Goal: Task Accomplishment & Management: Use online tool/utility

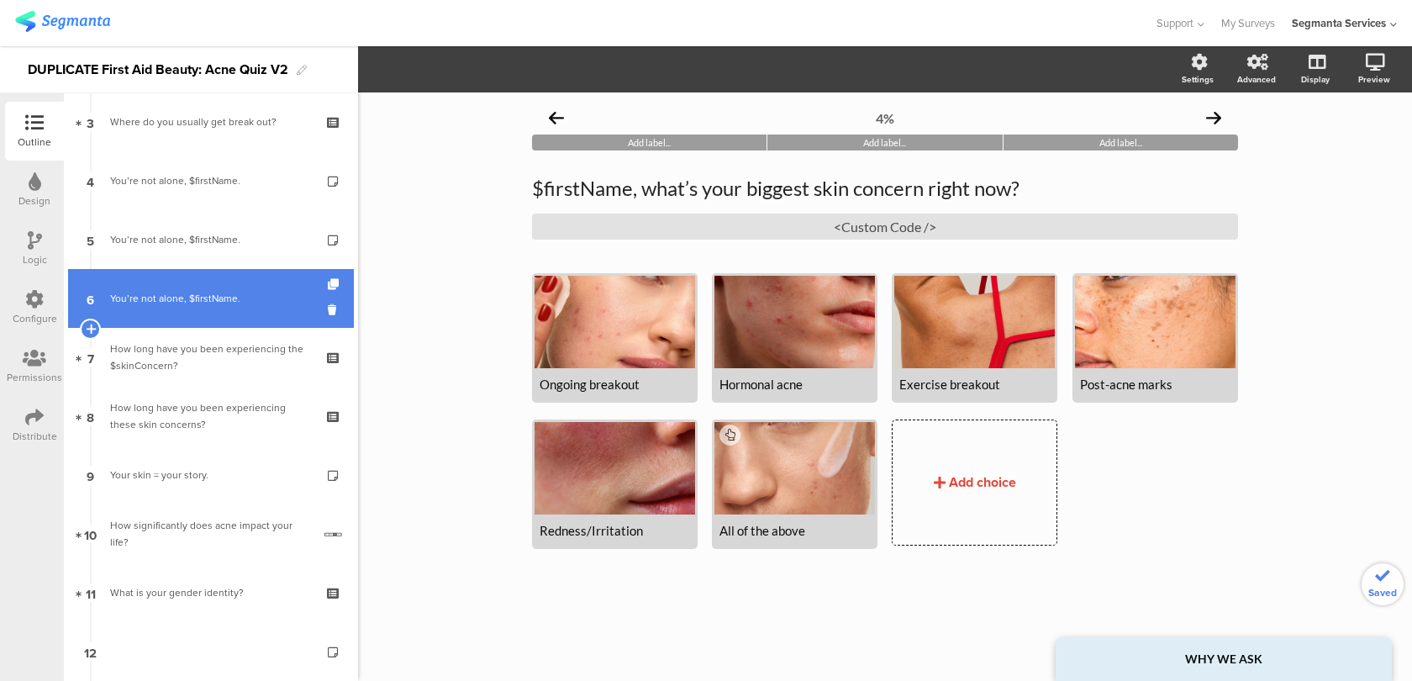
scroll to position [269, 0]
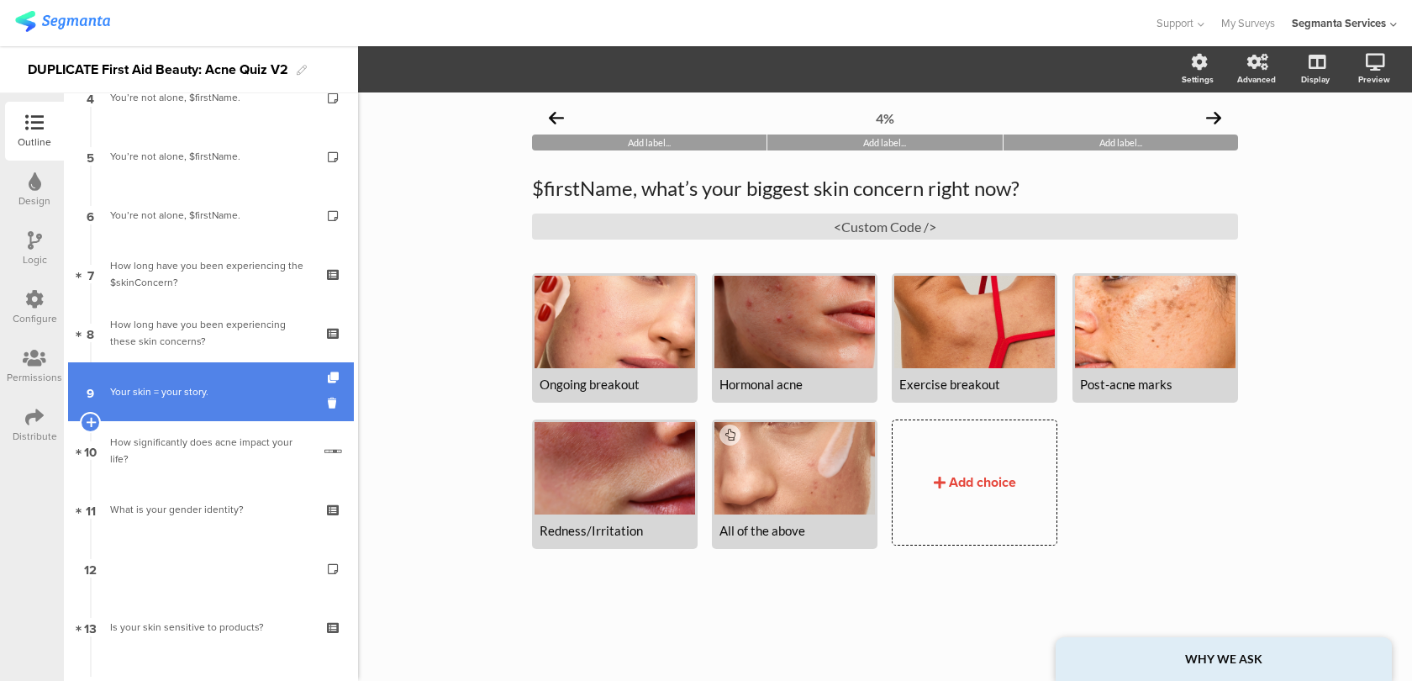
click at [261, 405] on link "9 Your skin = your story." at bounding box center [211, 391] width 286 height 59
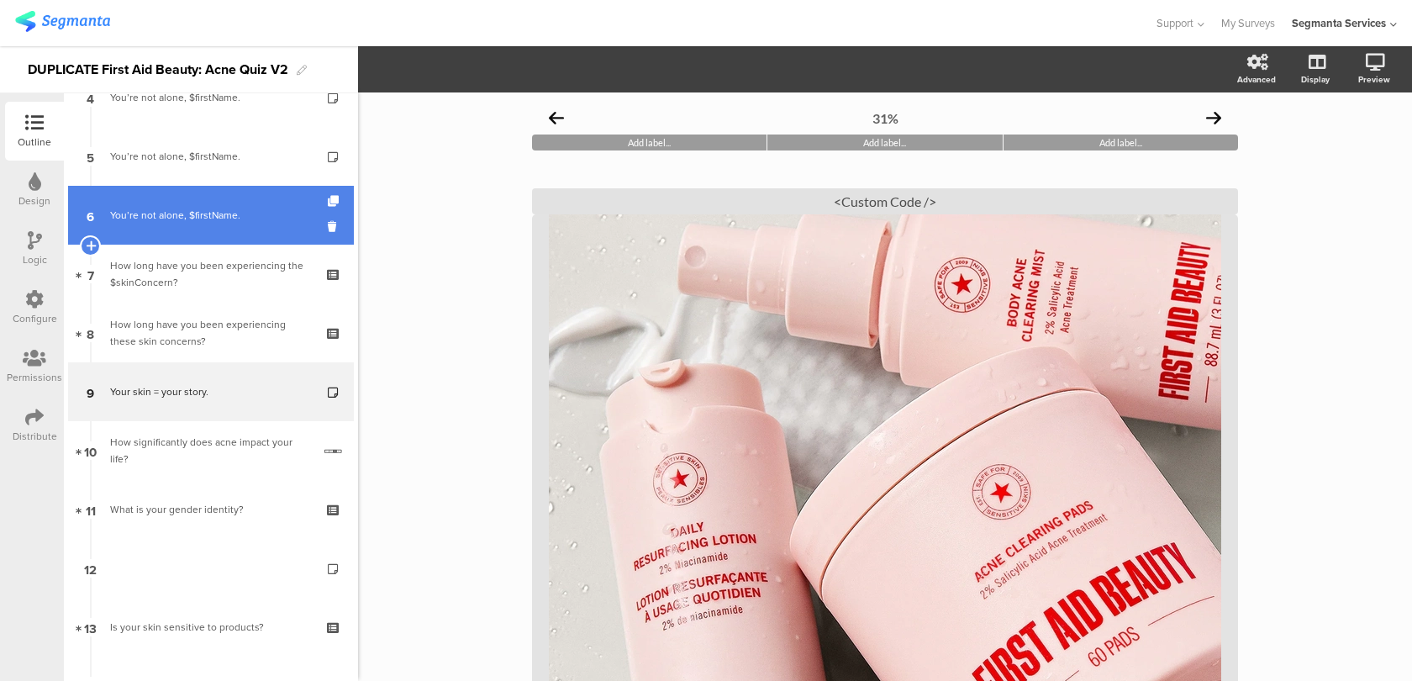
click at [293, 226] on link "6 You’re not alone, $firstName." at bounding box center [211, 215] width 286 height 59
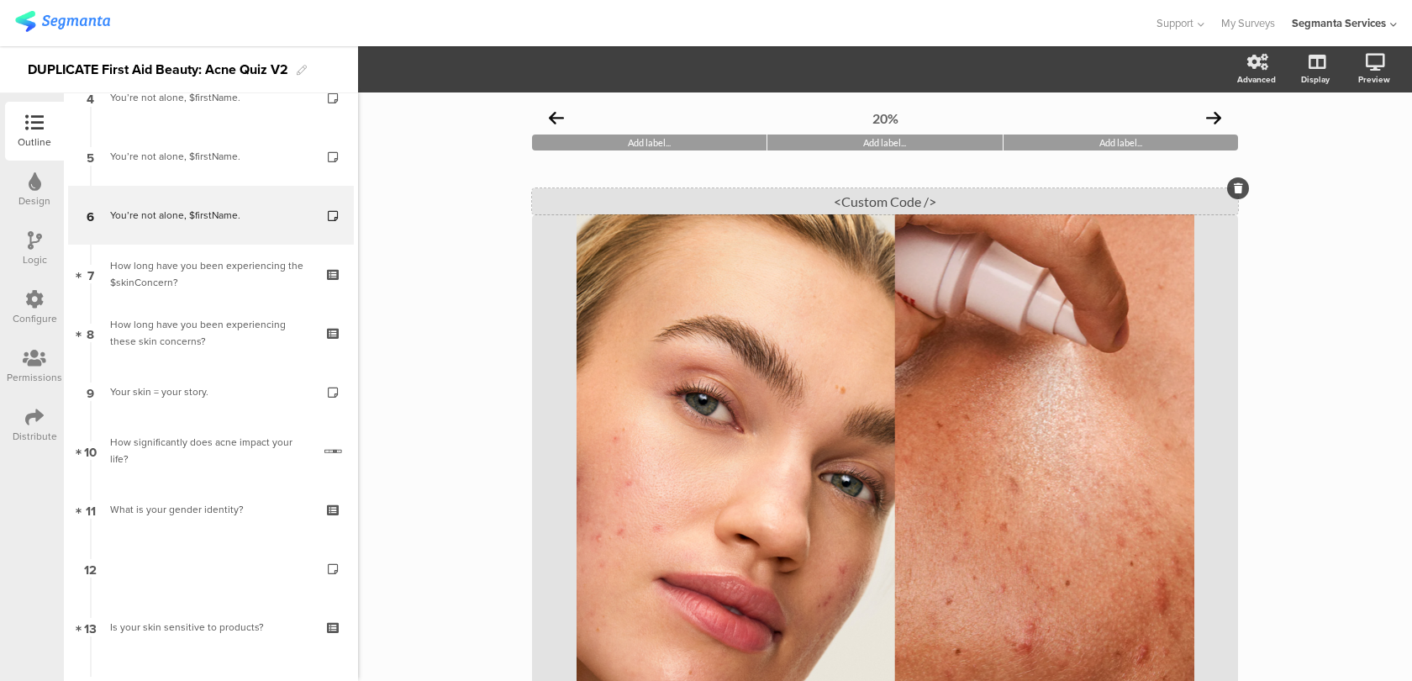
click at [677, 195] on div "<Custom Code />" at bounding box center [885, 201] width 706 height 26
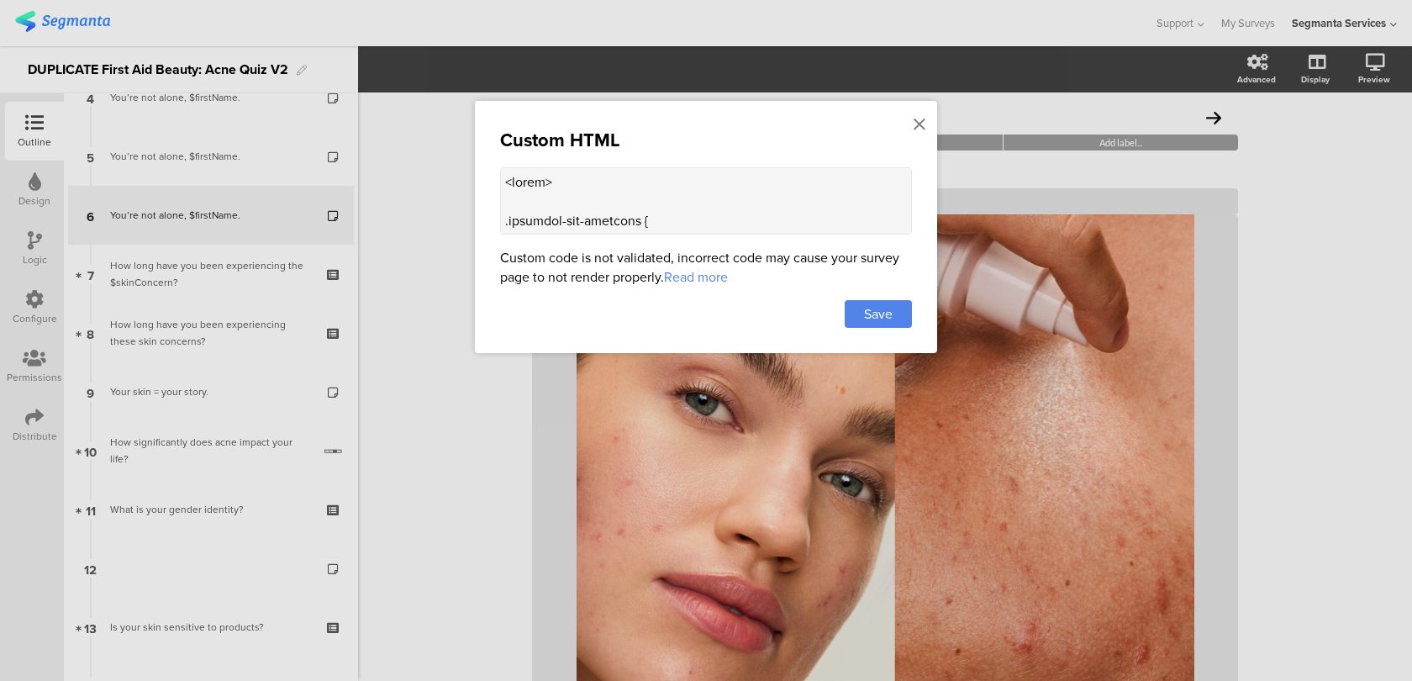
click at [660, 201] on textarea at bounding box center [706, 200] width 412 height 67
click at [916, 121] on icon at bounding box center [920, 124] width 12 height 18
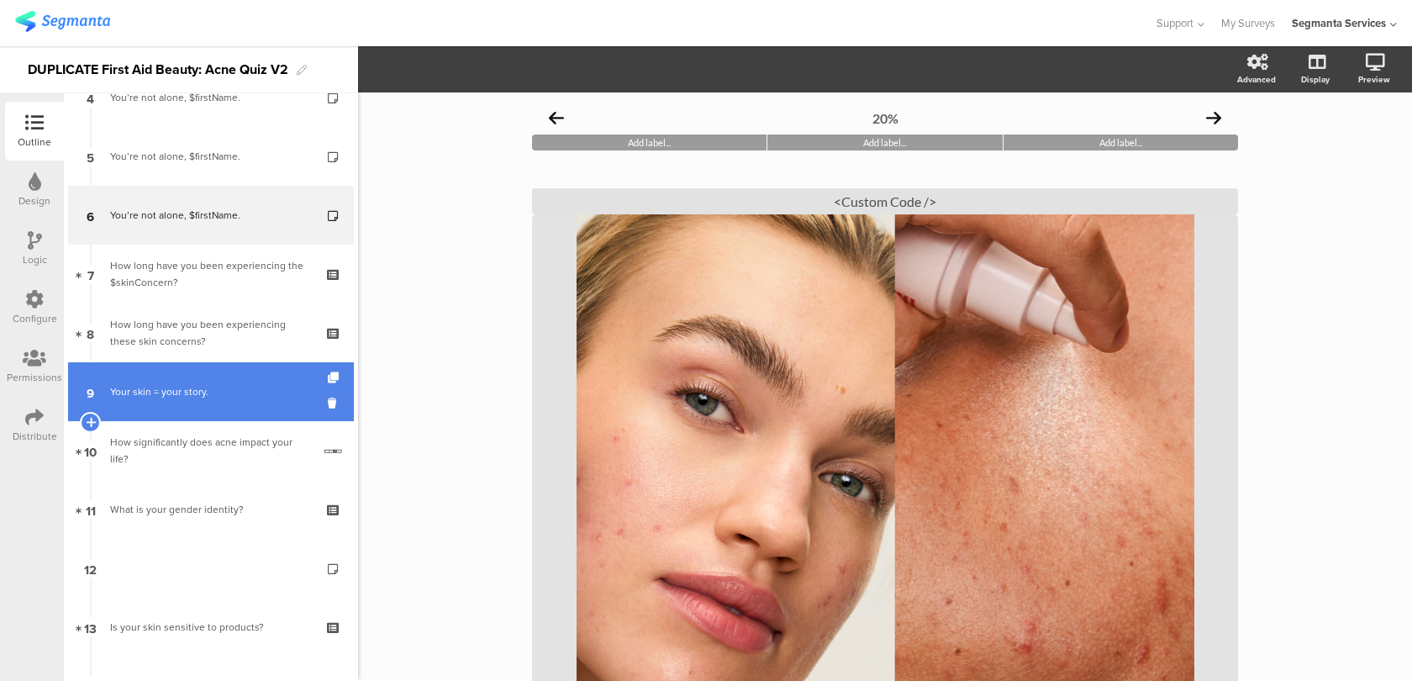
click at [256, 381] on link "9 Your skin = your story." at bounding box center [211, 391] width 286 height 59
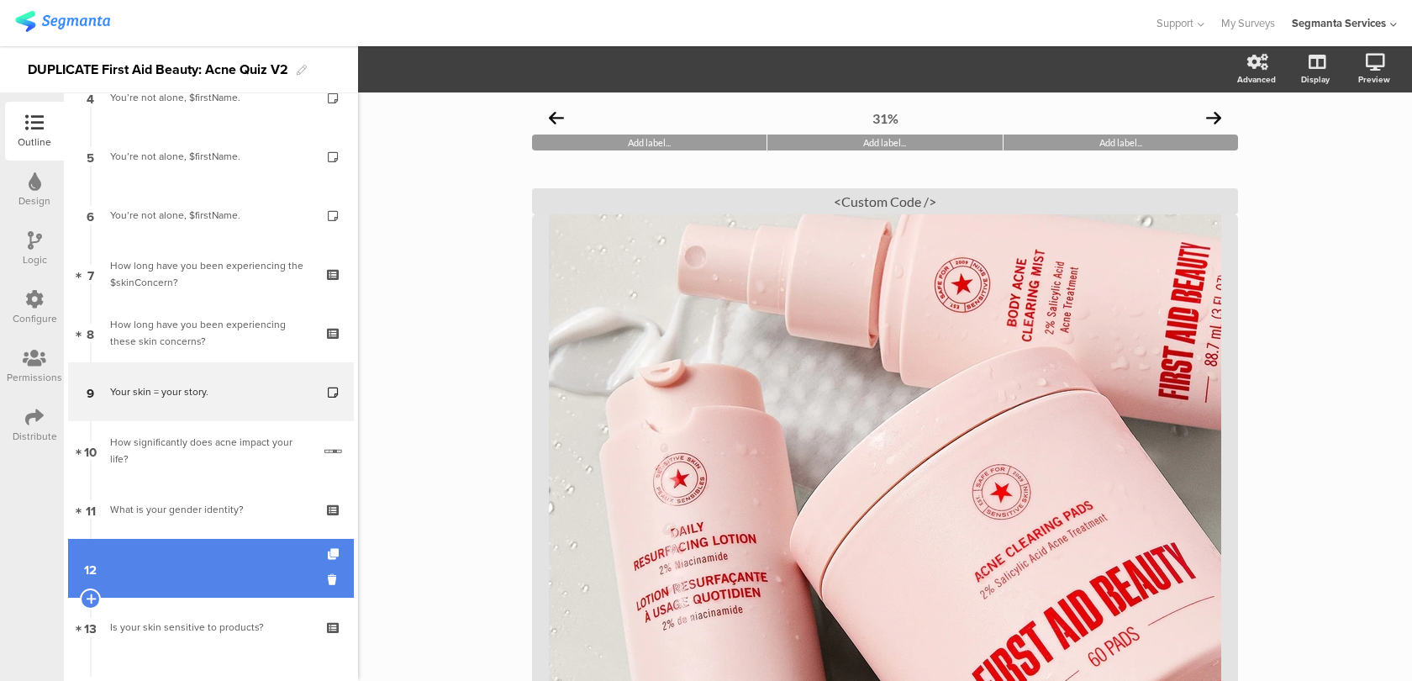
click at [256, 564] on link "12" at bounding box center [211, 568] width 286 height 59
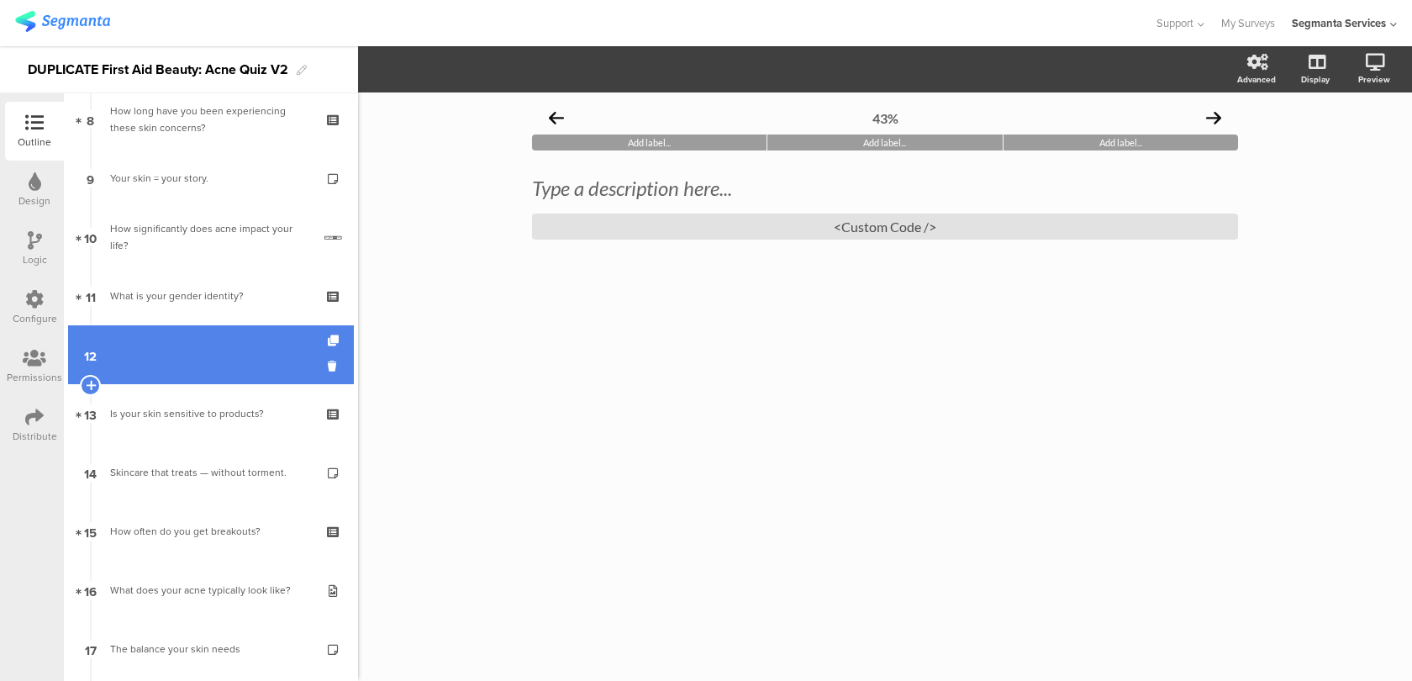
scroll to position [543, 0]
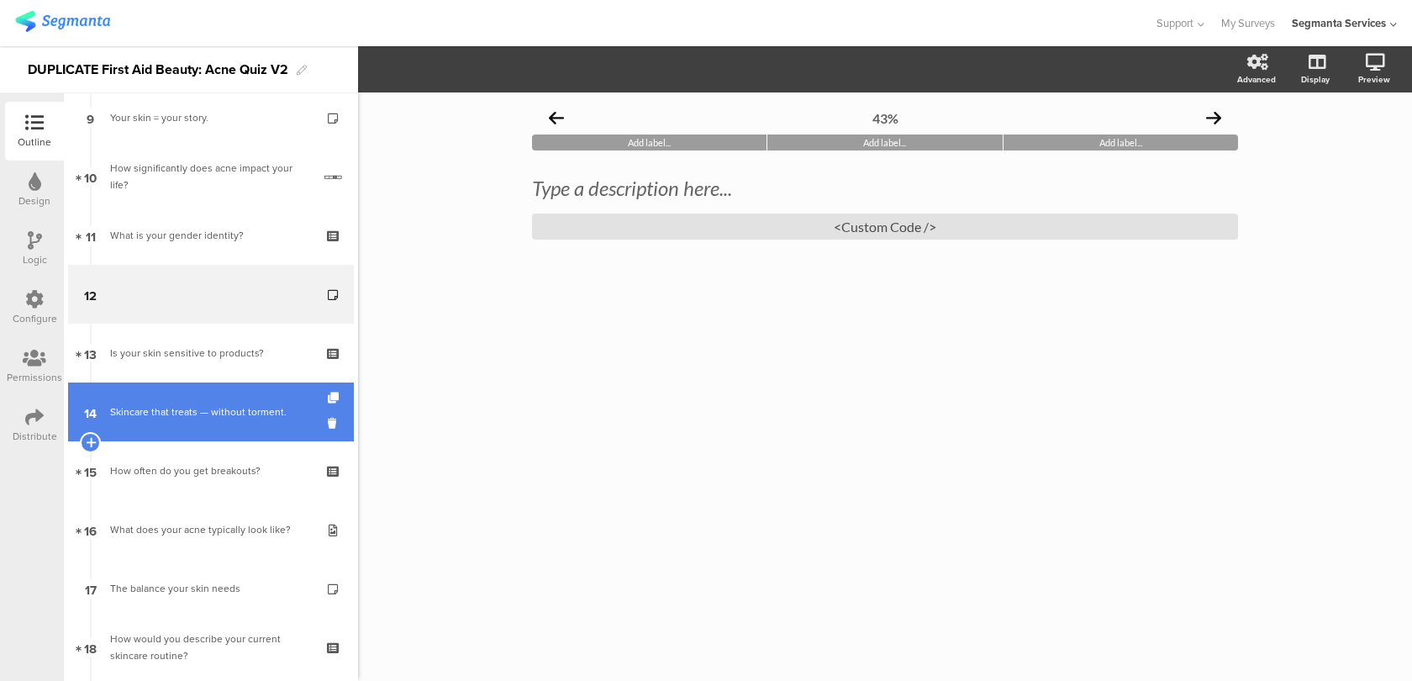
click at [312, 426] on link "14 Skincare that treats — without torment." at bounding box center [211, 411] width 286 height 59
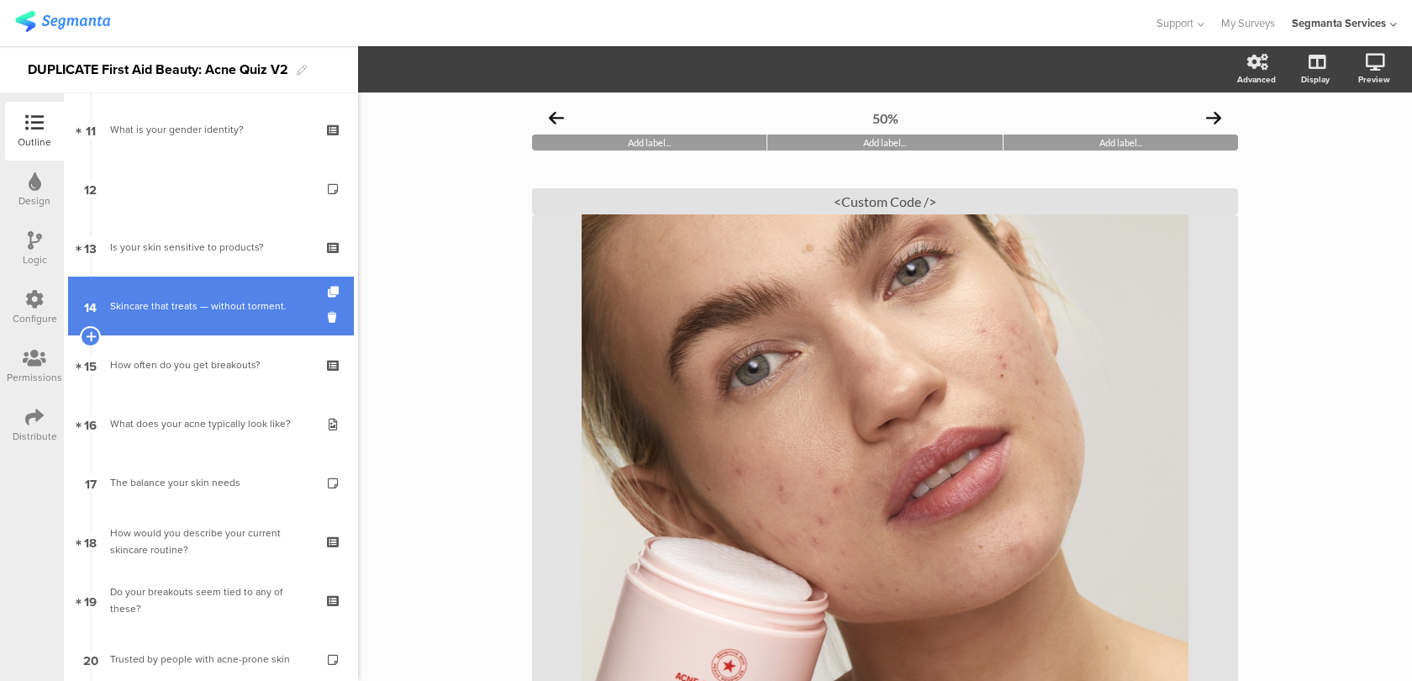
scroll to position [751, 0]
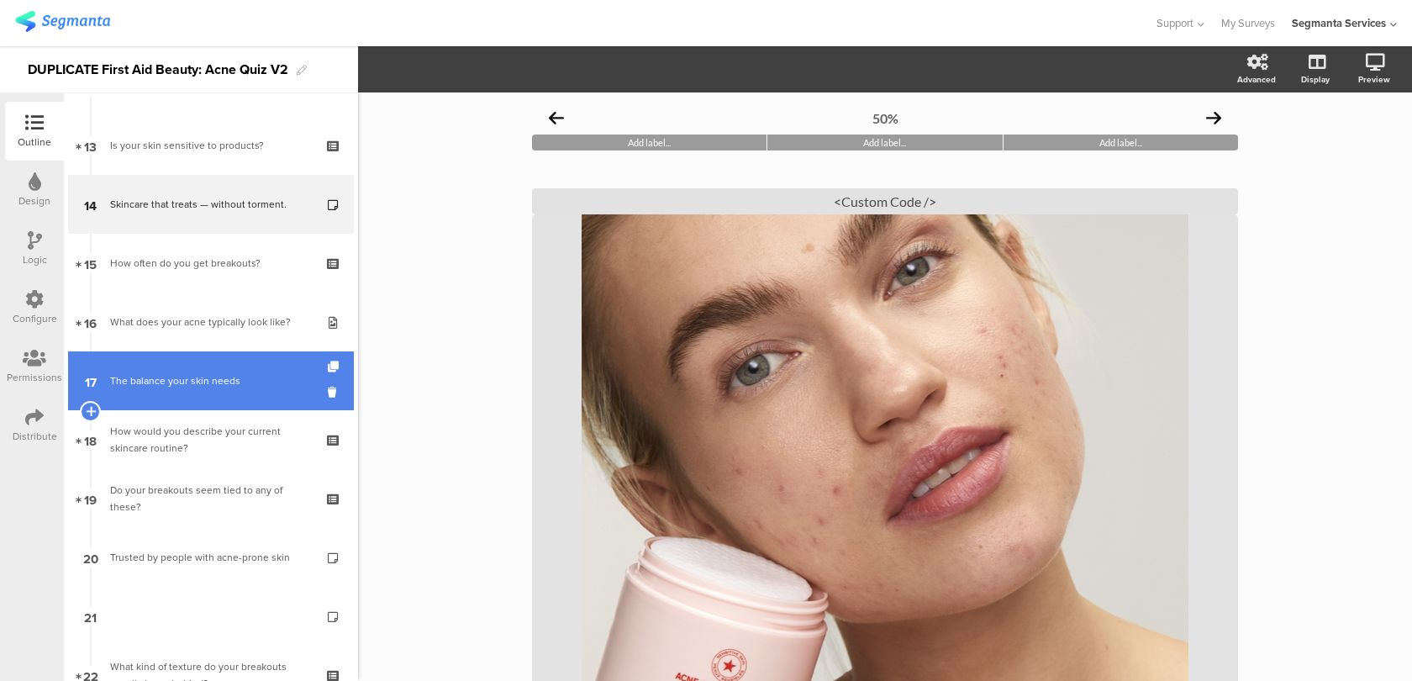
click at [309, 376] on div "The balance your skin needs" at bounding box center [210, 380] width 201 height 17
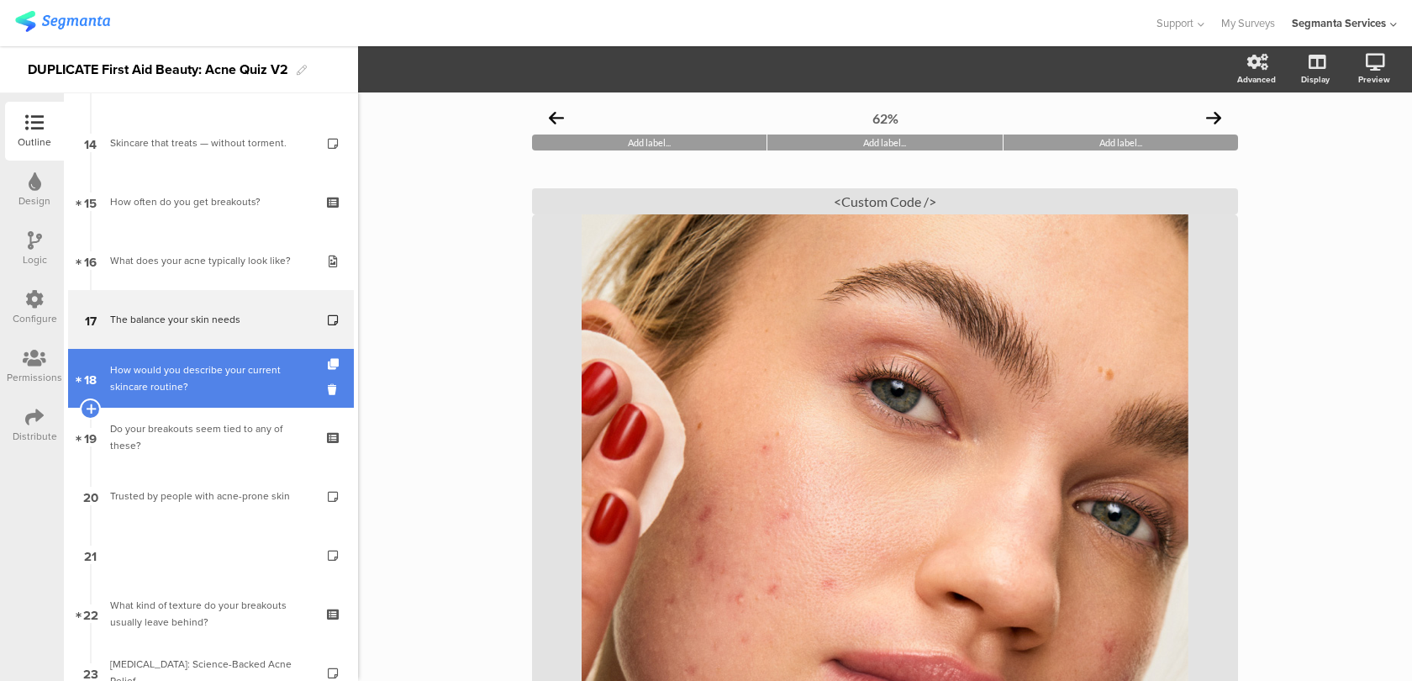
scroll to position [834, 0]
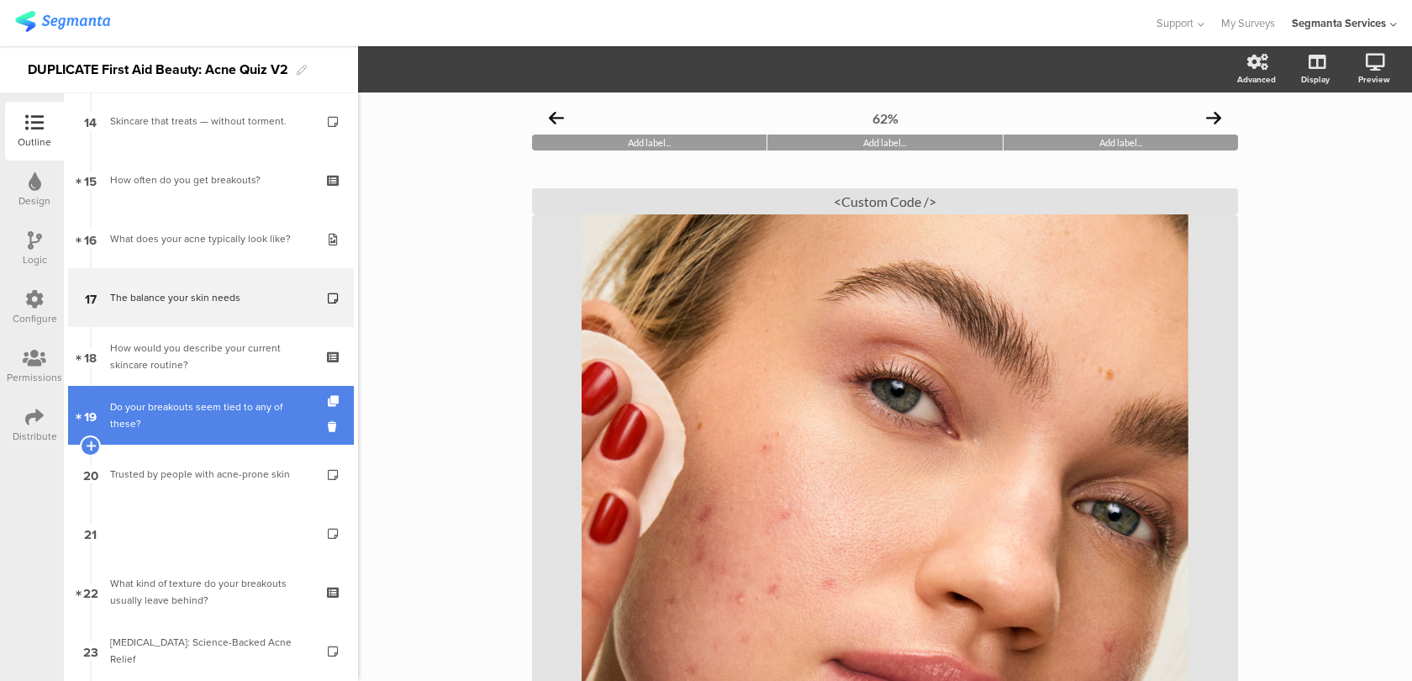
click at [293, 440] on link "19 Do your breakouts seem tied to any of these?" at bounding box center [211, 415] width 286 height 59
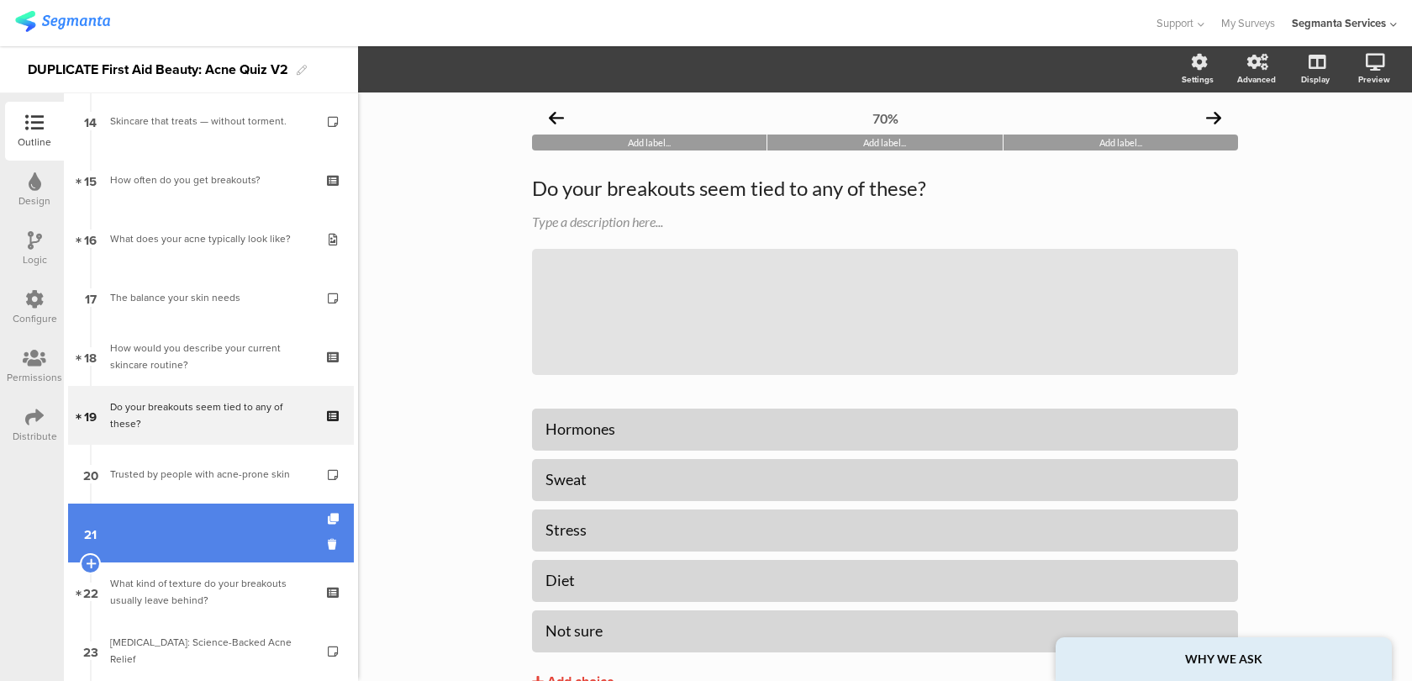
click at [267, 504] on link "21" at bounding box center [211, 532] width 286 height 59
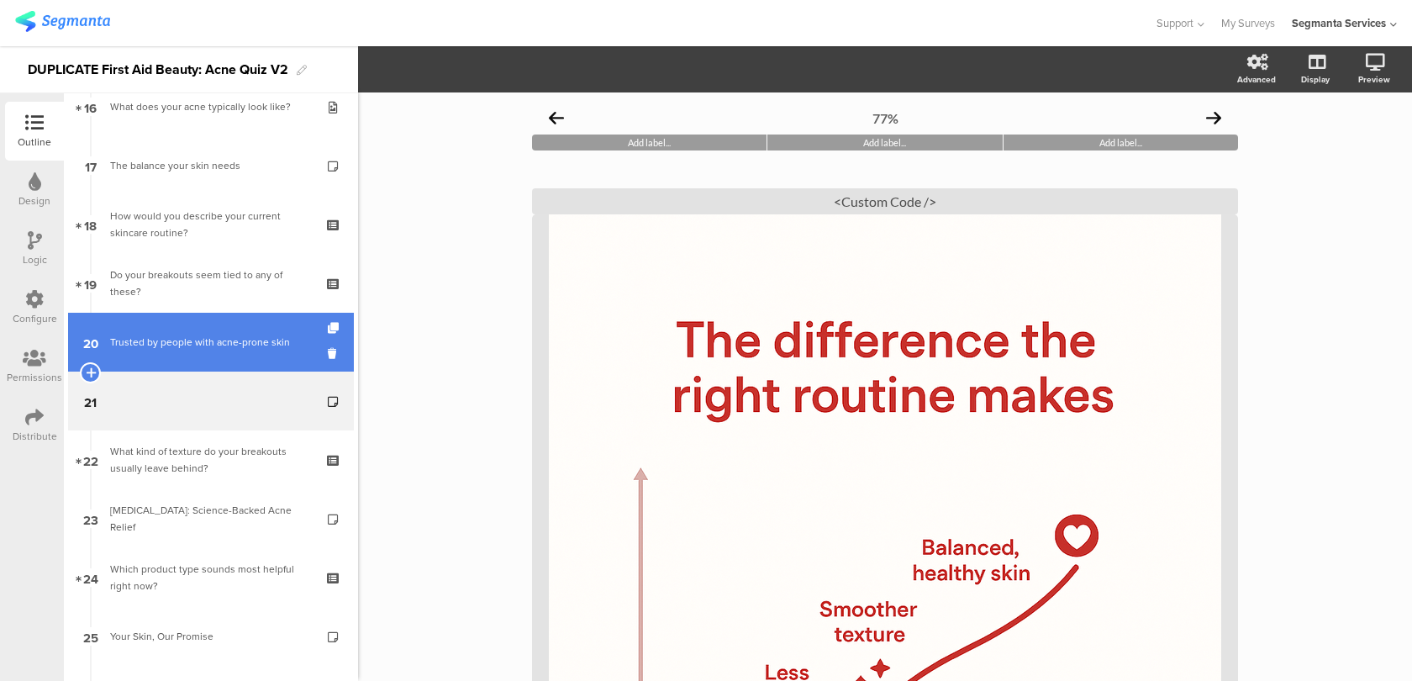
scroll to position [1017, 0]
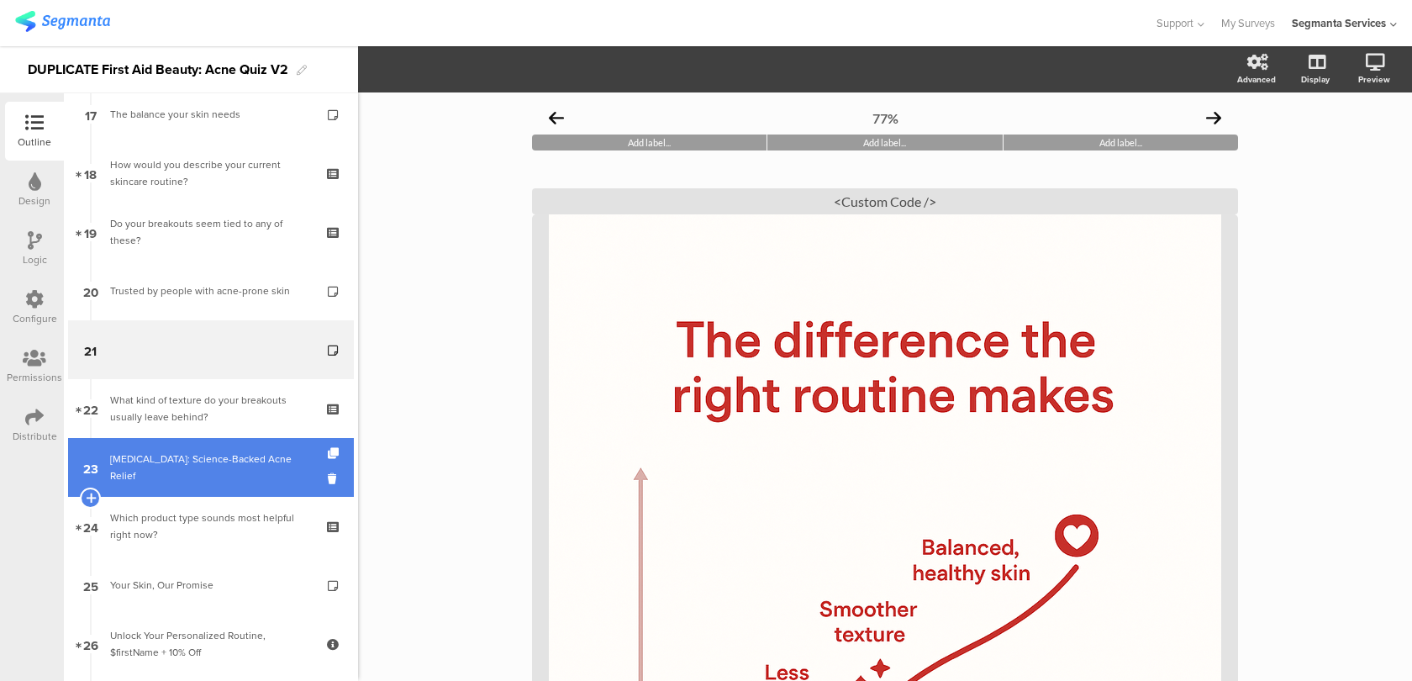
click at [290, 488] on link "23 Niacinamide: Science-Backed Acne Relief" at bounding box center [211, 467] width 286 height 59
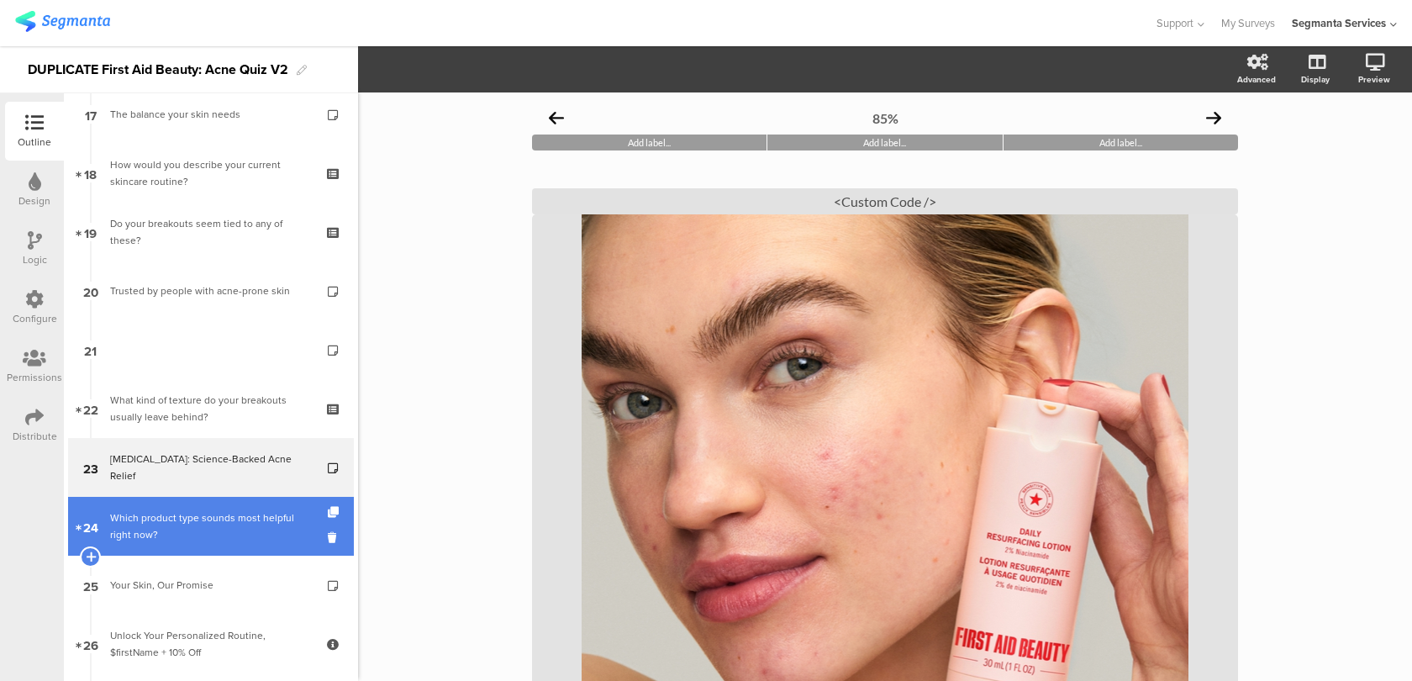
click at [280, 518] on div "Which product type sounds most helpful right now?" at bounding box center [210, 526] width 201 height 34
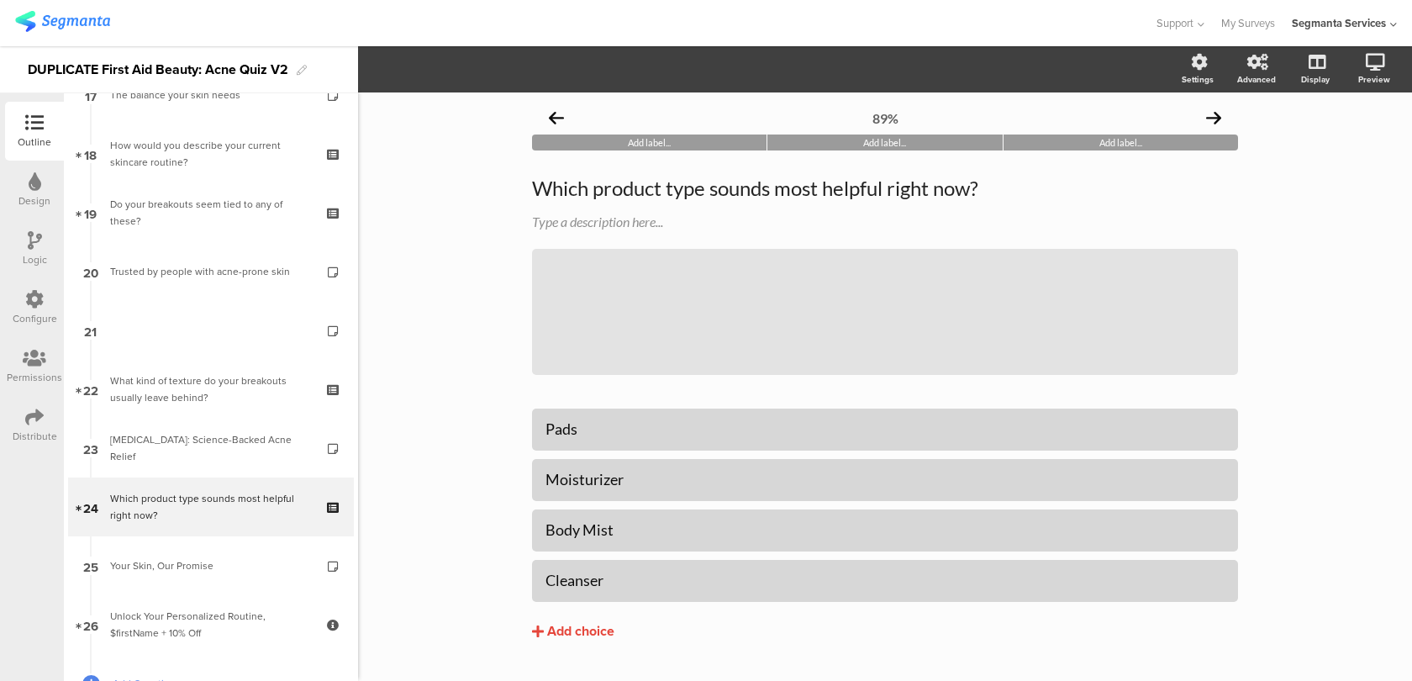
scroll to position [872, 0]
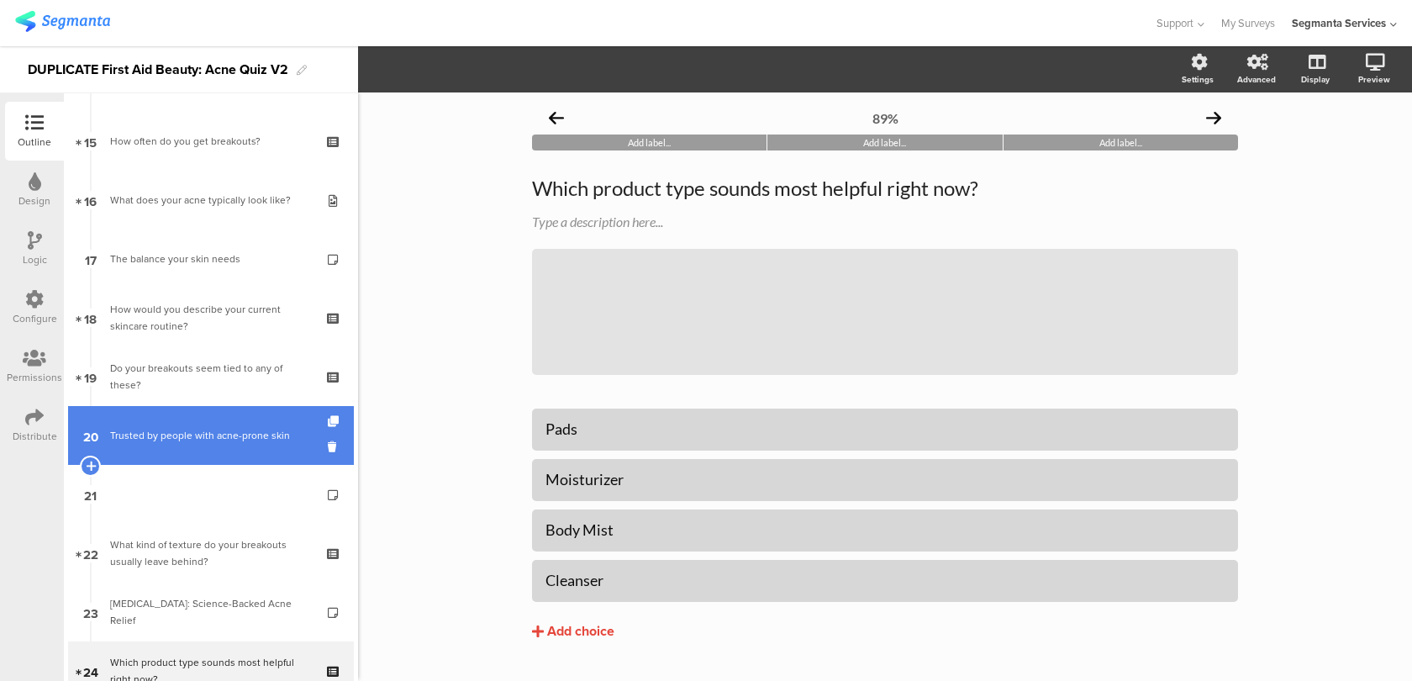
click at [261, 431] on div "Trusted by people with acne-prone skin" at bounding box center [210, 435] width 201 height 17
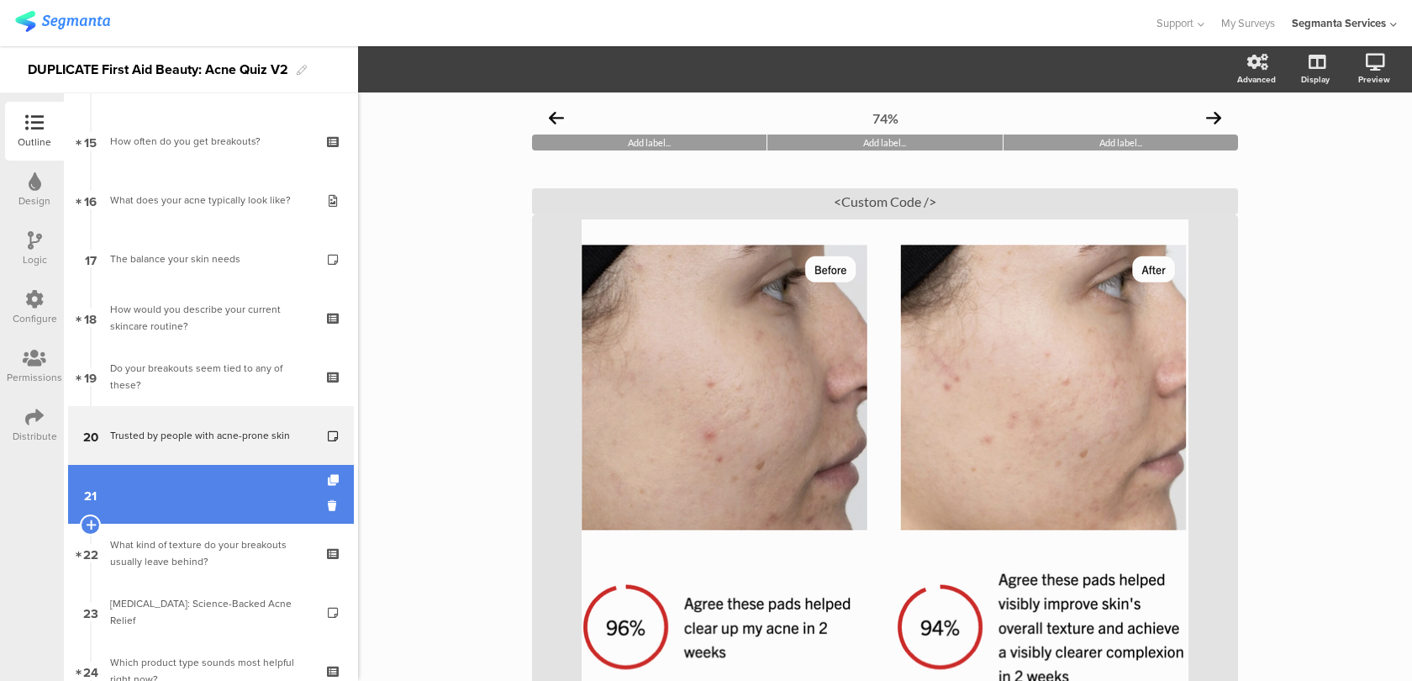
click at [245, 481] on link "21" at bounding box center [211, 494] width 286 height 59
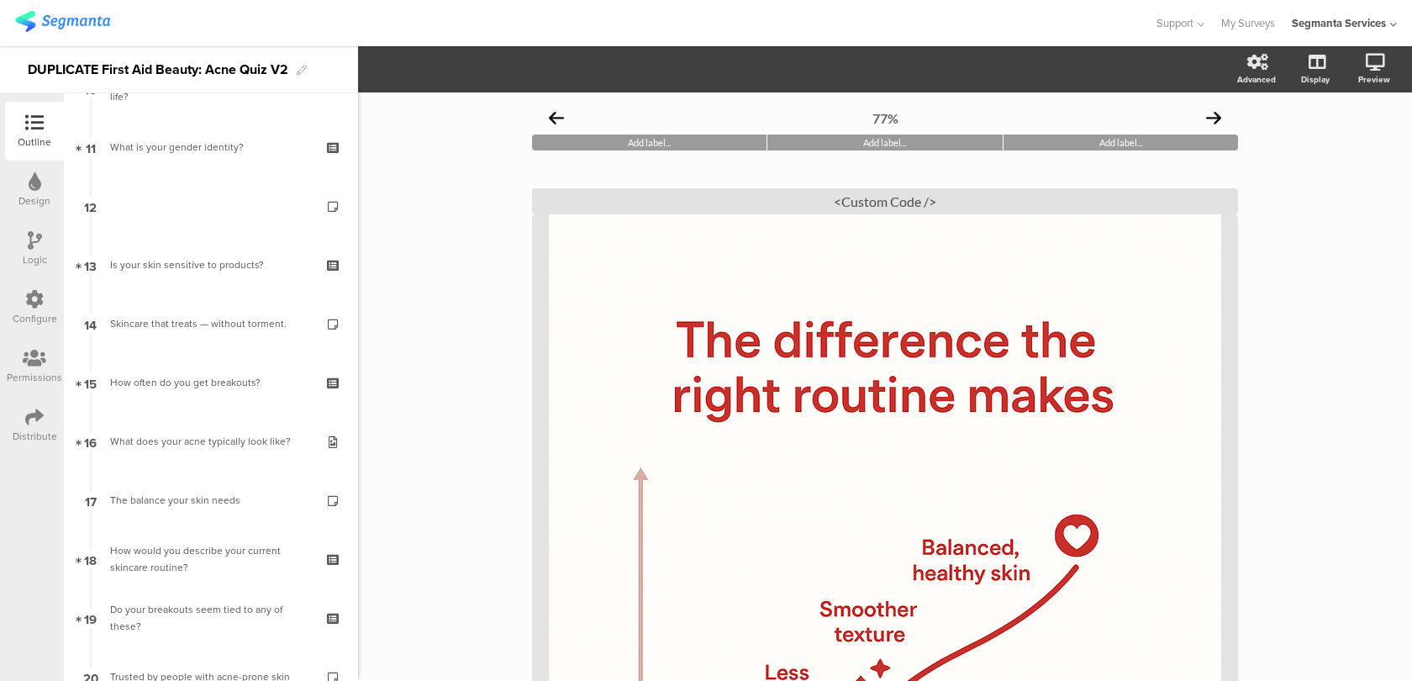
scroll to position [627, 0]
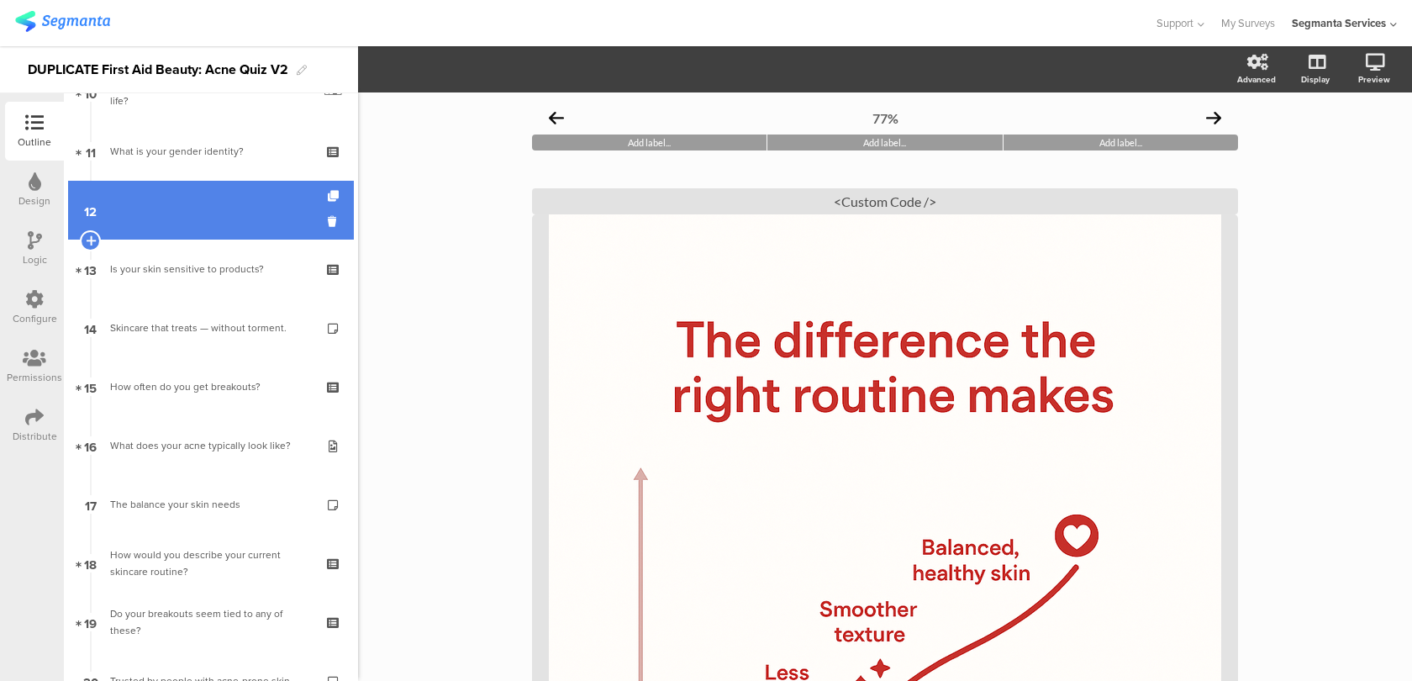
click at [290, 228] on link "12" at bounding box center [211, 210] width 286 height 59
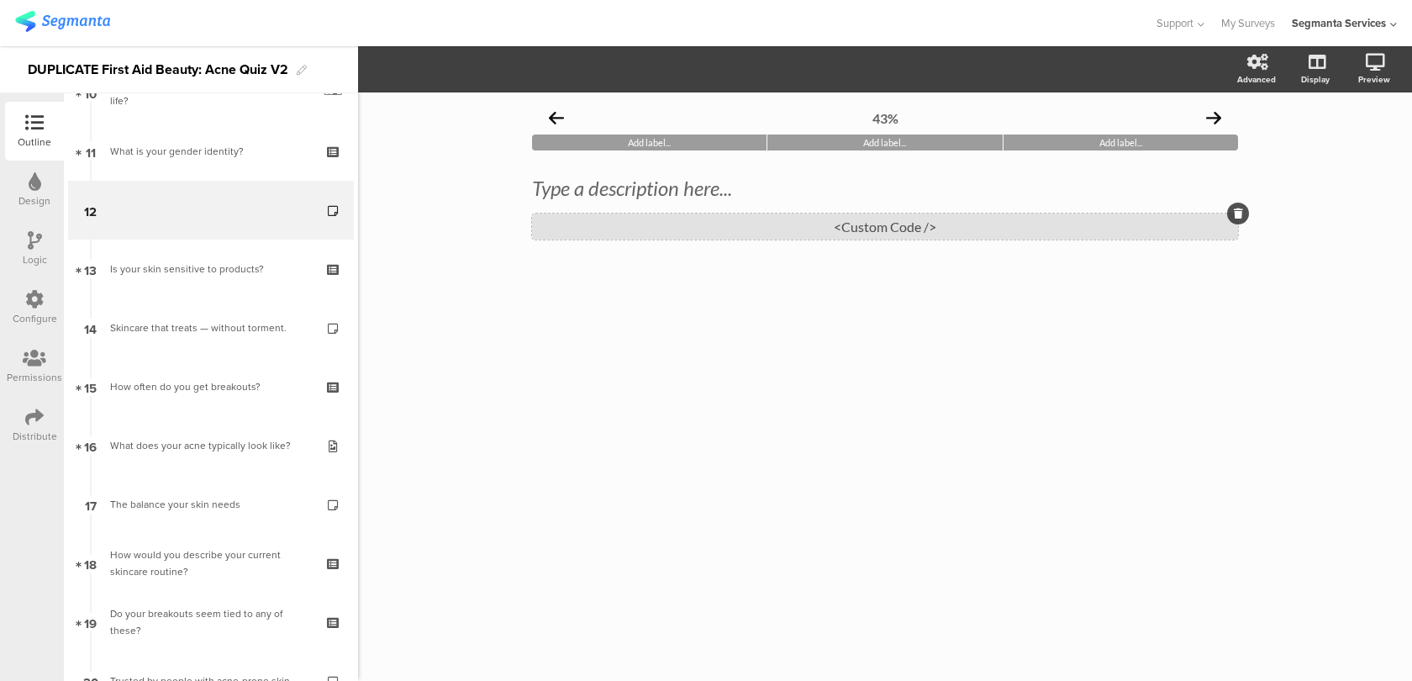
click at [735, 229] on div "<Custom Code />" at bounding box center [885, 226] width 706 height 26
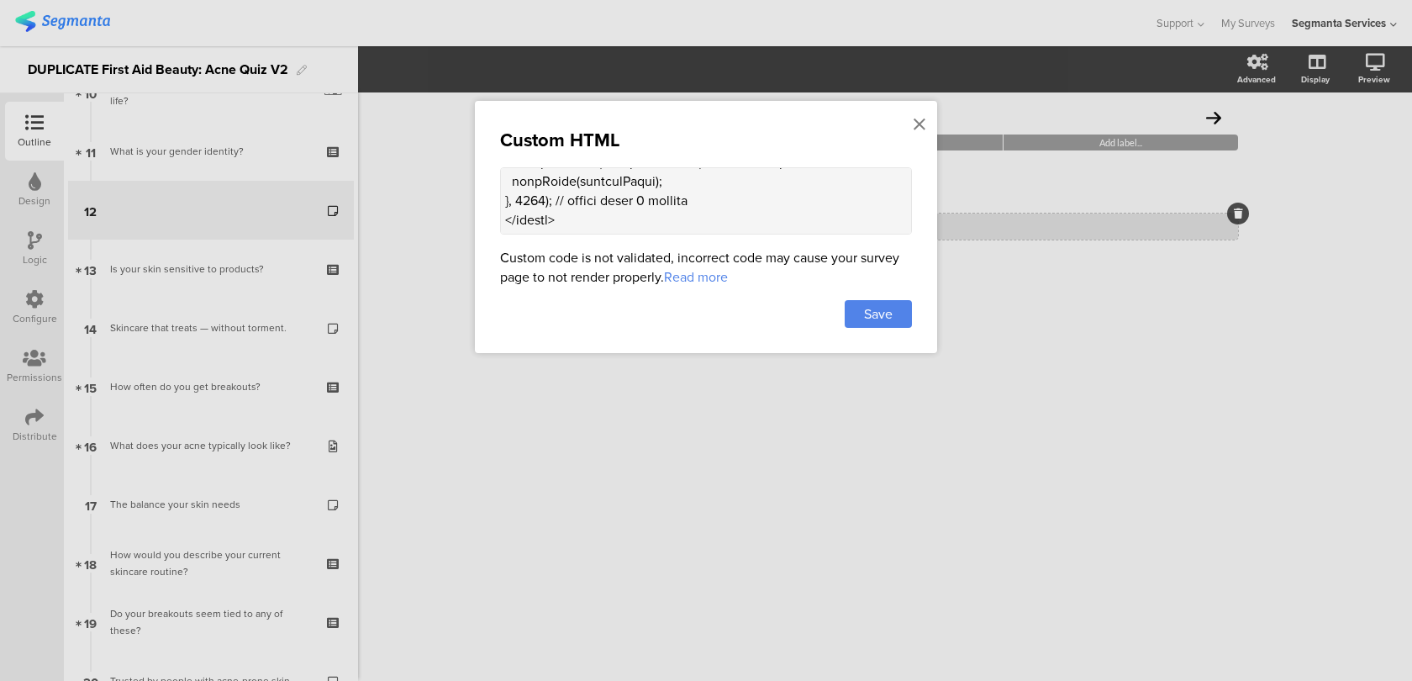
scroll to position [2303, 0]
click at [687, 225] on textarea at bounding box center [706, 200] width 412 height 67
paste textarea "<style> .progress-bar-segments { display: none !important; } .animated-router-v…"
type textarea "<!-- Acne Expert Quotes Carousel --> <div class="carousel-container"> <h2>Exper…"
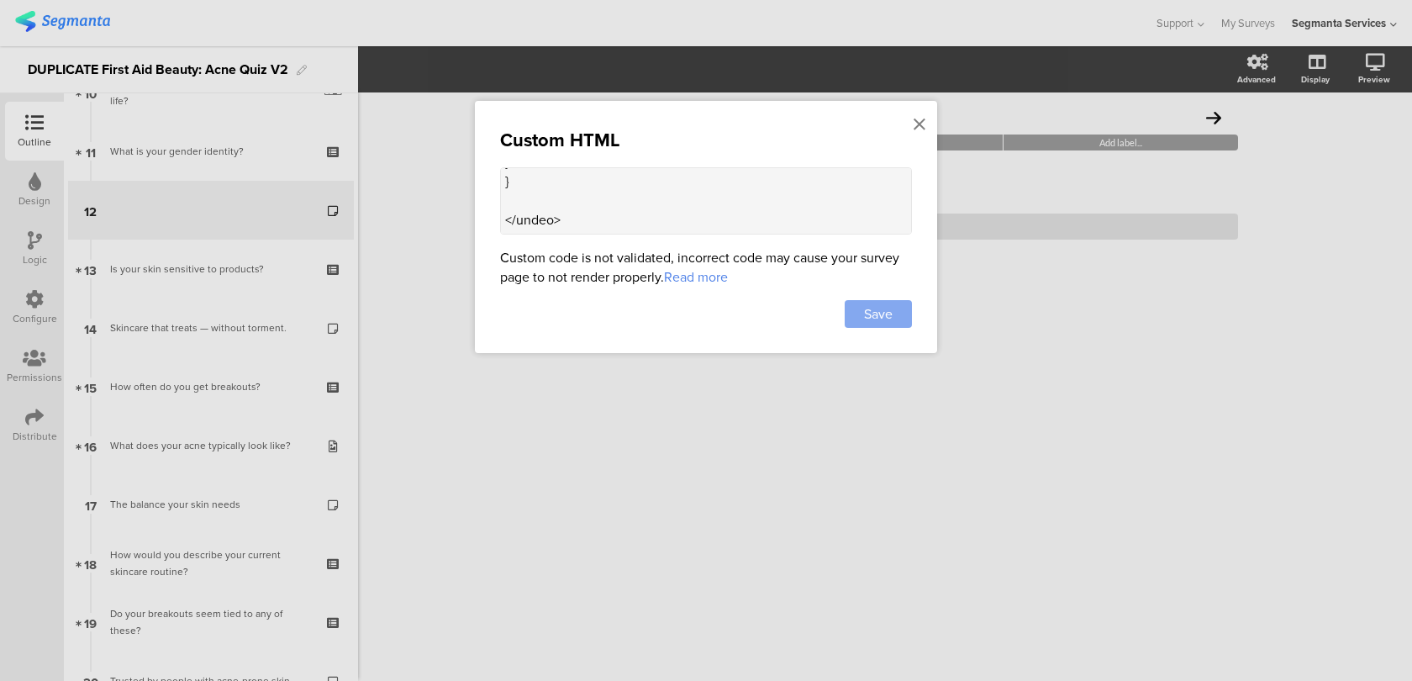
click at [894, 319] on div "Save" at bounding box center [878, 314] width 67 height 28
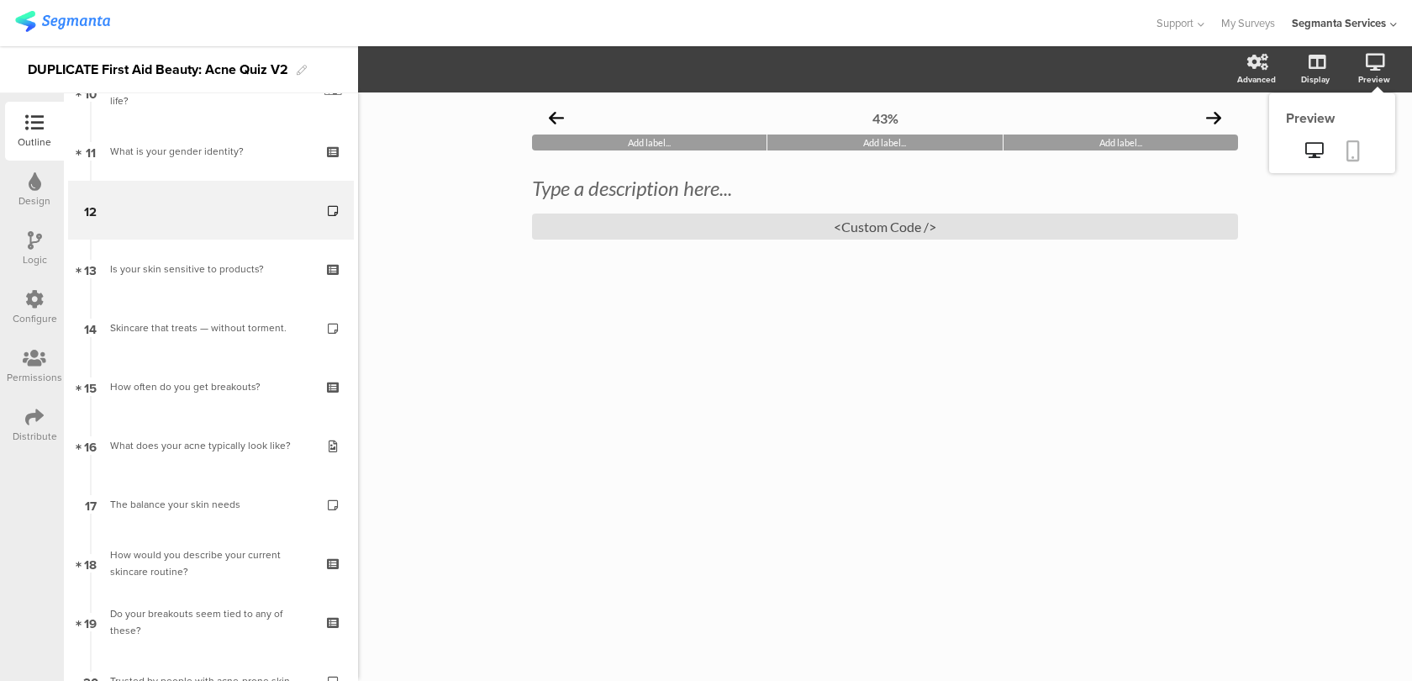
click at [1358, 155] on icon at bounding box center [1353, 150] width 13 height 21
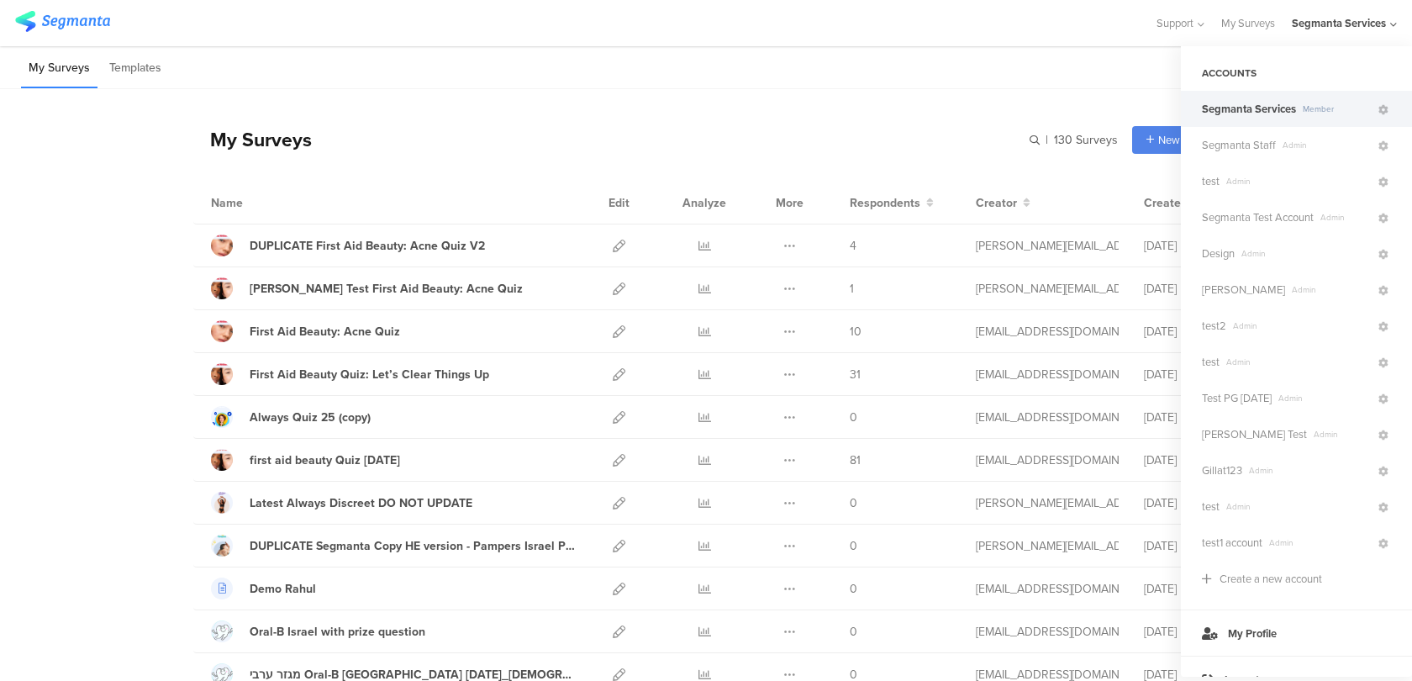
click at [736, 128] on div "My Surveys | 130 Surveys New survey Start from scratch Choose from templates" at bounding box center [710, 139] width 1034 height 67
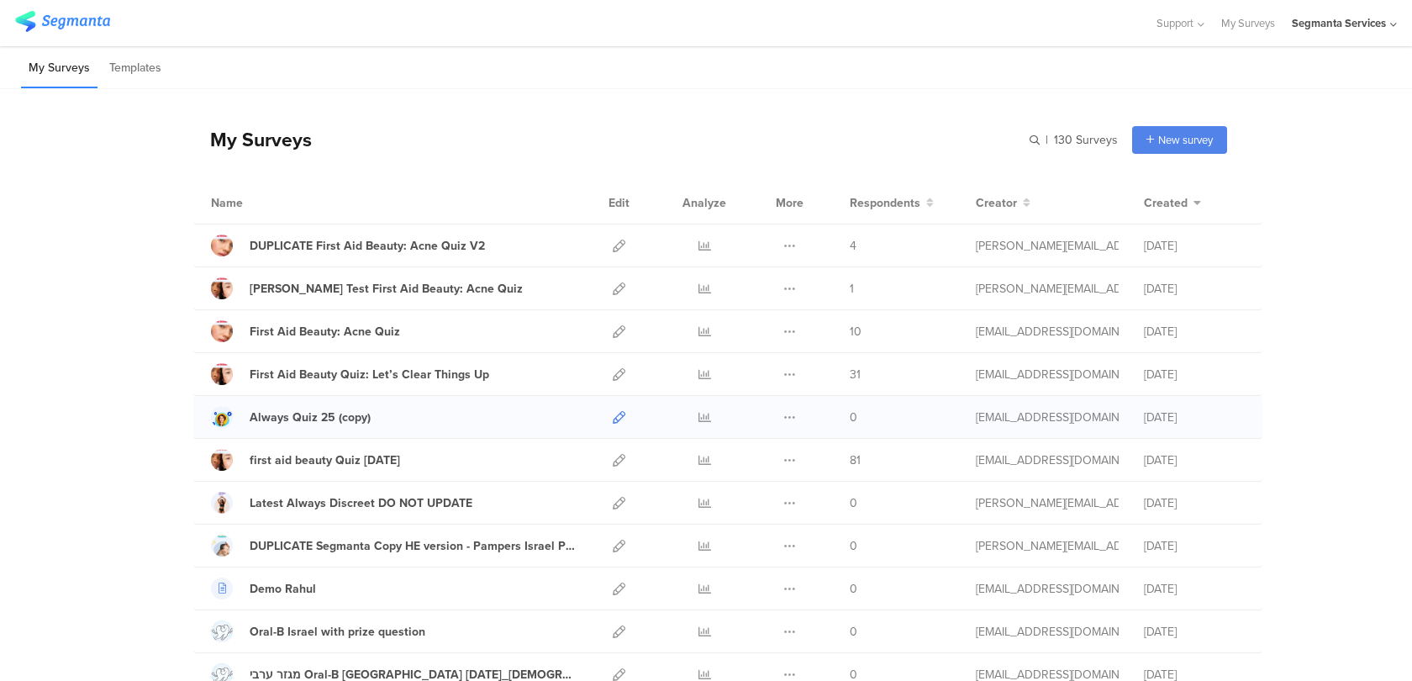
click at [618, 411] on icon at bounding box center [619, 417] width 13 height 13
click at [709, 333] on icon at bounding box center [704, 331] width 13 height 13
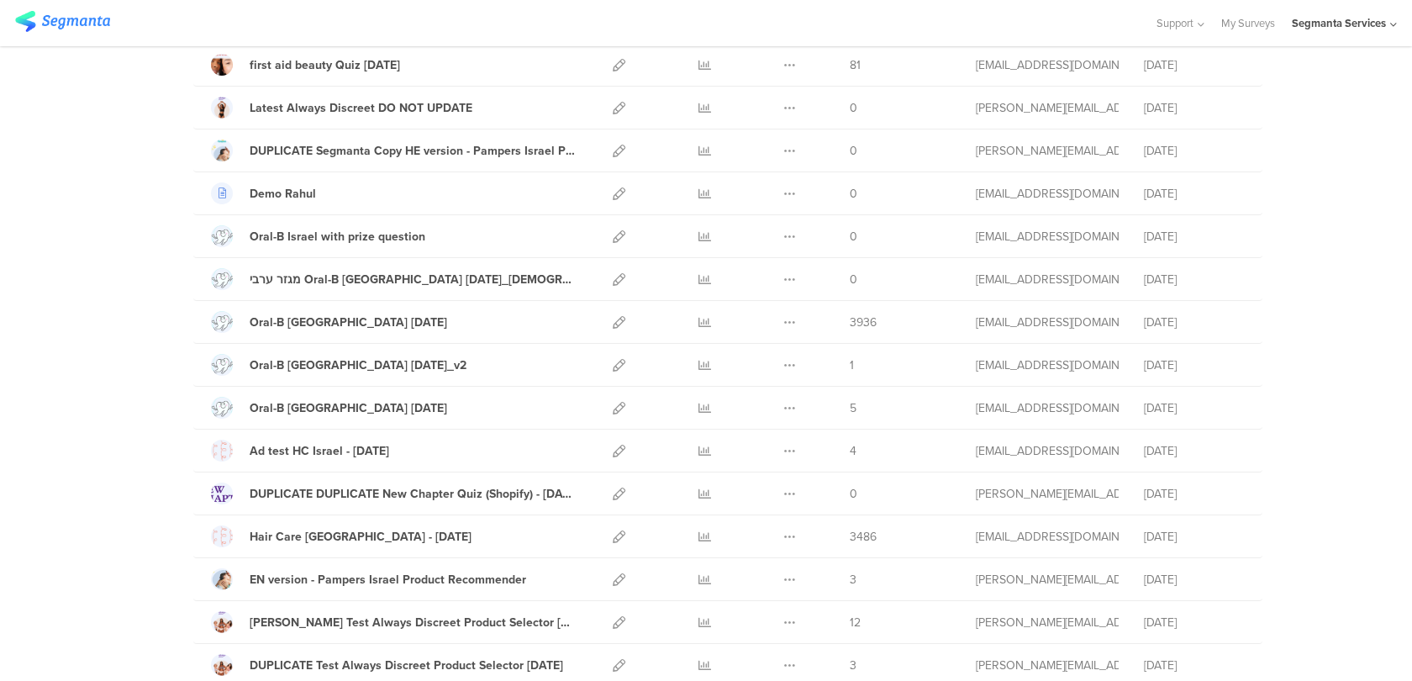
scroll to position [449, 0]
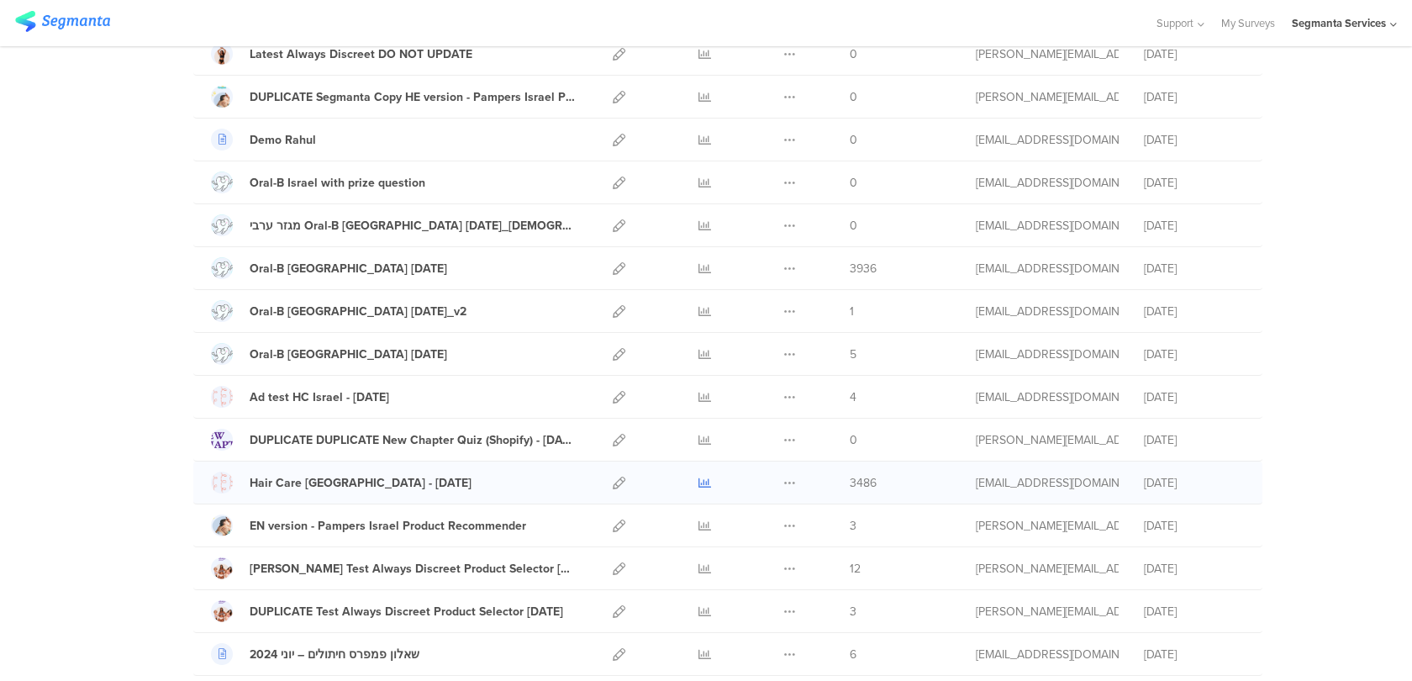
click at [701, 478] on icon at bounding box center [704, 483] width 13 height 13
click at [614, 266] on icon at bounding box center [619, 268] width 13 height 13
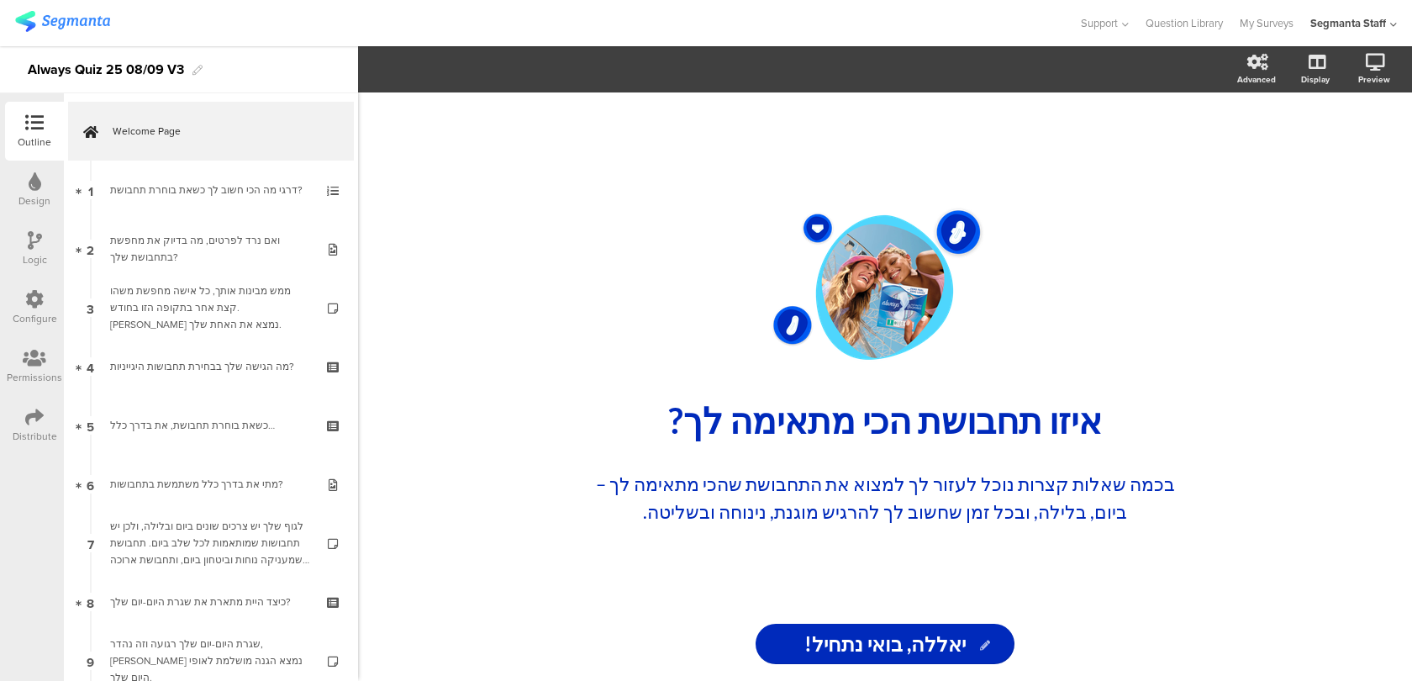
click at [35, 422] on icon at bounding box center [34, 417] width 18 height 18
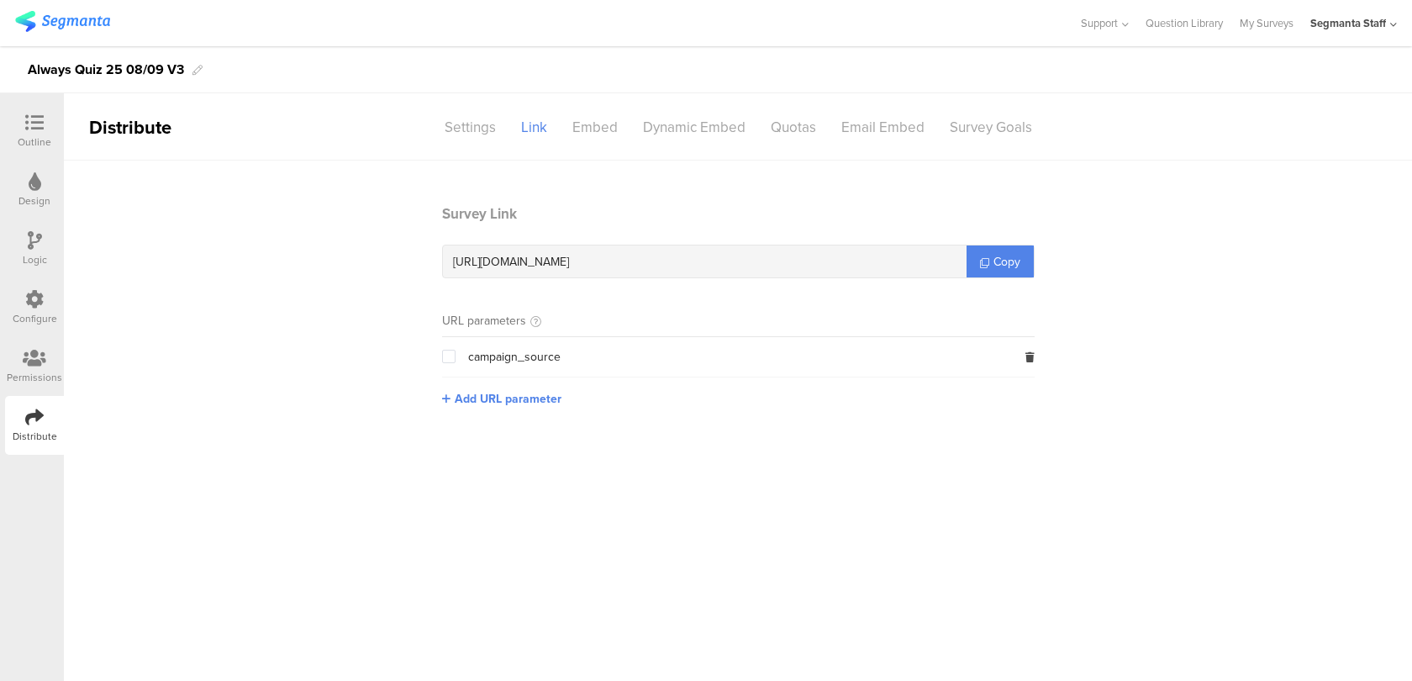
click at [28, 136] on div "Outline" at bounding box center [35, 141] width 34 height 15
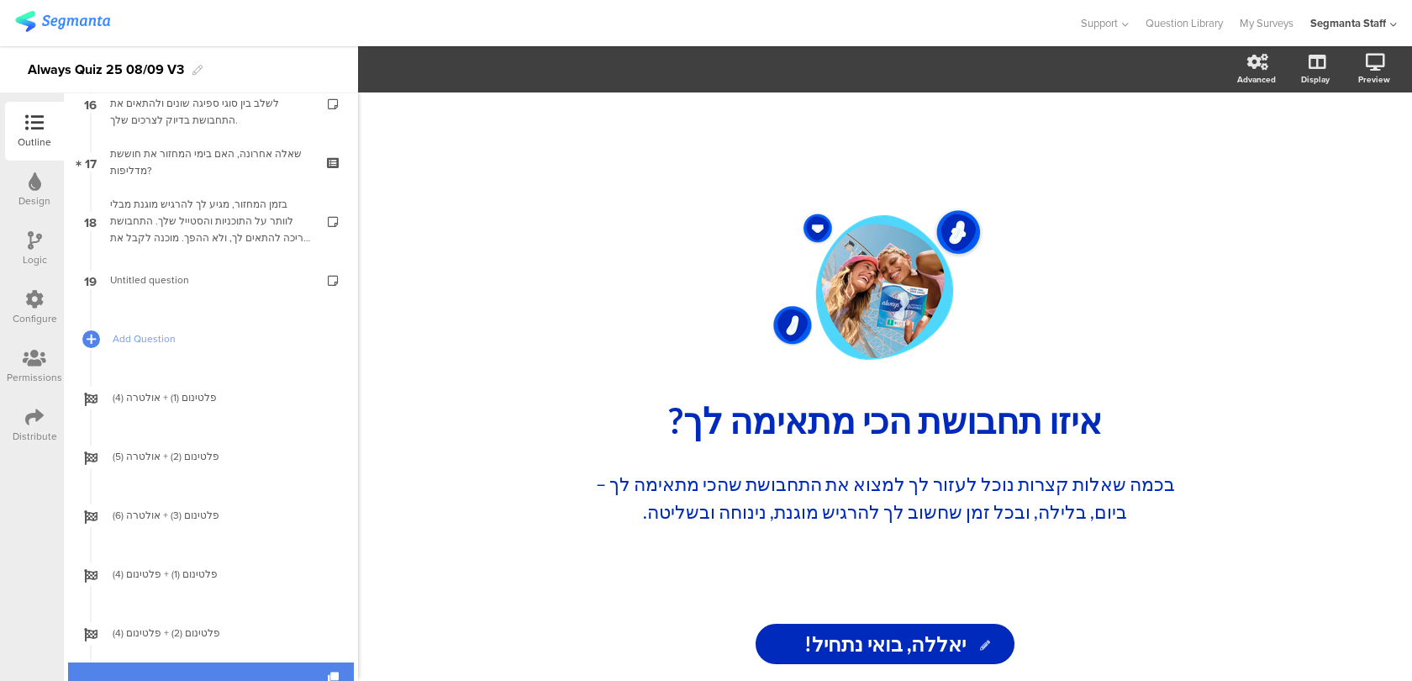
scroll to position [927, 0]
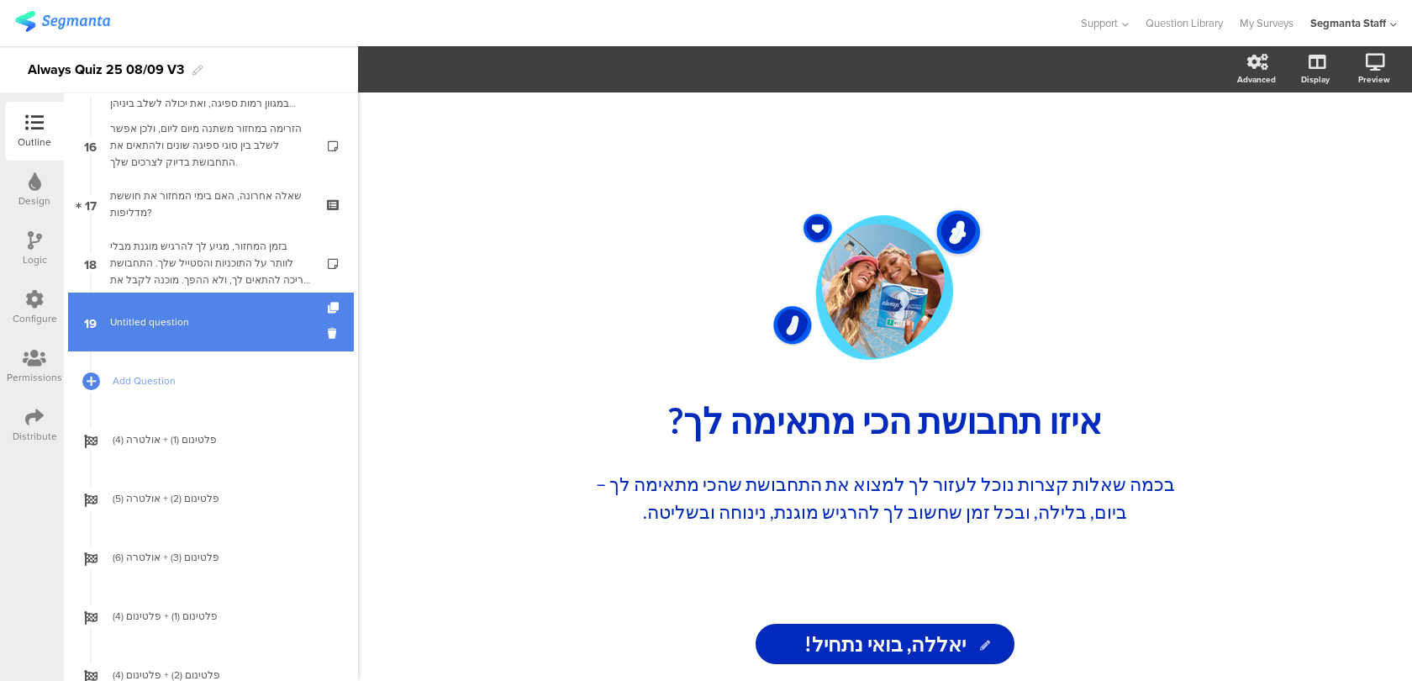
click at [272, 324] on span "Untitled question" at bounding box center [210, 322] width 201 height 17
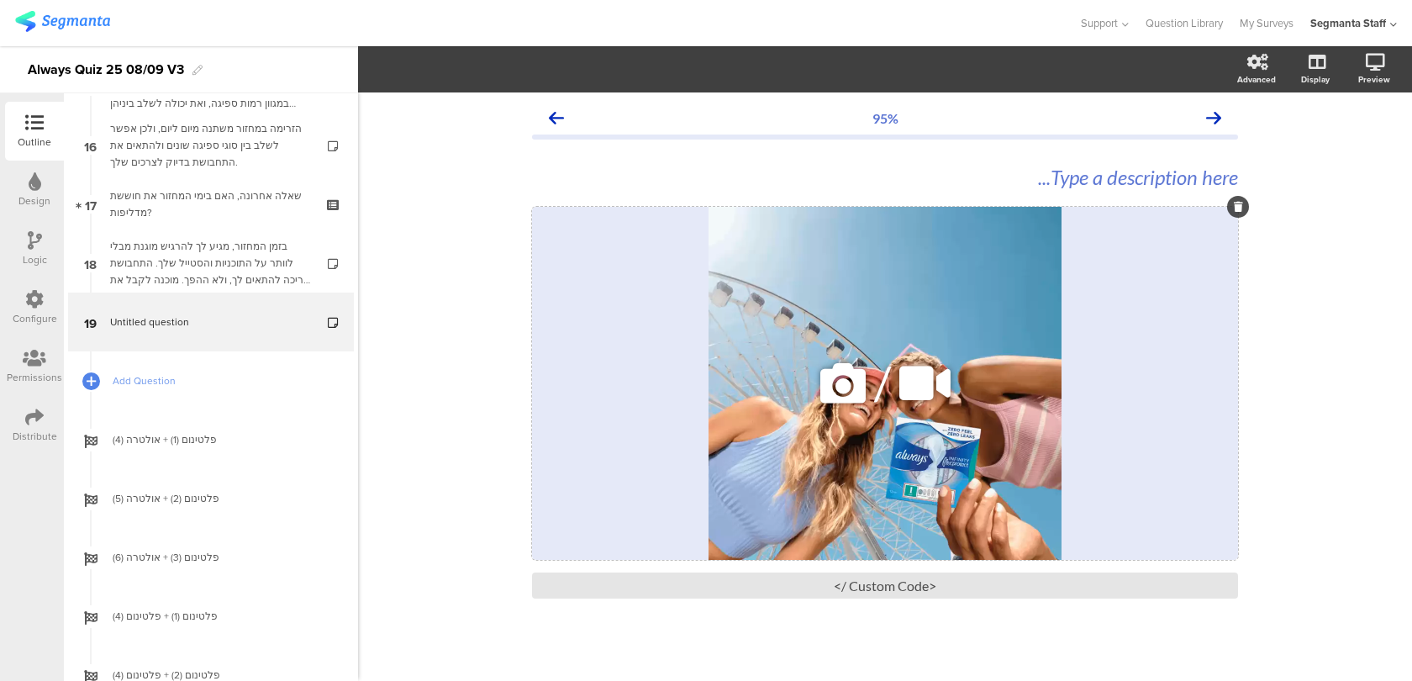
click at [848, 294] on div "/" at bounding box center [885, 383] width 706 height 353
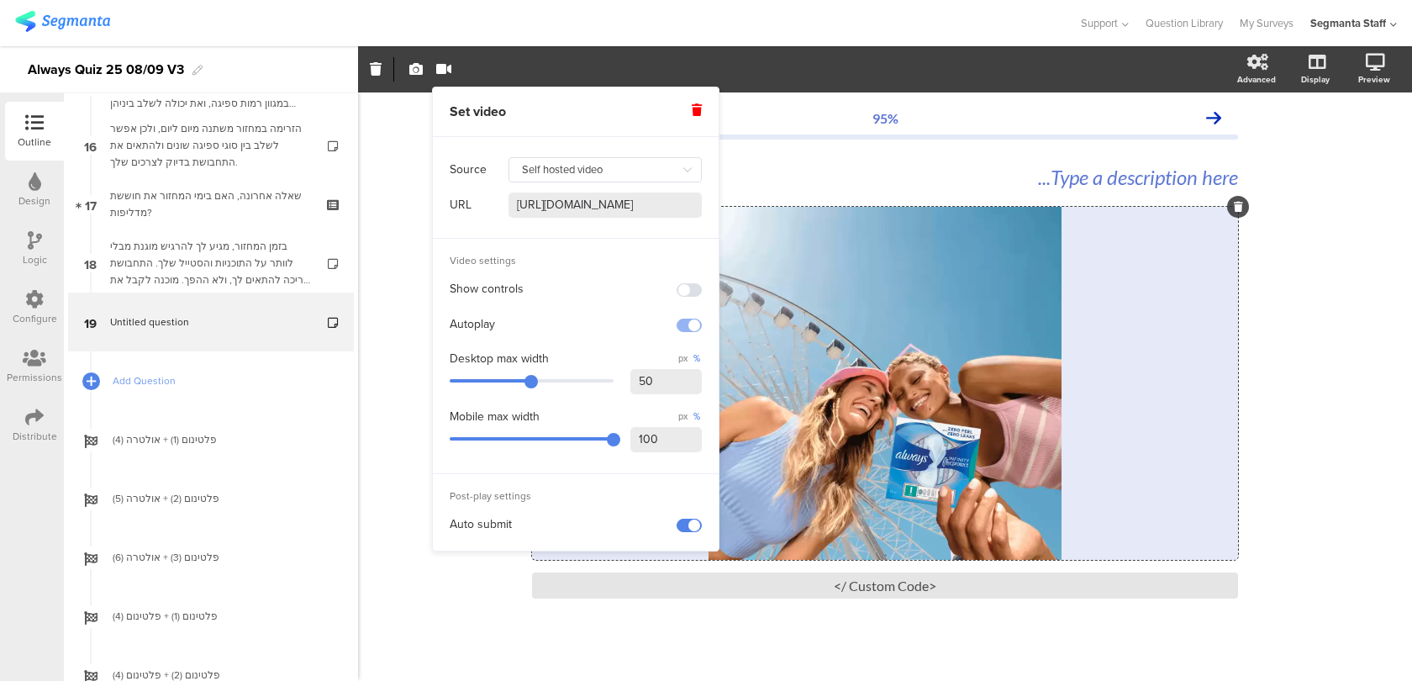
click at [627, 200] on input "https://cdn.prod.website-files.com/687d02e271b4f02fa4e9913a%2F68aeded1a82cc0a5c…" at bounding box center [605, 204] width 193 height 25
paste input "cbf3ef42d96113c1ae81a5_ezgifcom-gif-to-mp4-converter-transcode.mp4"
type input "https://cdn.prod.website-files.com/687d02e271b4f02fa4e9913a%2F68cbf3ef42d96113c…"
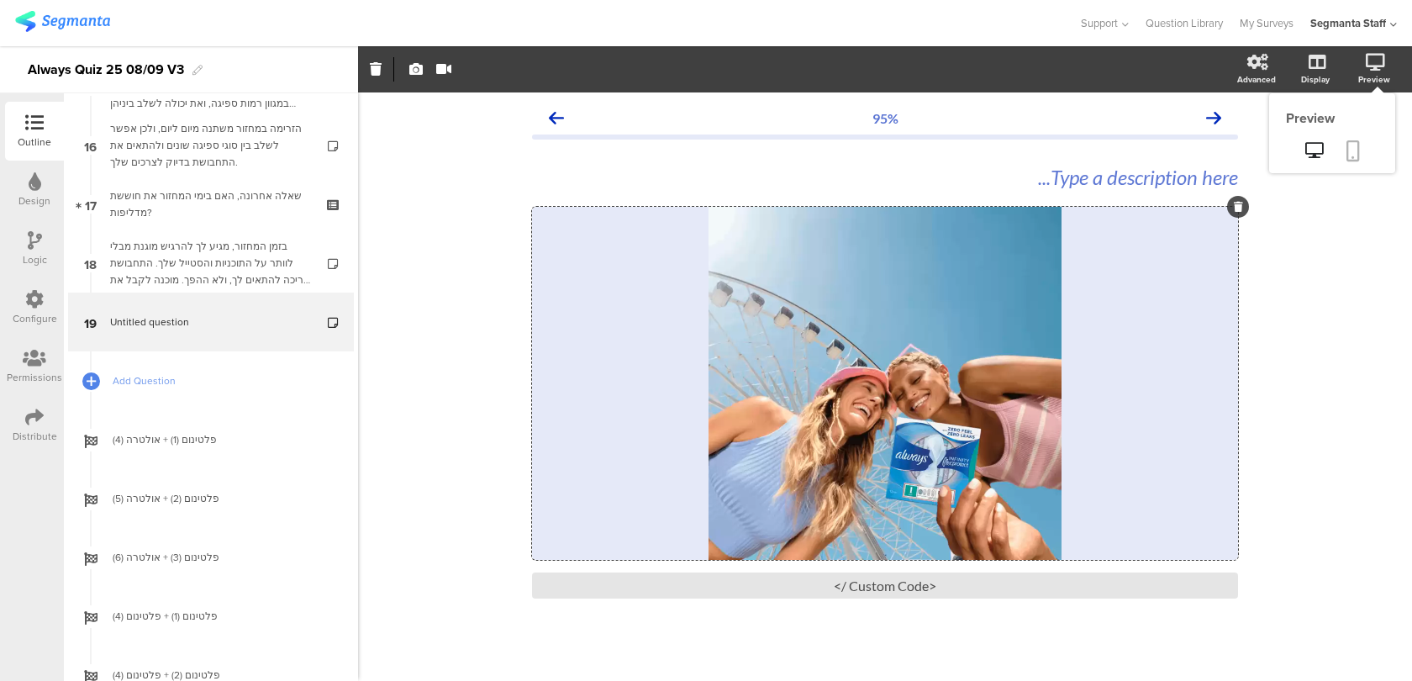
click at [1357, 155] on icon at bounding box center [1353, 150] width 13 height 21
click at [855, 524] on div "/" at bounding box center [885, 383] width 706 height 353
click at [1362, 140] on link at bounding box center [1353, 152] width 37 height 32
click at [693, 358] on div "/" at bounding box center [885, 383] width 706 height 353
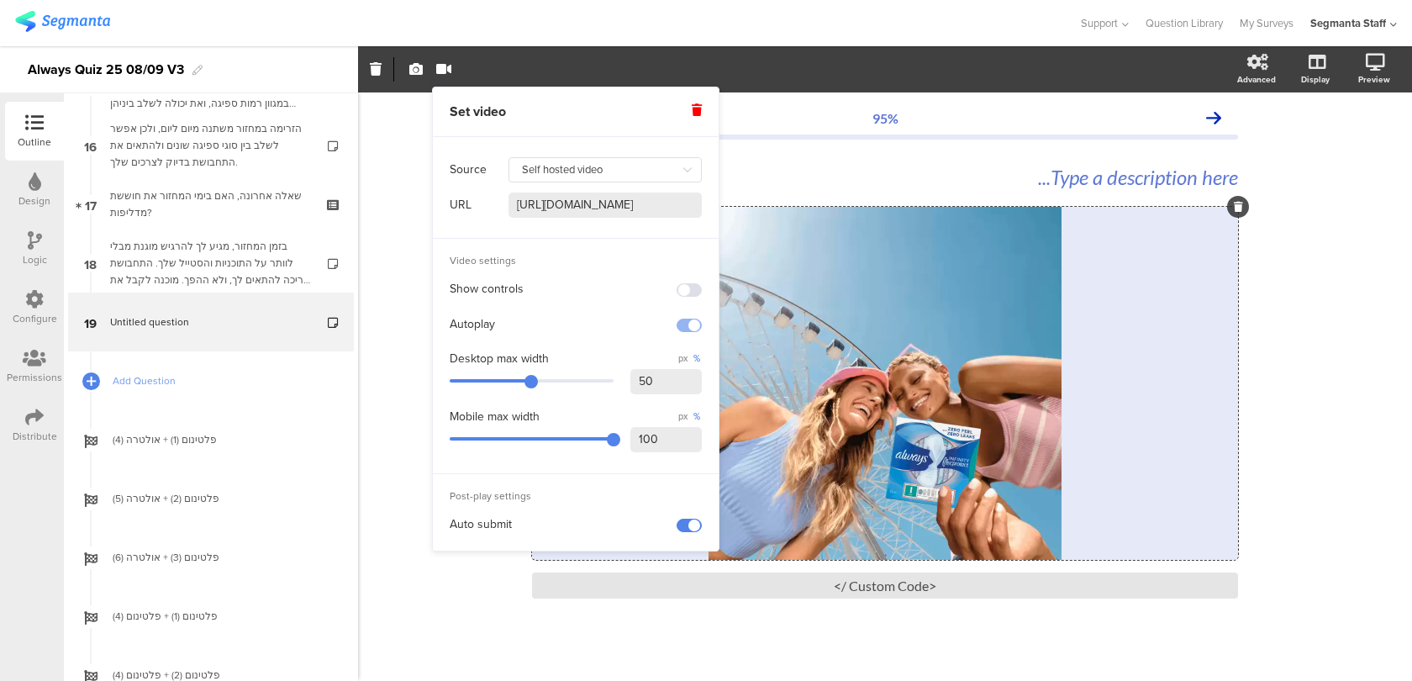
click at [602, 209] on input "https://cdn.prod.website-files.com/687d02e271b4f02fa4e9913a%2F68cbf3ef42d96113c…" at bounding box center [605, 204] width 193 height 25
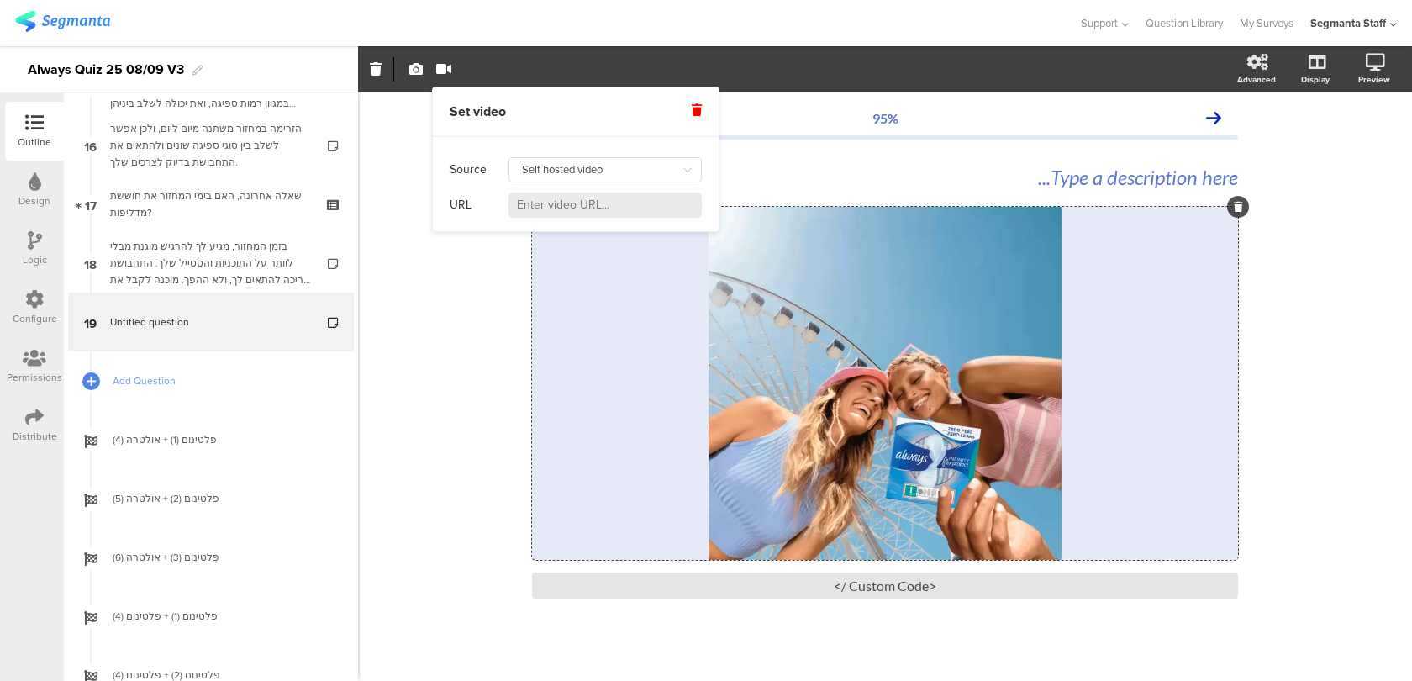
paste input "https://cdn.prod.website-files.com/687d02e271b4f02fa4e9913a%2F68cbf6566e07dfaa6…"
type input "https://cdn.prod.website-files.com/687d02e271b4f02fa4e9913a%2F68cbf6566e07dfaa6…"
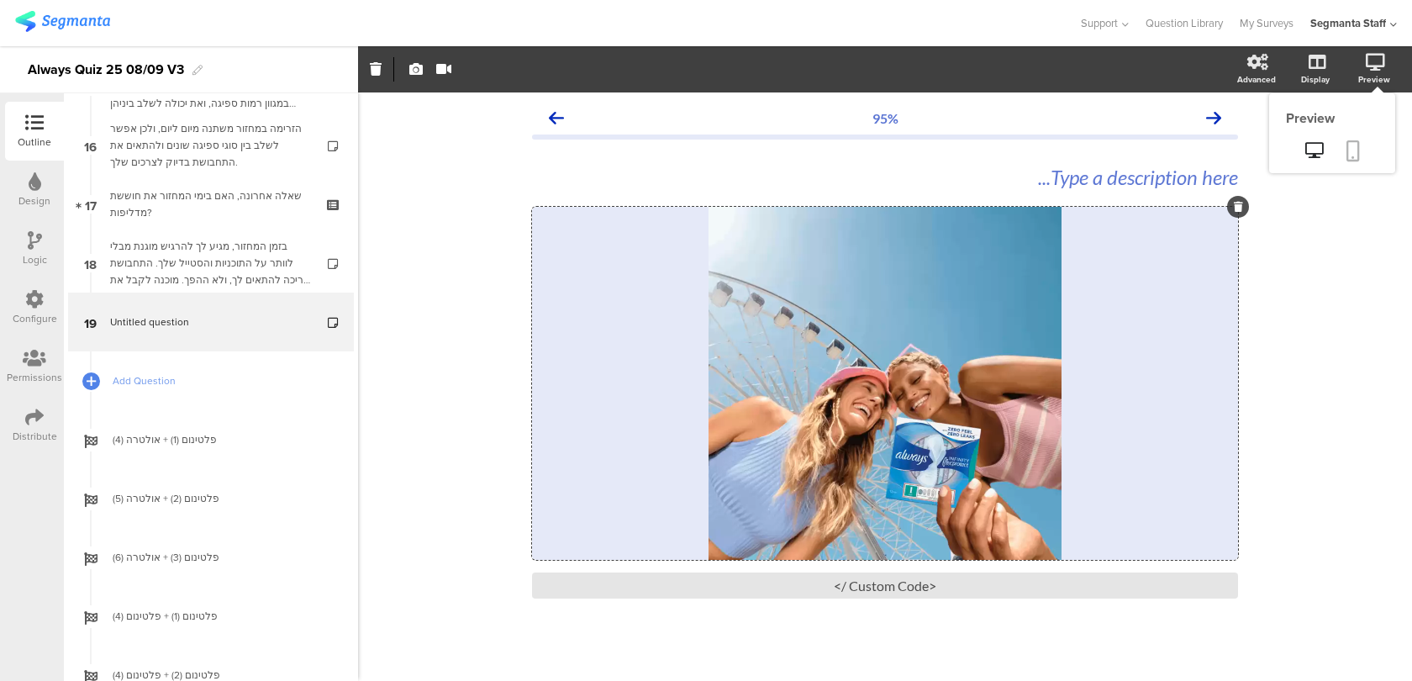
click at [1350, 154] on icon at bounding box center [1353, 150] width 13 height 21
click at [988, 581] on div "<Custom Code />" at bounding box center [885, 585] width 706 height 26
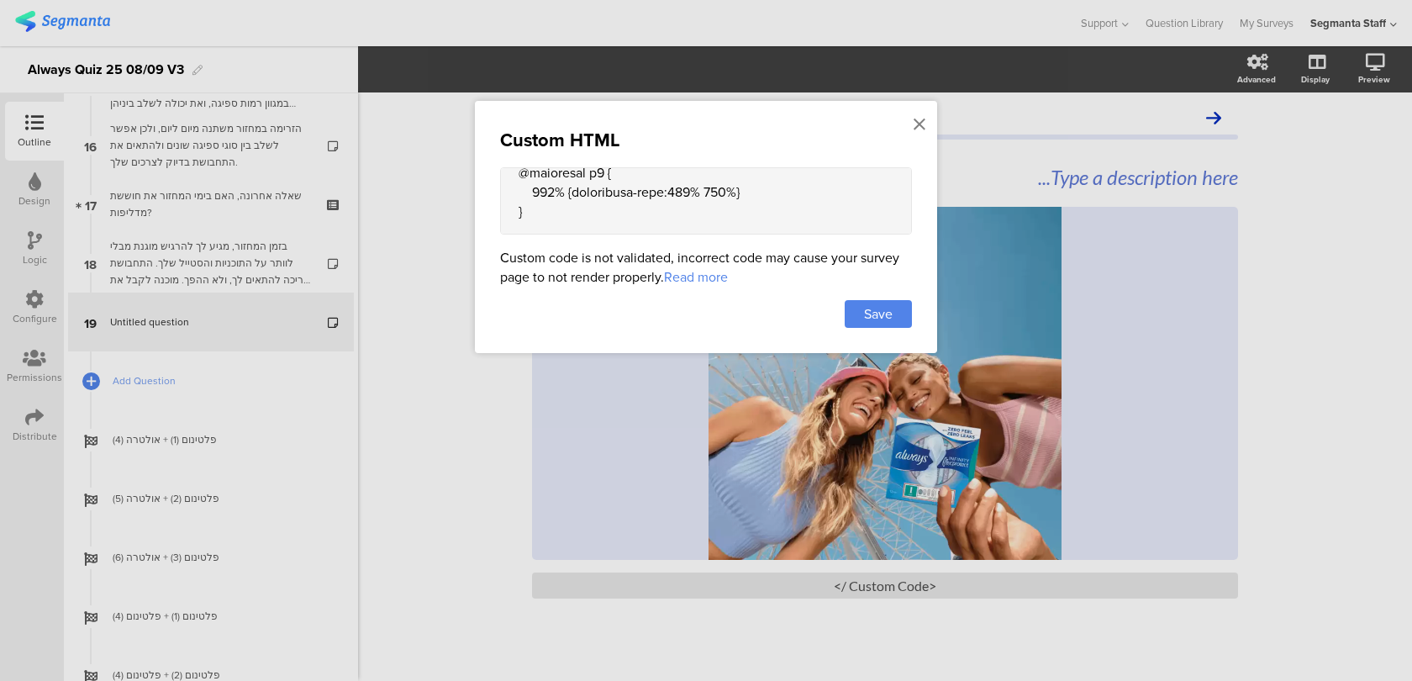
scroll to position [1000, 0]
click at [612, 184] on textarea at bounding box center [706, 200] width 412 height 67
type textarea "<style> .animated-router-view { background: linear-gradient(90deg, #0016aa, #00…"
click at [898, 319] on div "Save" at bounding box center [878, 314] width 67 height 28
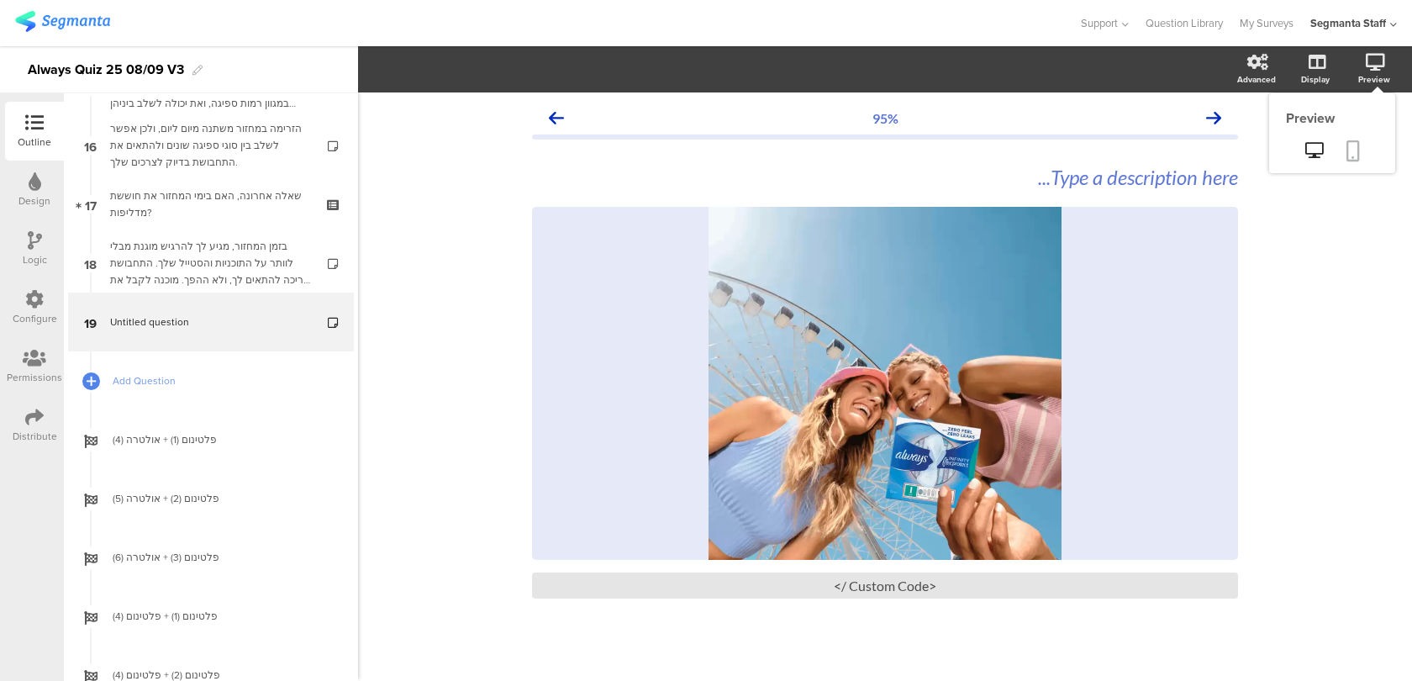
click at [1361, 147] on link at bounding box center [1353, 152] width 37 height 32
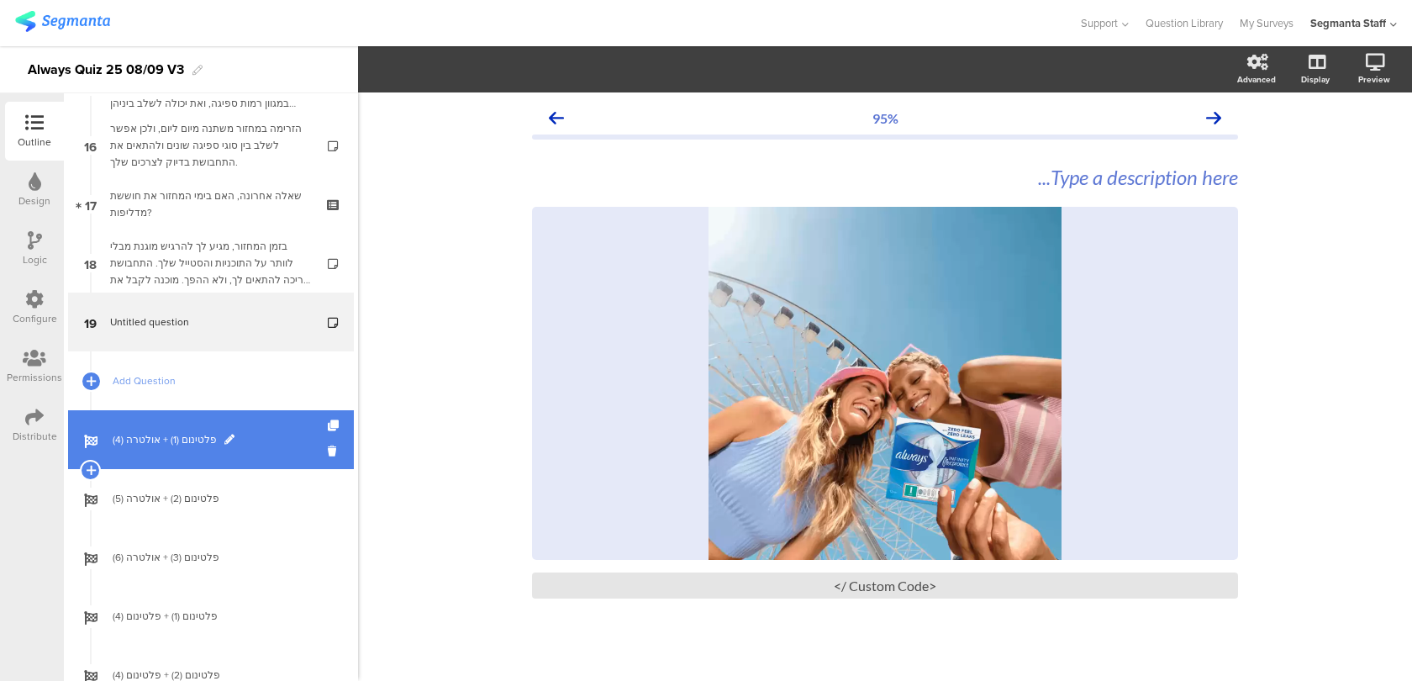
click at [176, 440] on span "פלטינום (1) + אולטרה (4)" at bounding box center [220, 439] width 215 height 17
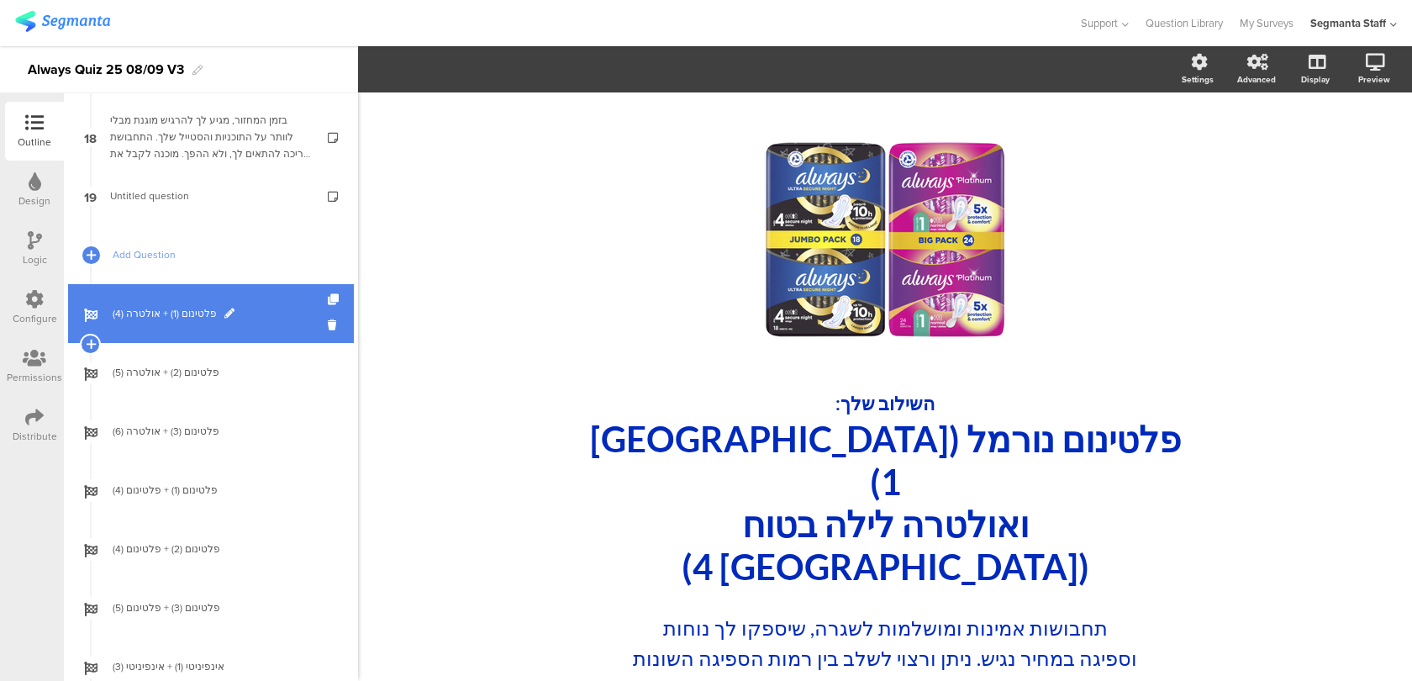
scroll to position [1194, 0]
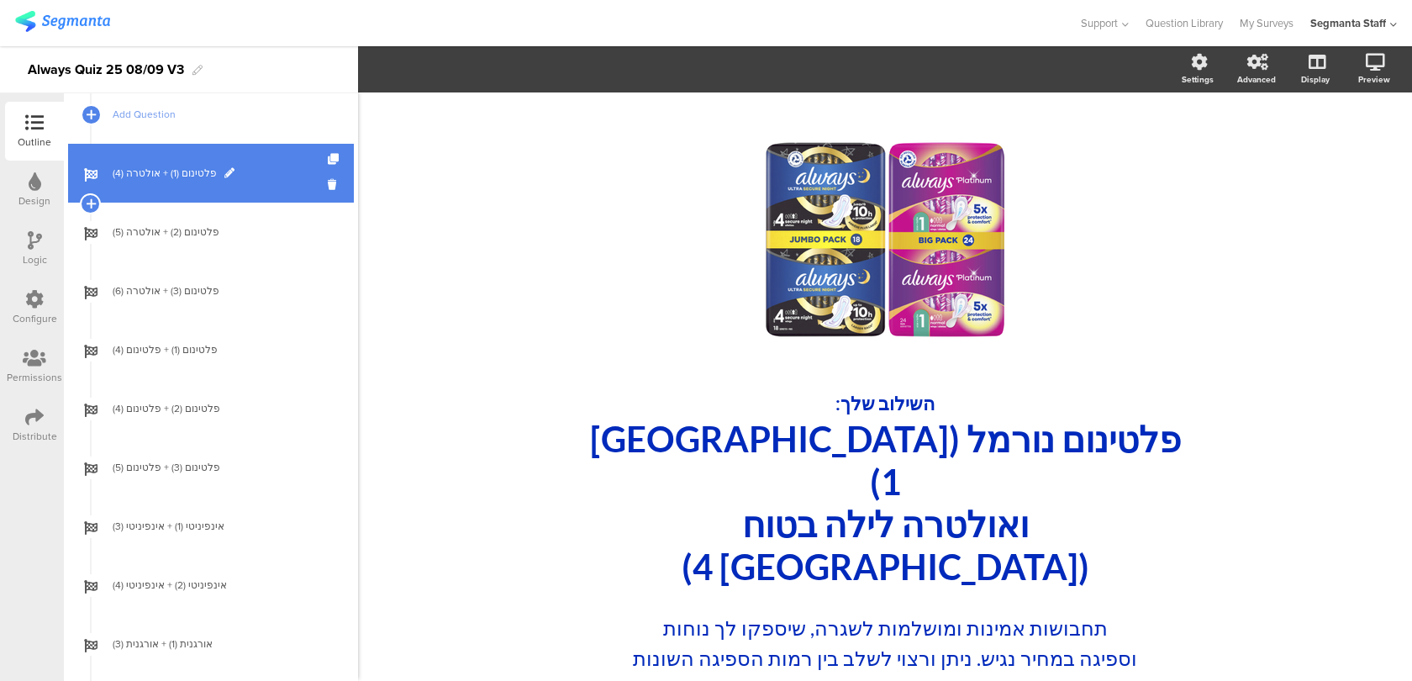
click at [229, 175] on span at bounding box center [229, 173] width 10 height 10
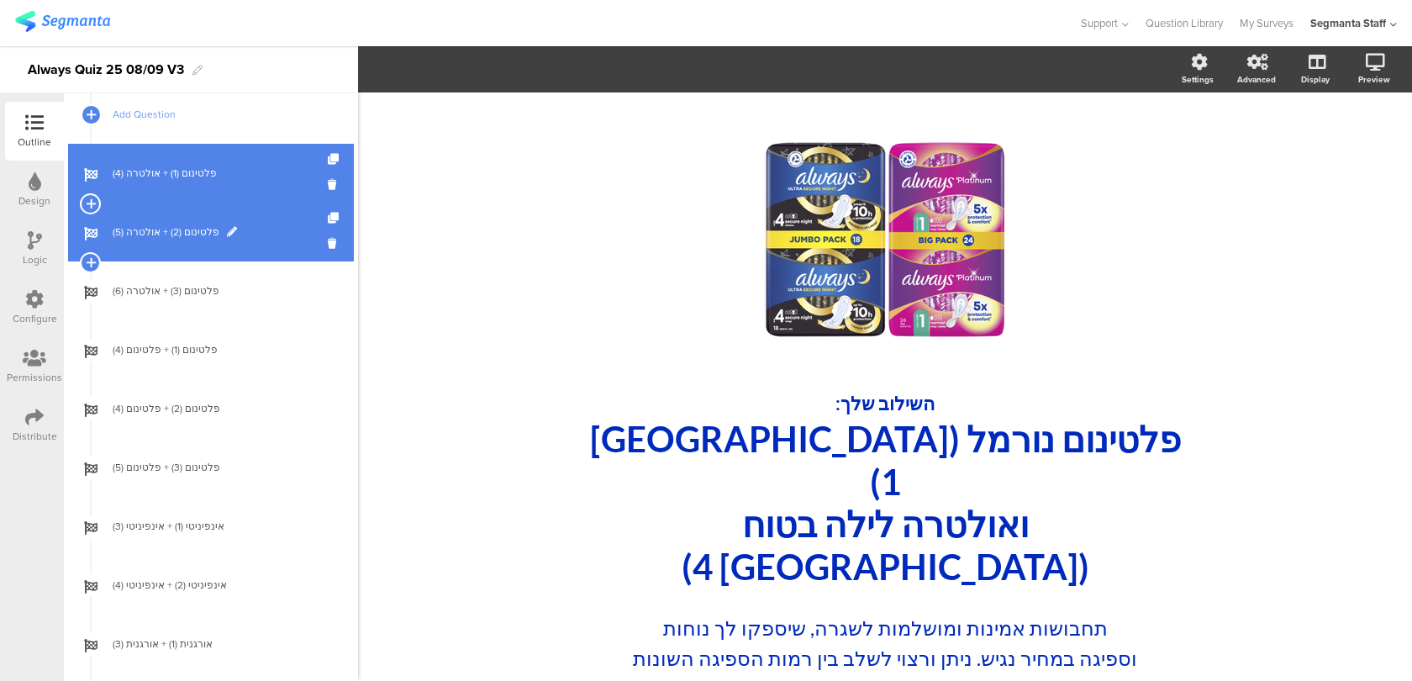
click at [275, 254] on link "פלטינום (2) + אולטרה (5)" at bounding box center [211, 232] width 286 height 59
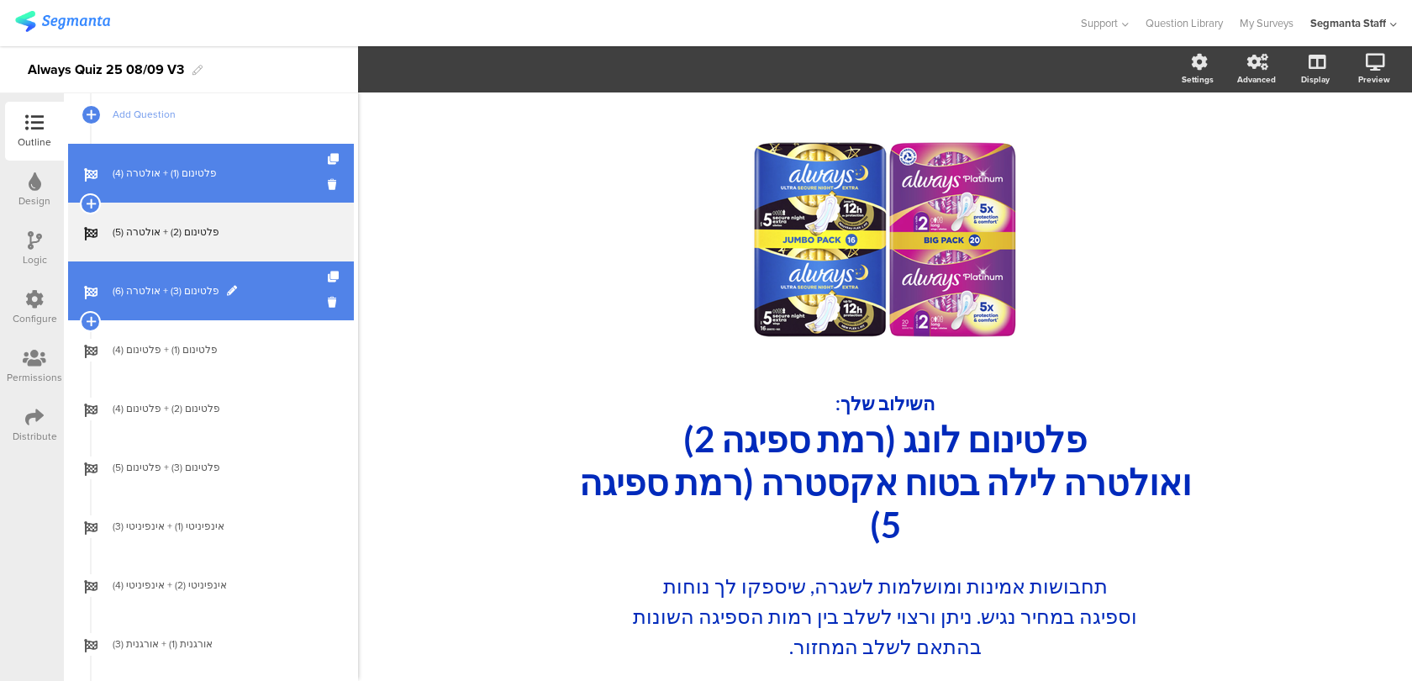
click at [277, 288] on span "פלטינום (3) + אולטרה (6)" at bounding box center [220, 290] width 215 height 17
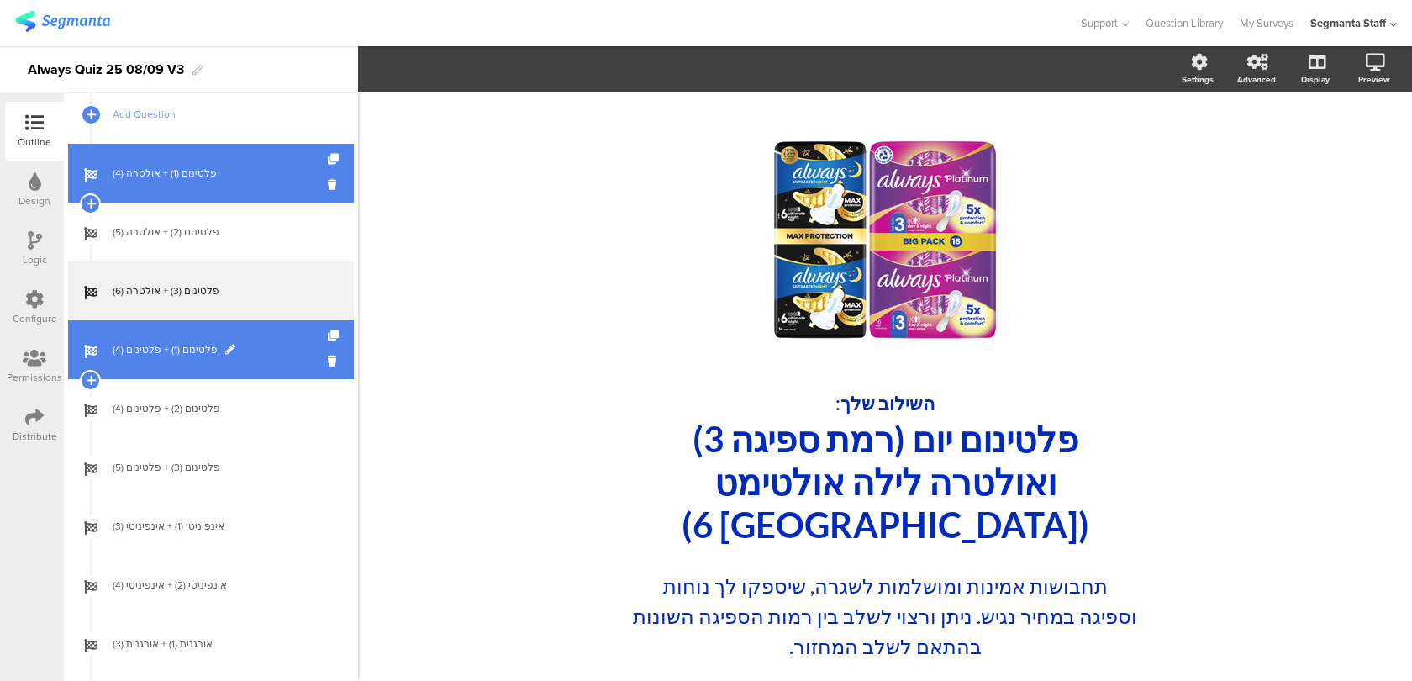
click at [285, 364] on link "פלטינום (1) + פלטינום (4)" at bounding box center [211, 349] width 286 height 59
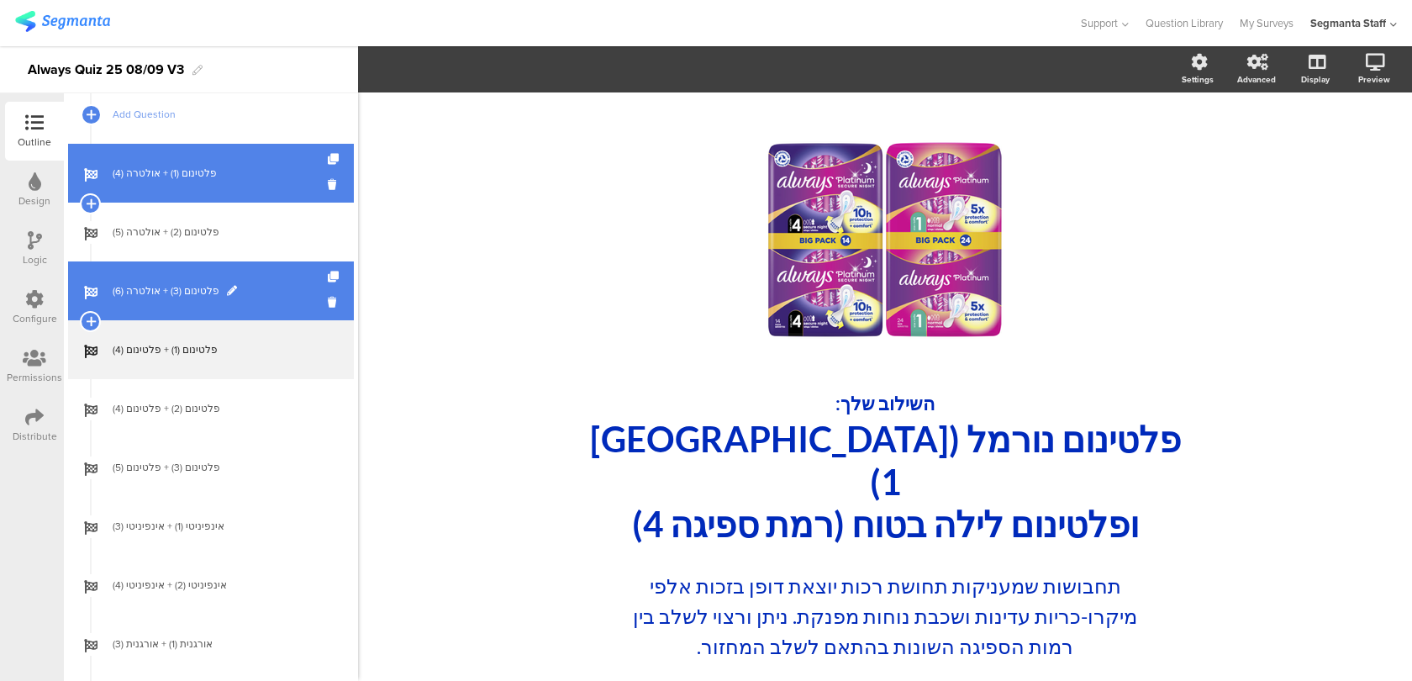
click at [287, 307] on link "פלטינום (3) + אולטרה (6)" at bounding box center [211, 290] width 286 height 59
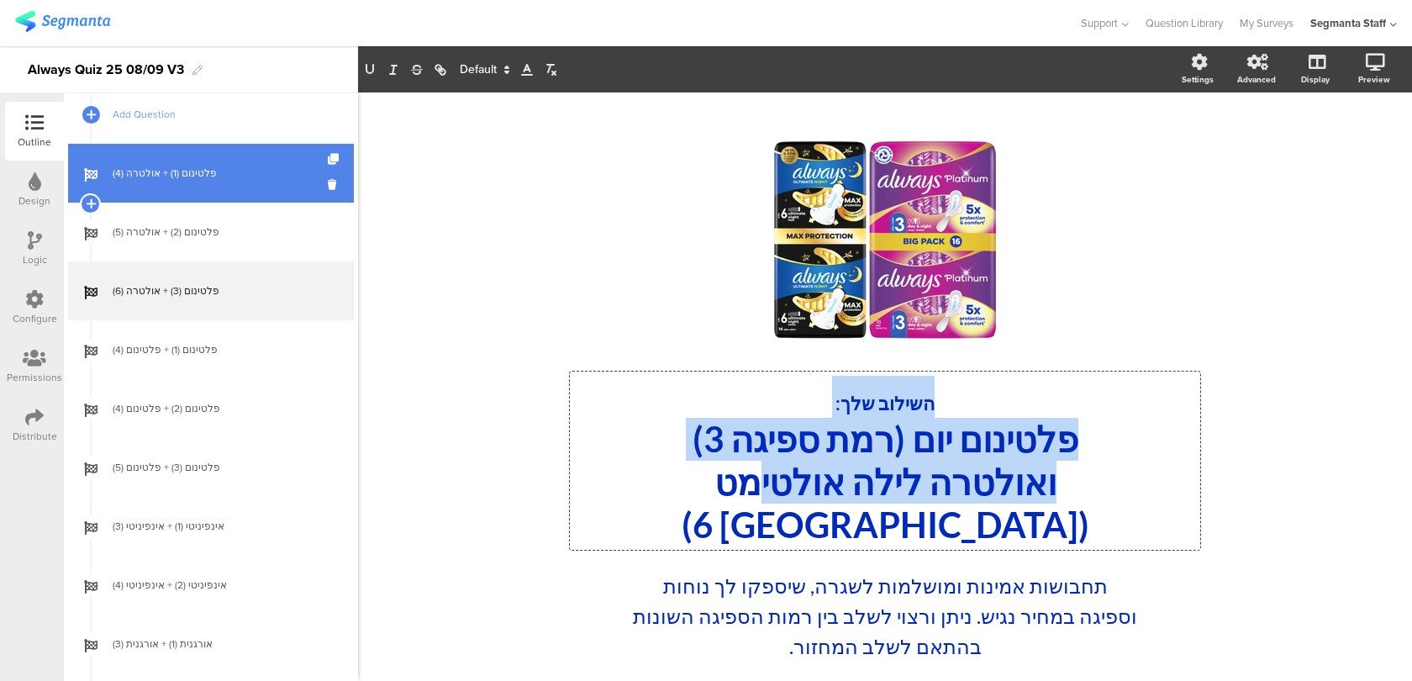
drag, startPoint x: 1035, startPoint y: 472, endPoint x: 862, endPoint y: 472, distance: 172.3
click at [862, 472] on div "השילוב שלך: פלטינום יום (רמת ספיגה 3) ואולטרה לילה אולטימט (רמת ספיגה 6) השילוב…" at bounding box center [885, 461] width 630 height 178
click at [862, 472] on p "ואולטרה לילה אולטימט (רמת ספיגה 6)" at bounding box center [885, 503] width 622 height 85
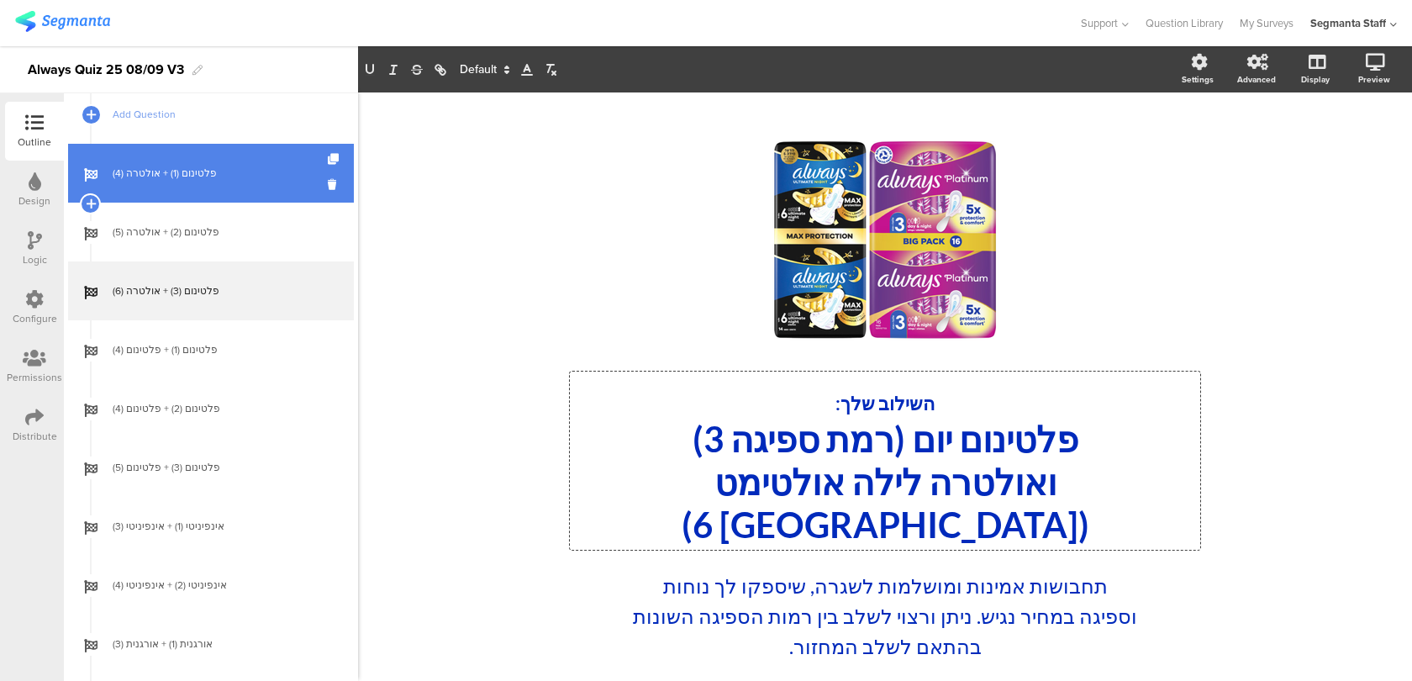
click at [820, 482] on p "ואולטרה לילה אולטימט (רמת ספיגה 6)" at bounding box center [885, 503] width 622 height 85
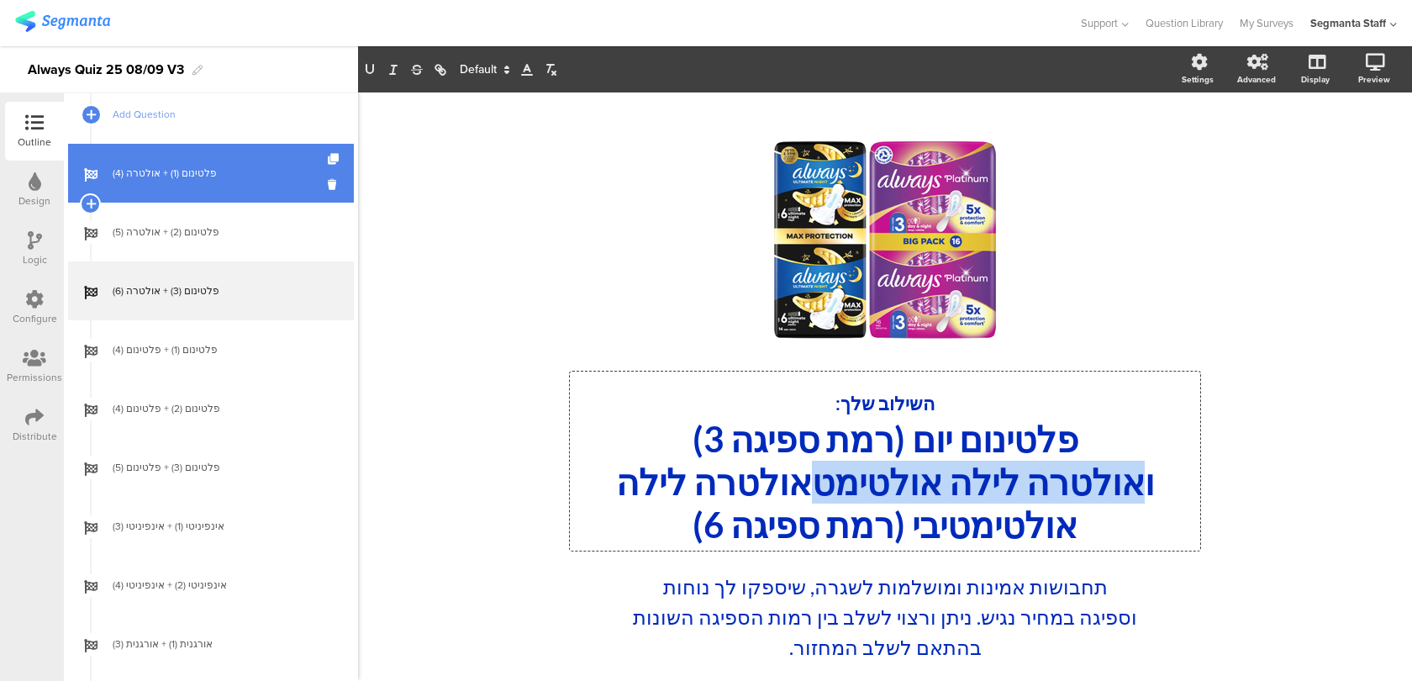
drag, startPoint x: 807, startPoint y: 479, endPoint x: 1152, endPoint y: 477, distance: 345.5
click at [1152, 477] on p "ואולטרה לילה אולטימטאולטרה לילה אולטימטיבי (רמת ספיגה 6)" at bounding box center [885, 504] width 622 height 86
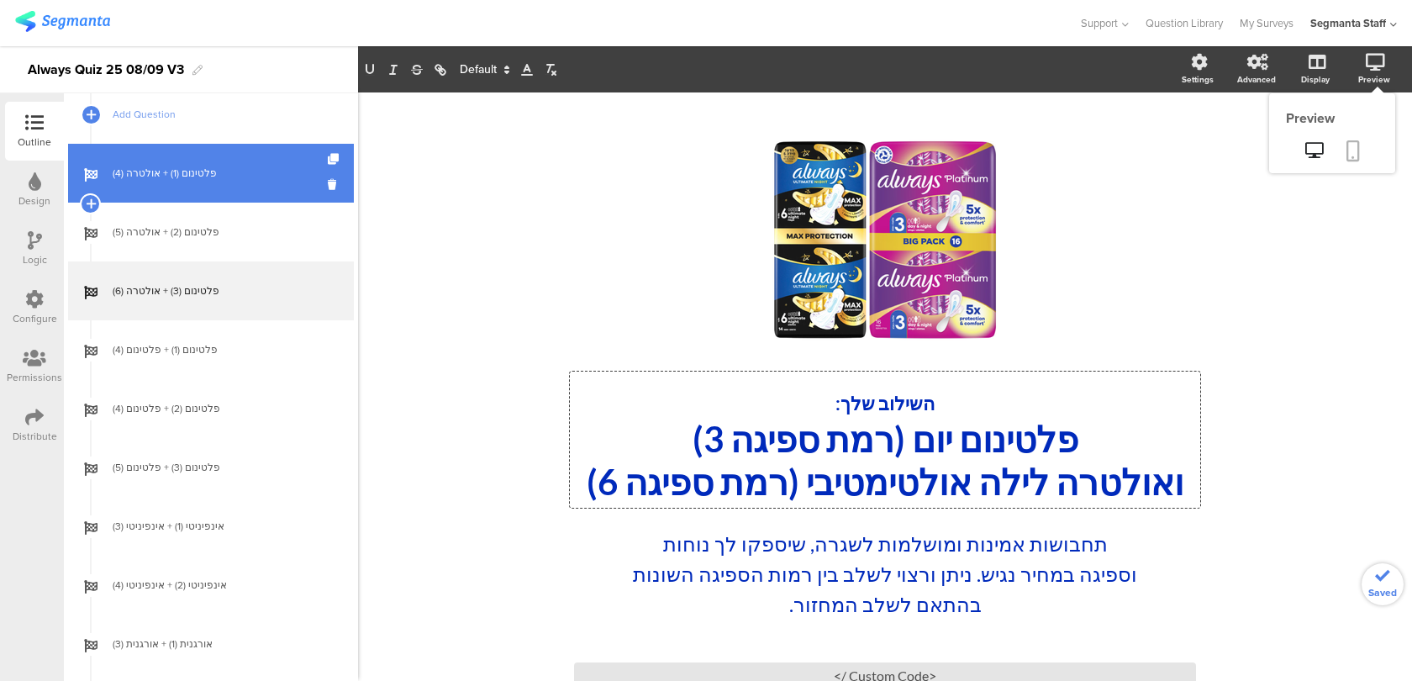
click at [1360, 147] on link at bounding box center [1353, 152] width 37 height 32
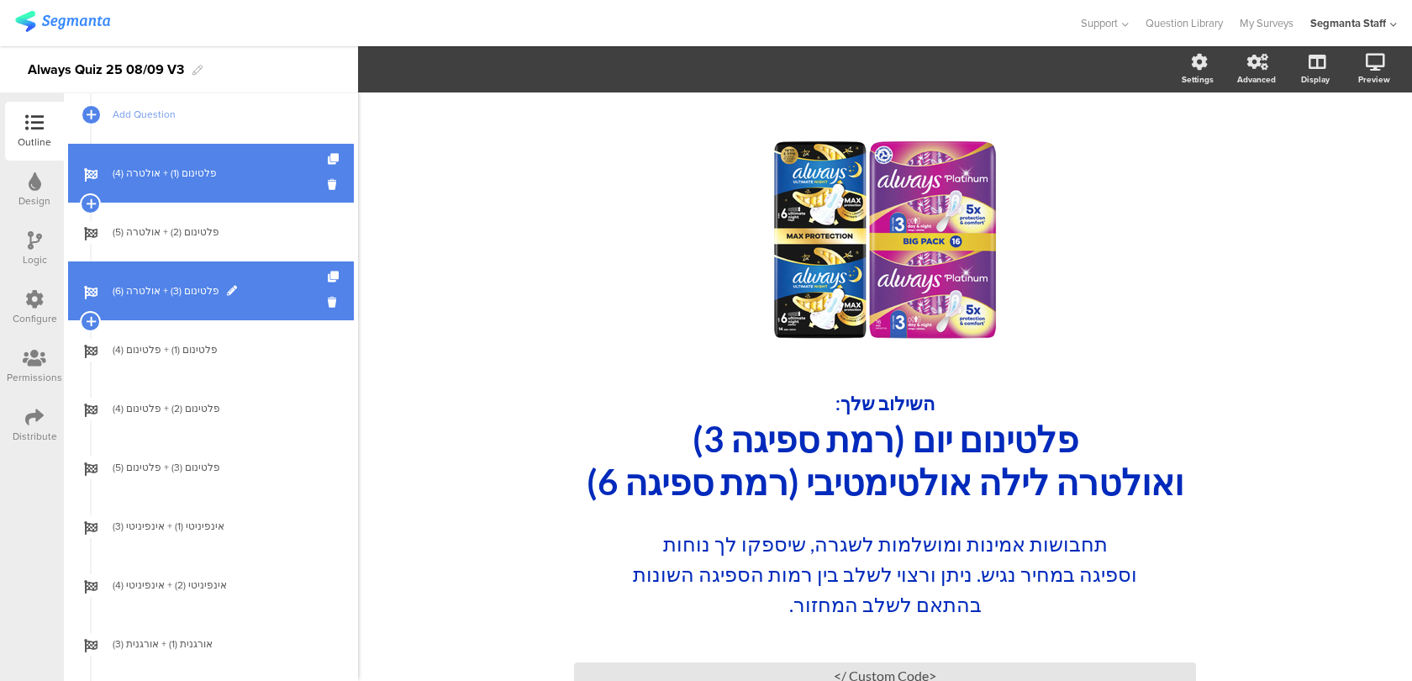
click at [285, 289] on span "פלטינום (3) + אולטרה (6)" at bounding box center [220, 290] width 215 height 17
click at [301, 307] on link "פלטינום (3) + אולטרה (6)" at bounding box center [211, 290] width 286 height 59
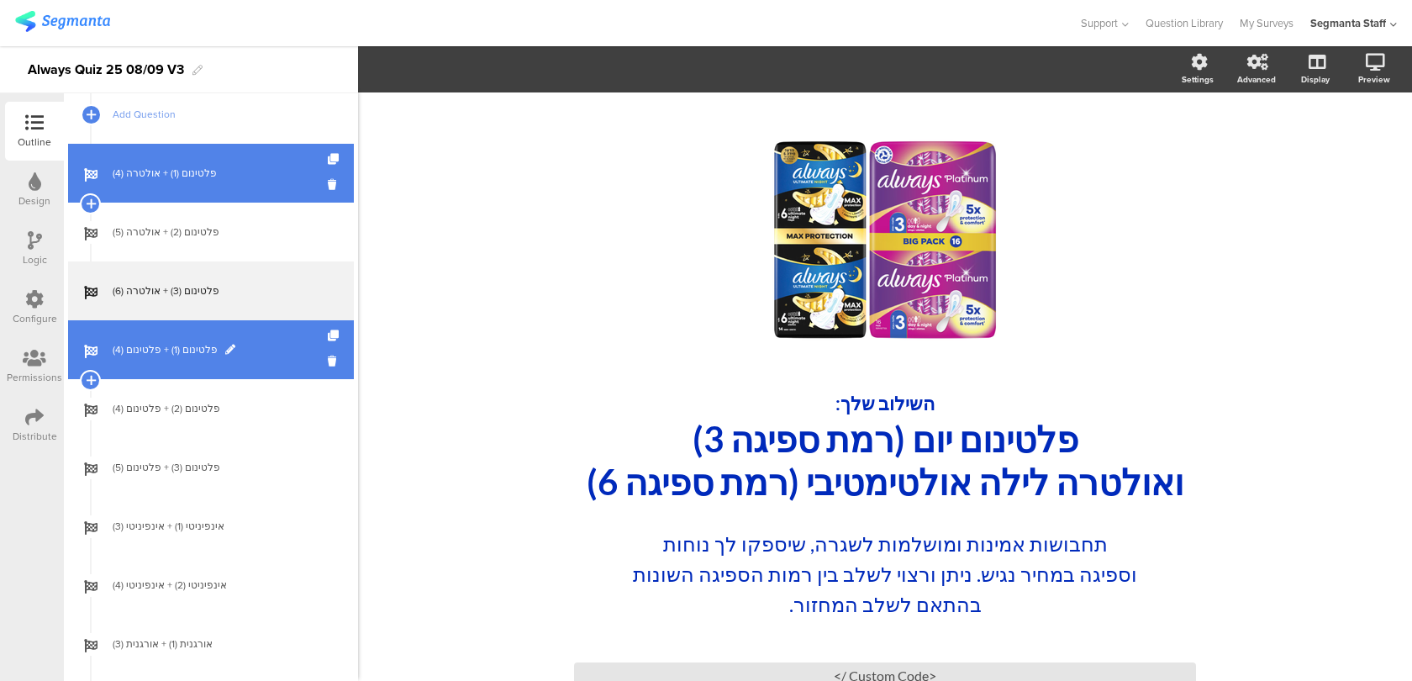
click at [294, 360] on link "פלטינום (1) + פלטינום (4)" at bounding box center [211, 349] width 286 height 59
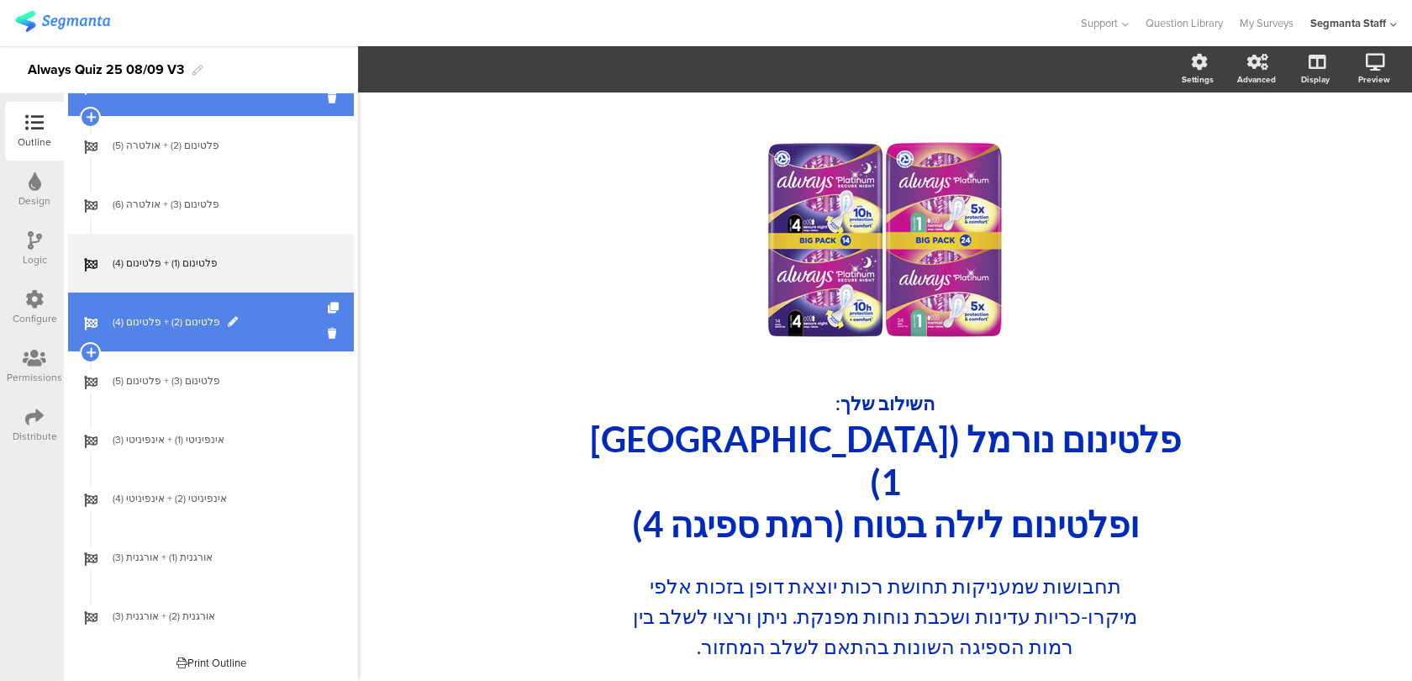
scroll to position [1283, 0]
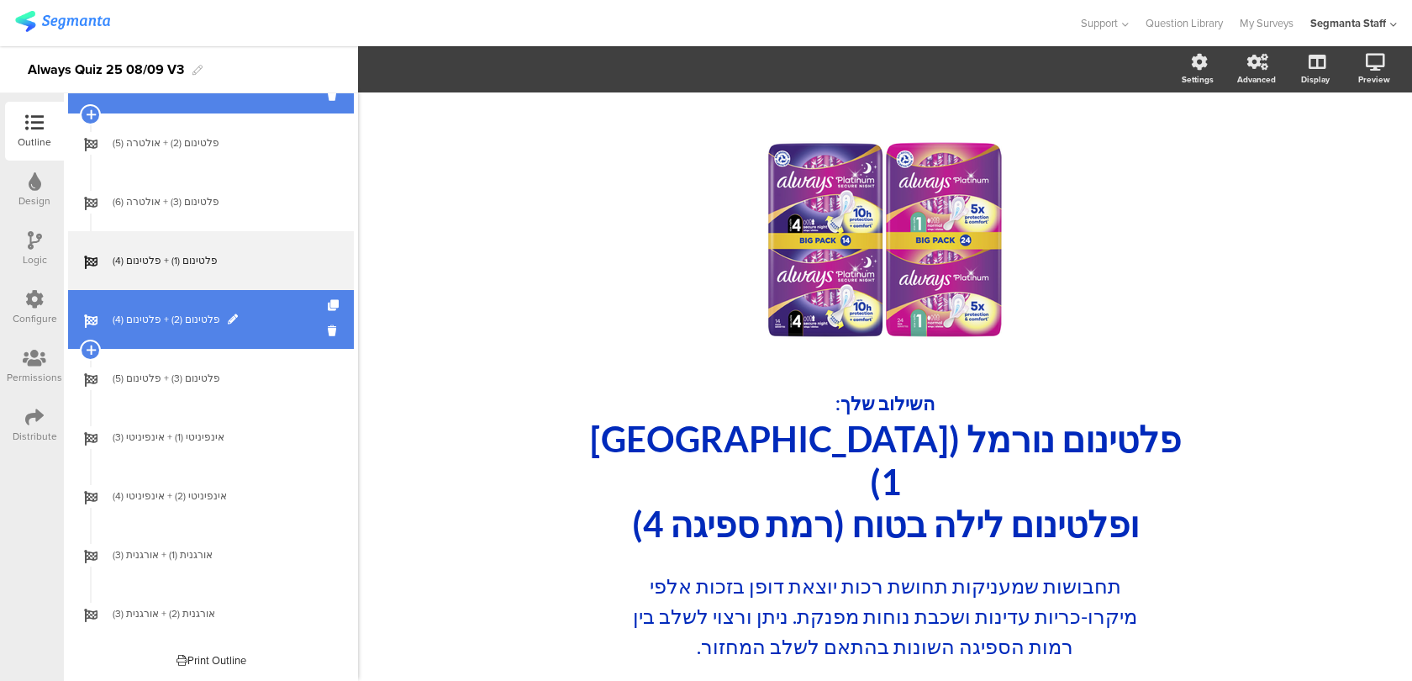
click at [289, 324] on span "פלטינום (2) + פלטינום (4)" at bounding box center [220, 319] width 215 height 17
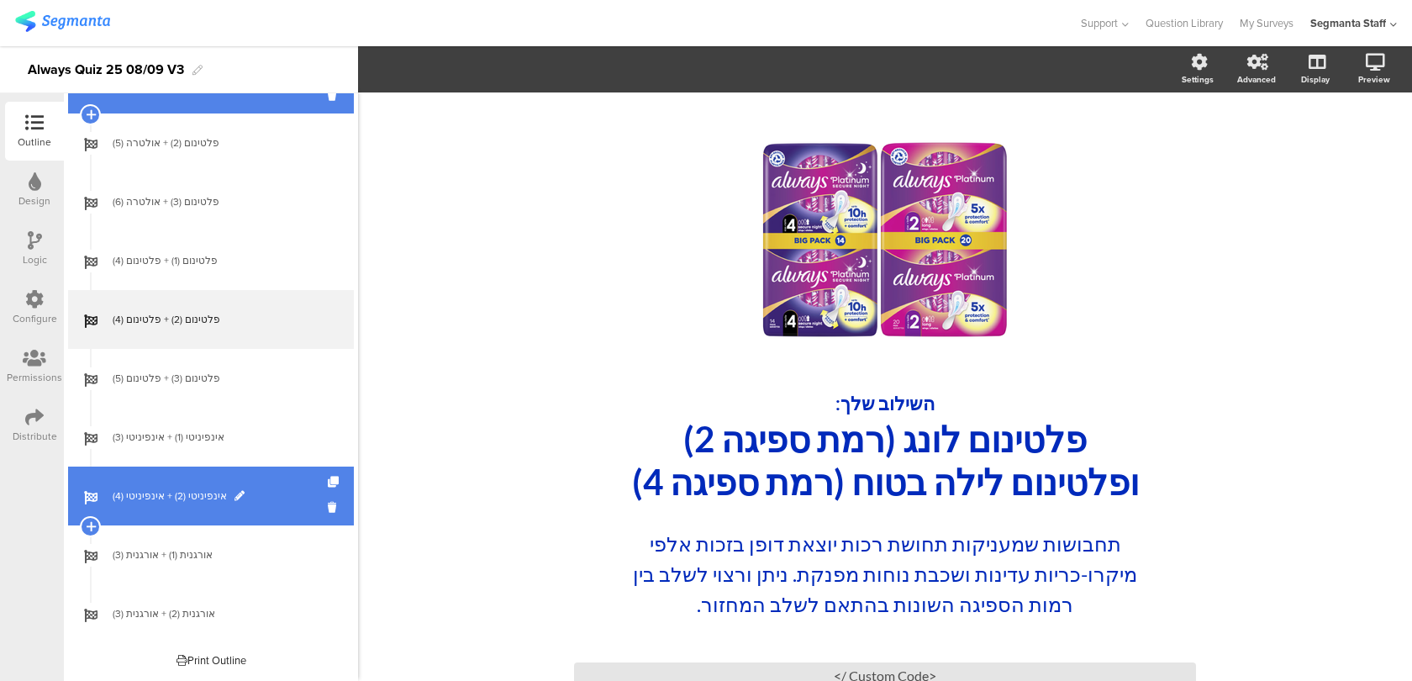
click at [273, 509] on link "אינפיניטי (2) + אינפיניטי (4)" at bounding box center [211, 496] width 286 height 59
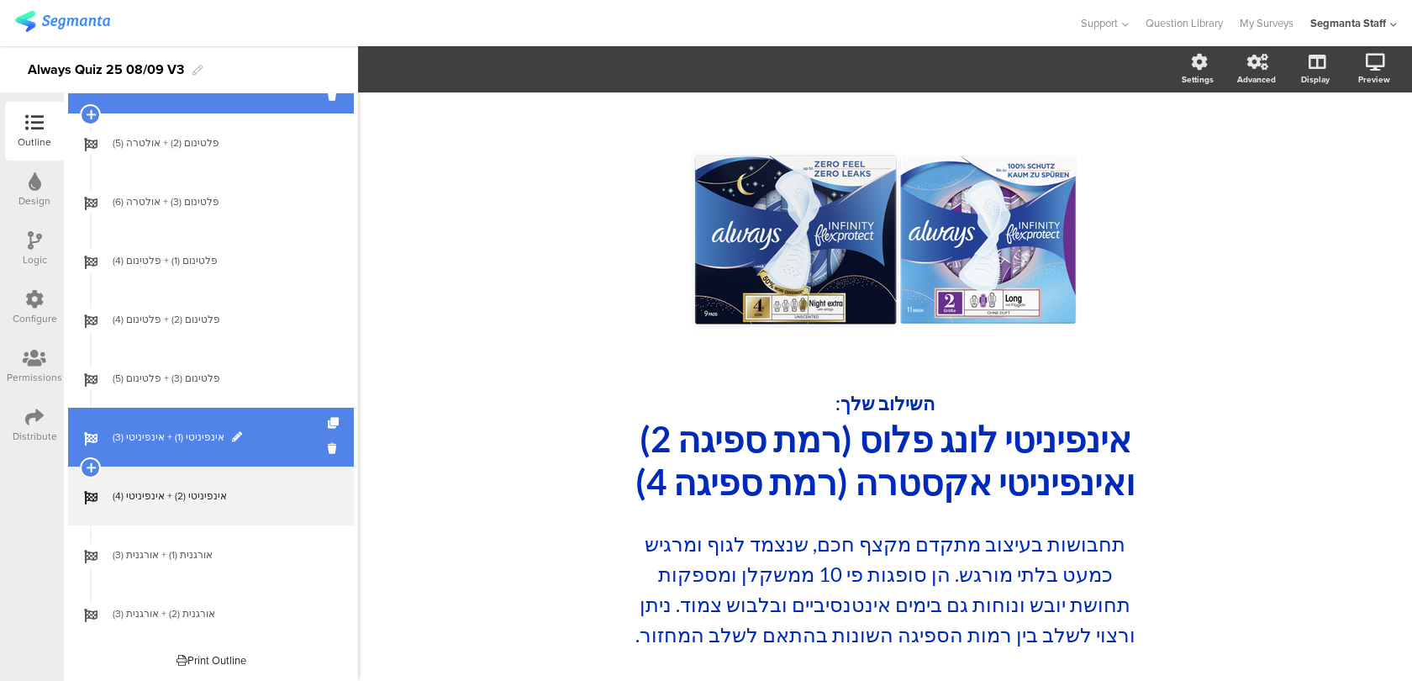
click at [277, 444] on span "אינפיניטי (1) + אינפיניטי (3)" at bounding box center [220, 437] width 215 height 17
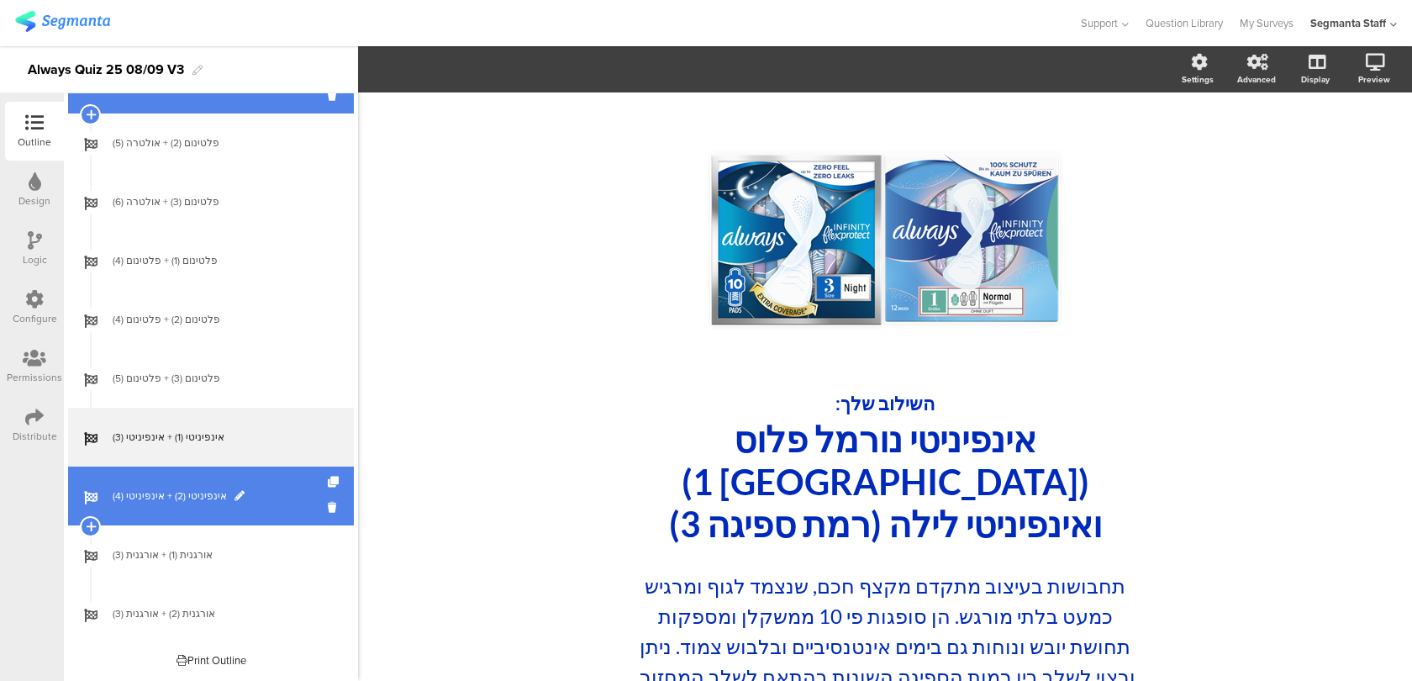
click at [280, 503] on span "אינפיניטי (2) + אינפיניטי (4)" at bounding box center [220, 496] width 215 height 17
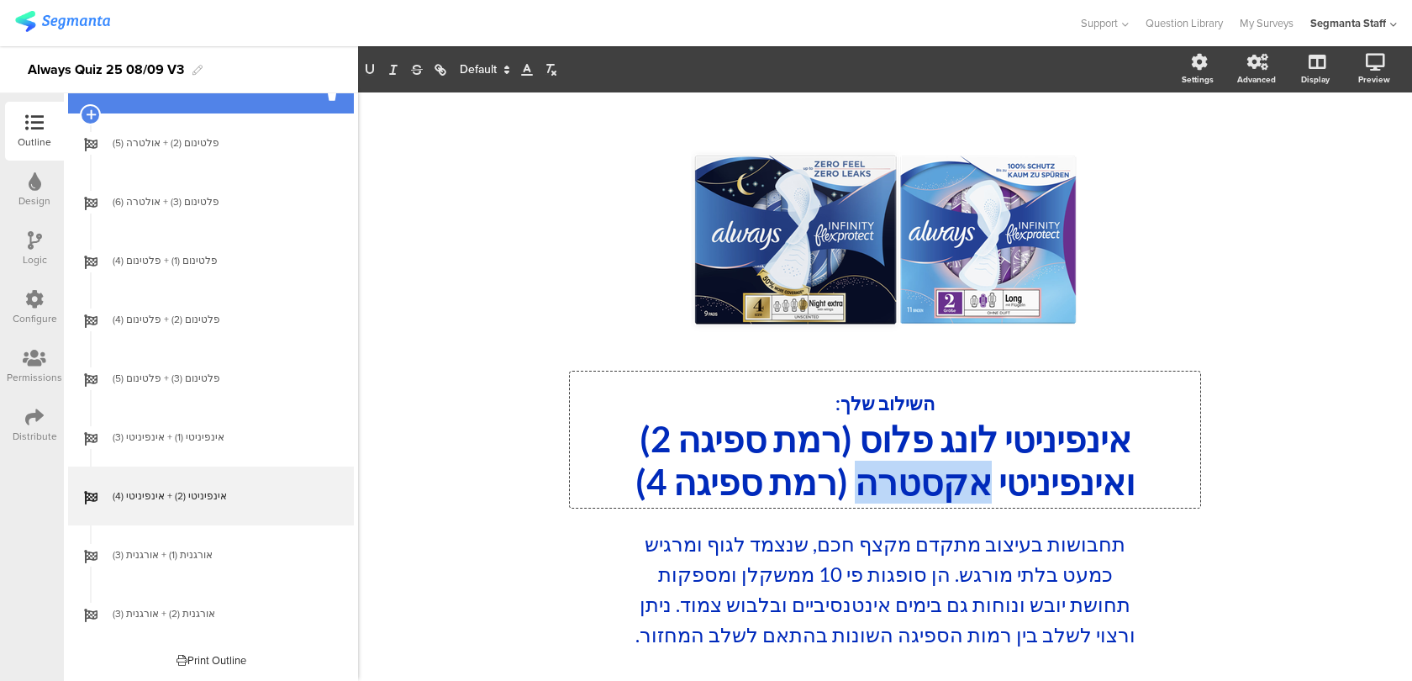
drag, startPoint x: 978, startPoint y: 483, endPoint x: 853, endPoint y: 482, distance: 124.4
click at [853, 482] on div "השילוב שלך: אינפיניטי לונג פלוס (רמת ספיגה 2) ואינפיניטי אקסטרה (רמת ספיגה 4) ה…" at bounding box center [885, 440] width 630 height 136
click at [981, 482] on p "ואינפיניטי אקסטרה (רמת ספיגה 4)" at bounding box center [885, 482] width 622 height 43
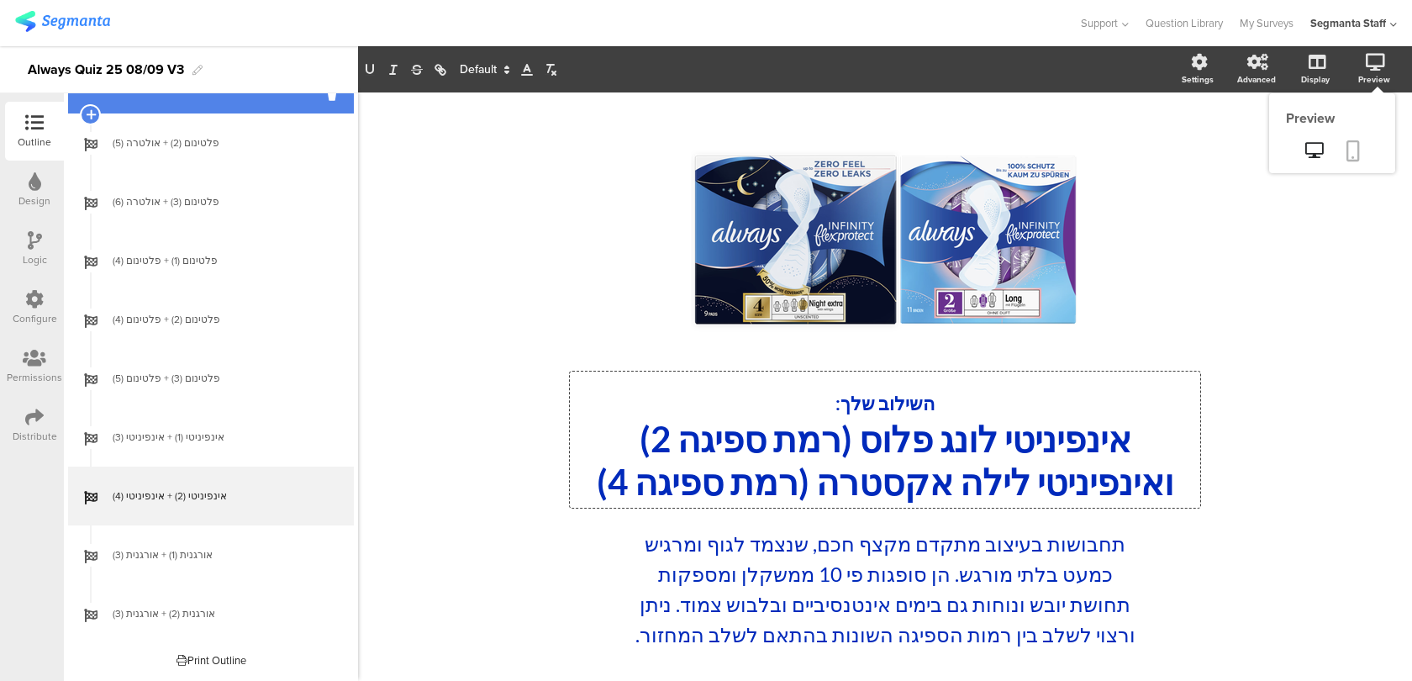
click at [1357, 155] on icon at bounding box center [1353, 150] width 13 height 21
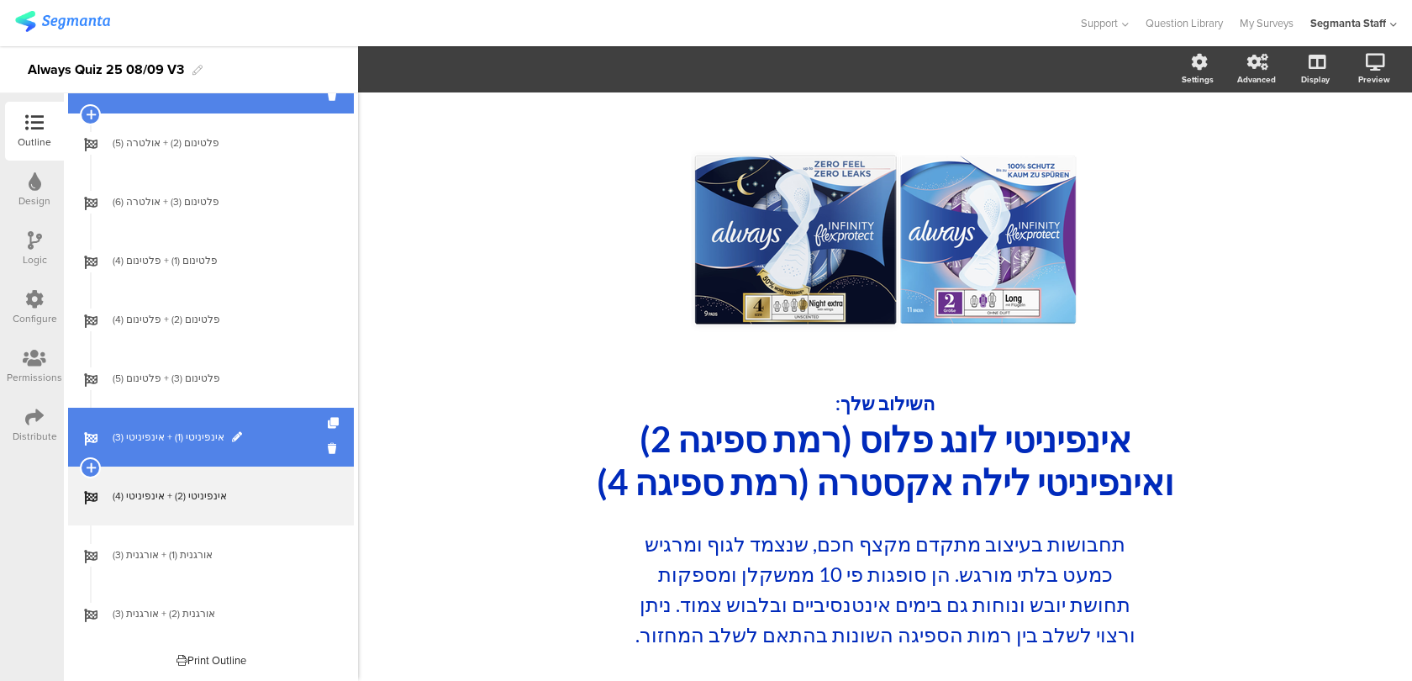
click at [271, 419] on link "אינפיניטי (1) + אינפיניטי (3)" at bounding box center [211, 437] width 286 height 59
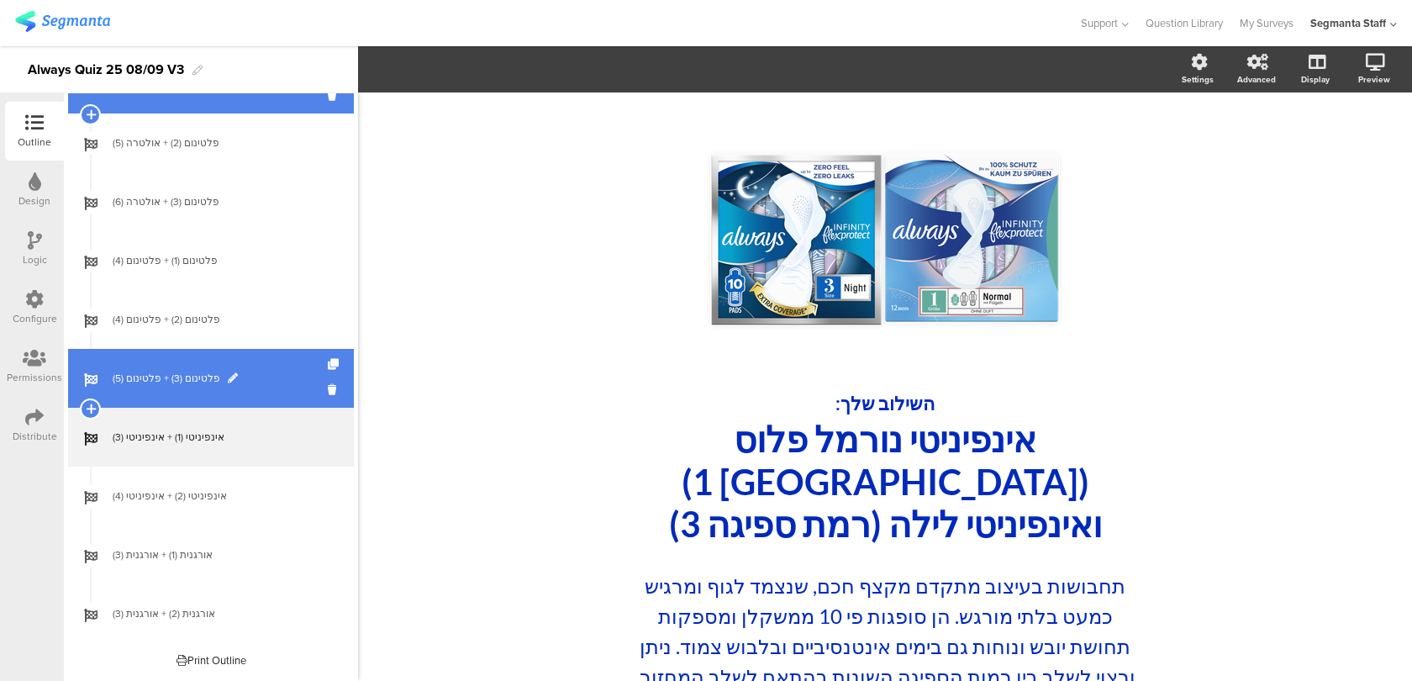
click at [275, 370] on span "פלטינום (3) + פלטינום (5)" at bounding box center [220, 378] width 215 height 17
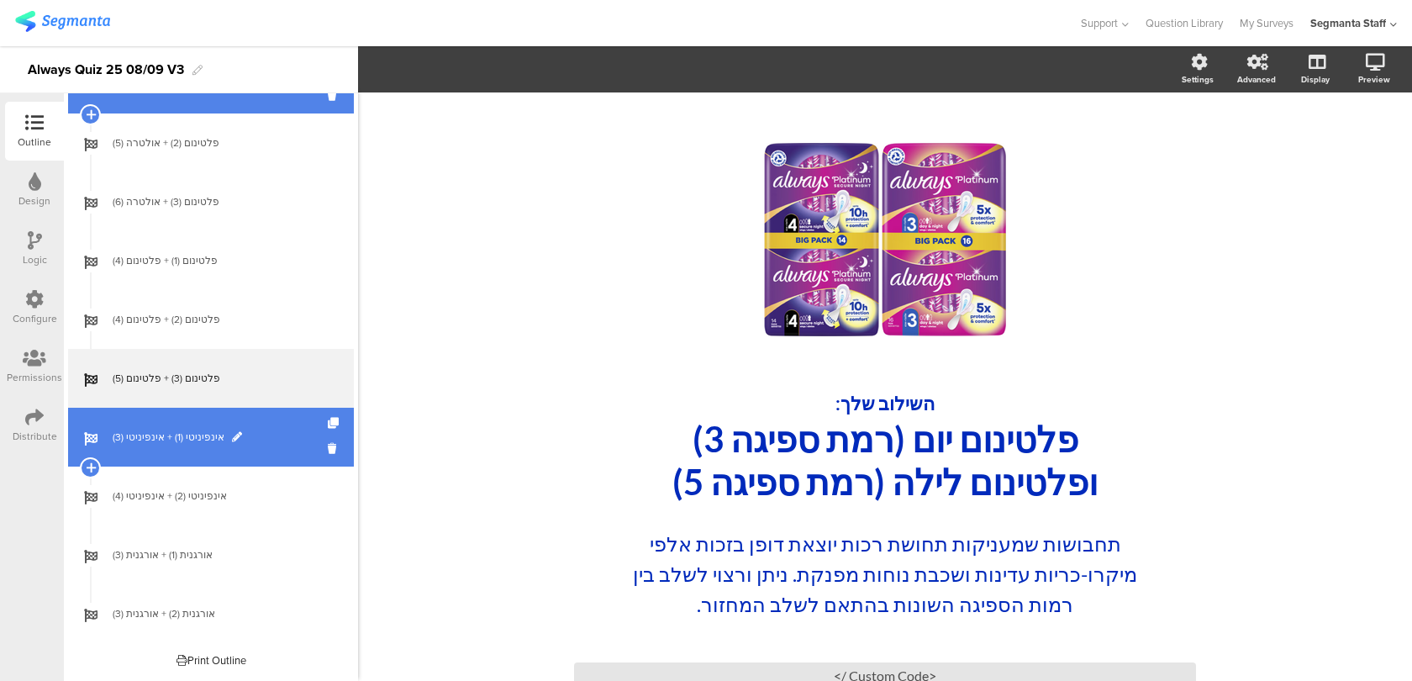
click at [287, 443] on span "אינפיניטי (1) + אינפיניטי (3)" at bounding box center [220, 437] width 215 height 17
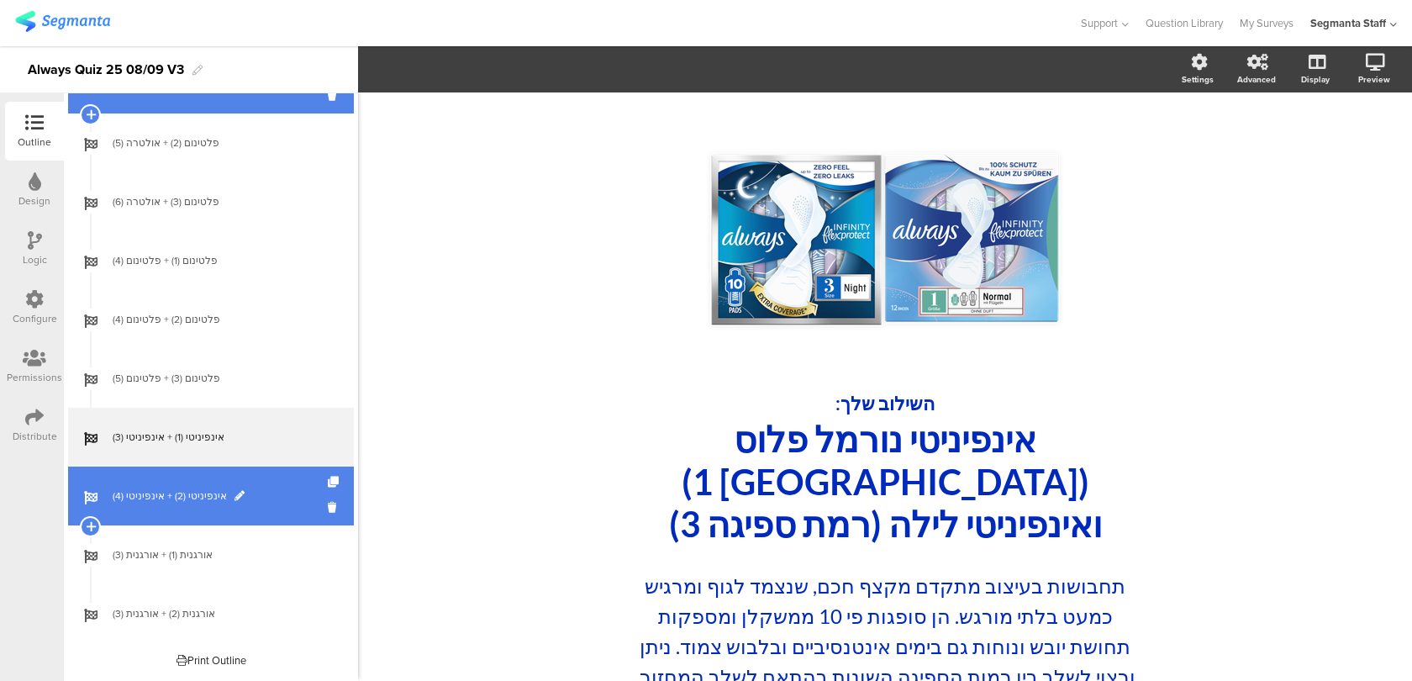
click at [288, 487] on link "אינפיניטי (2) + אינפיניטי (4)" at bounding box center [211, 496] width 286 height 59
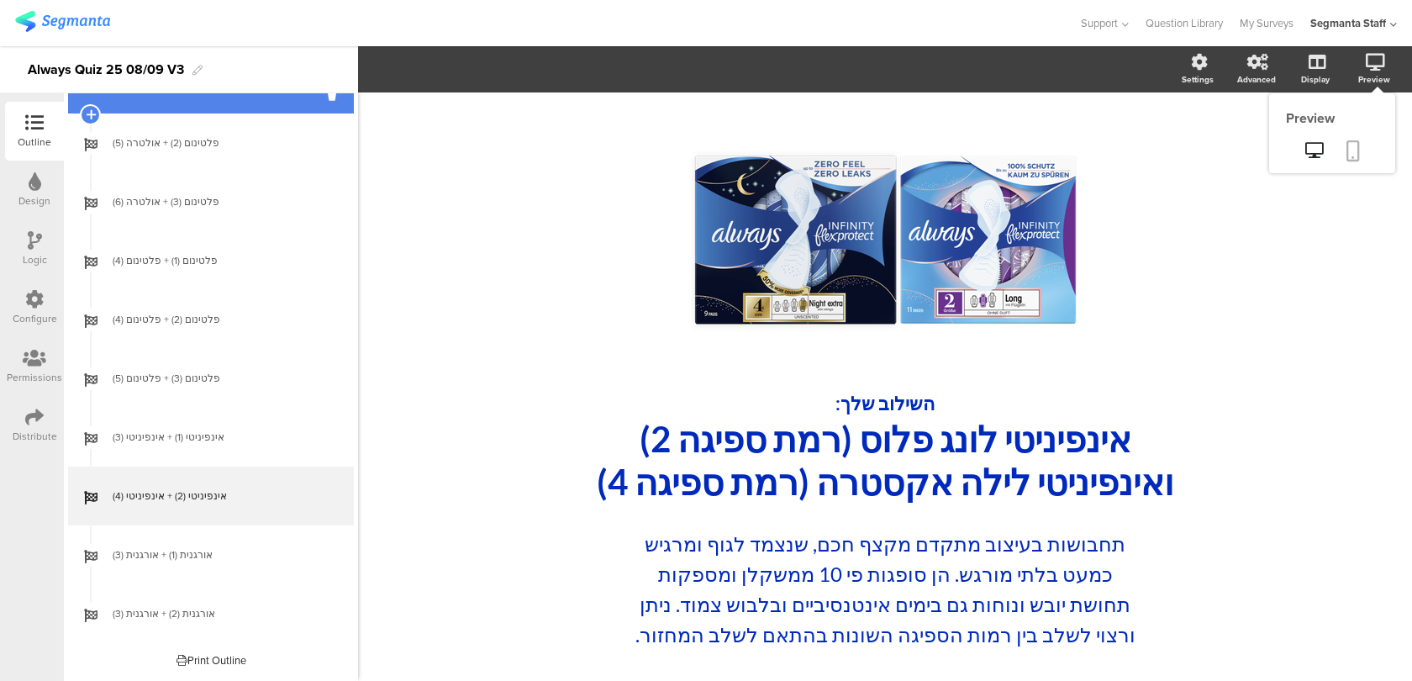
click at [1365, 142] on link at bounding box center [1353, 152] width 37 height 32
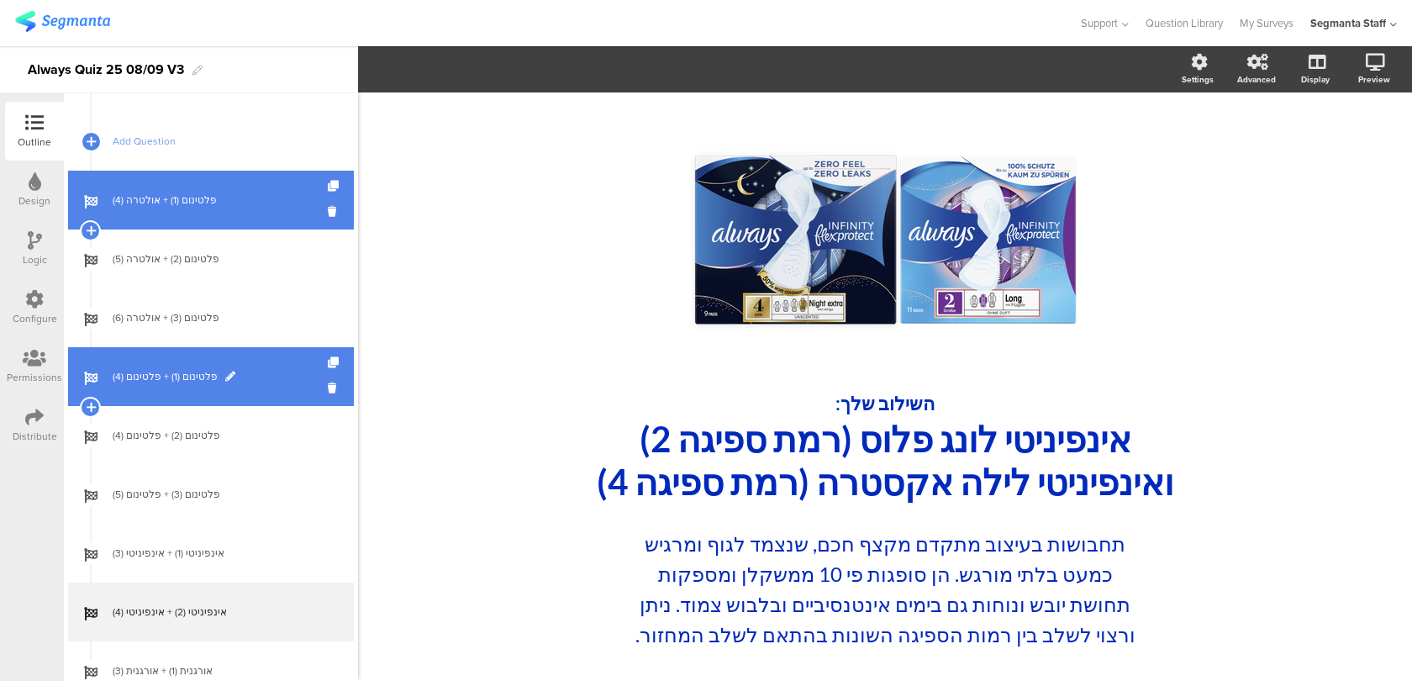
scroll to position [1144, 0]
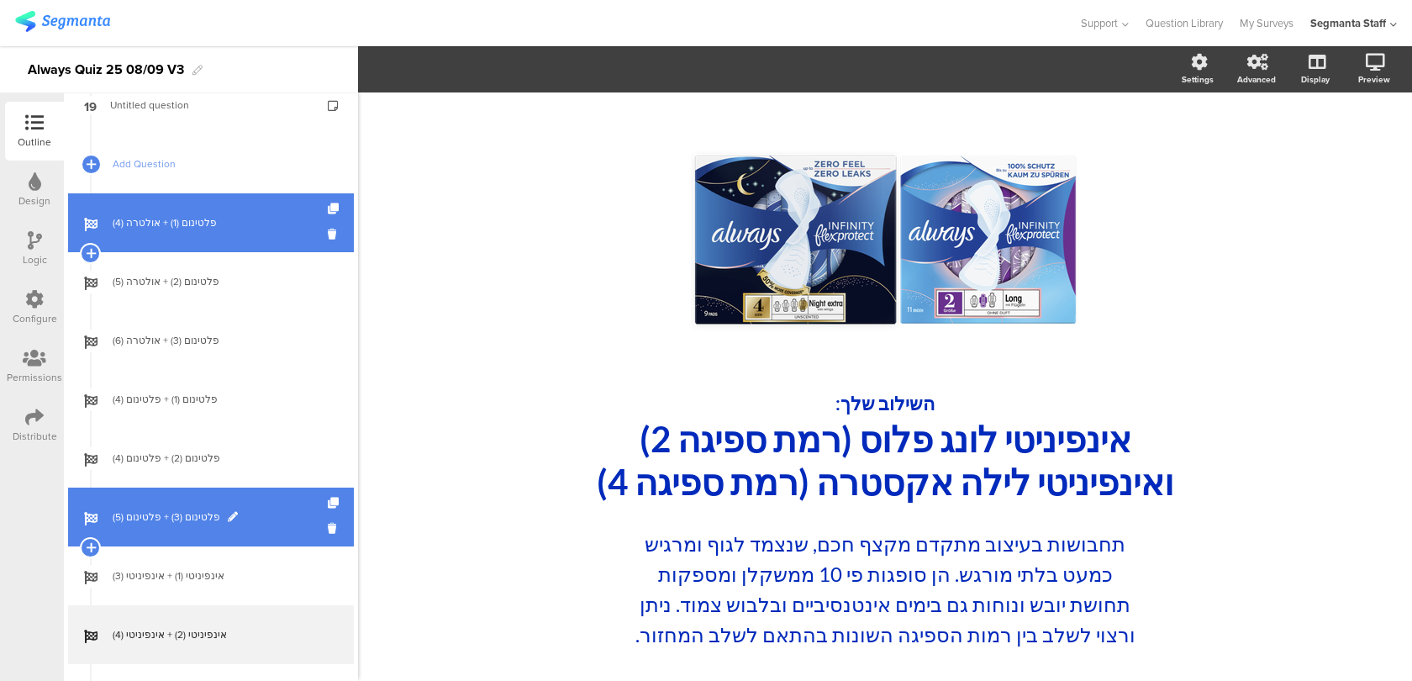
click at [267, 519] on span "פלטינום (3) + פלטינום (5)" at bounding box center [220, 517] width 215 height 17
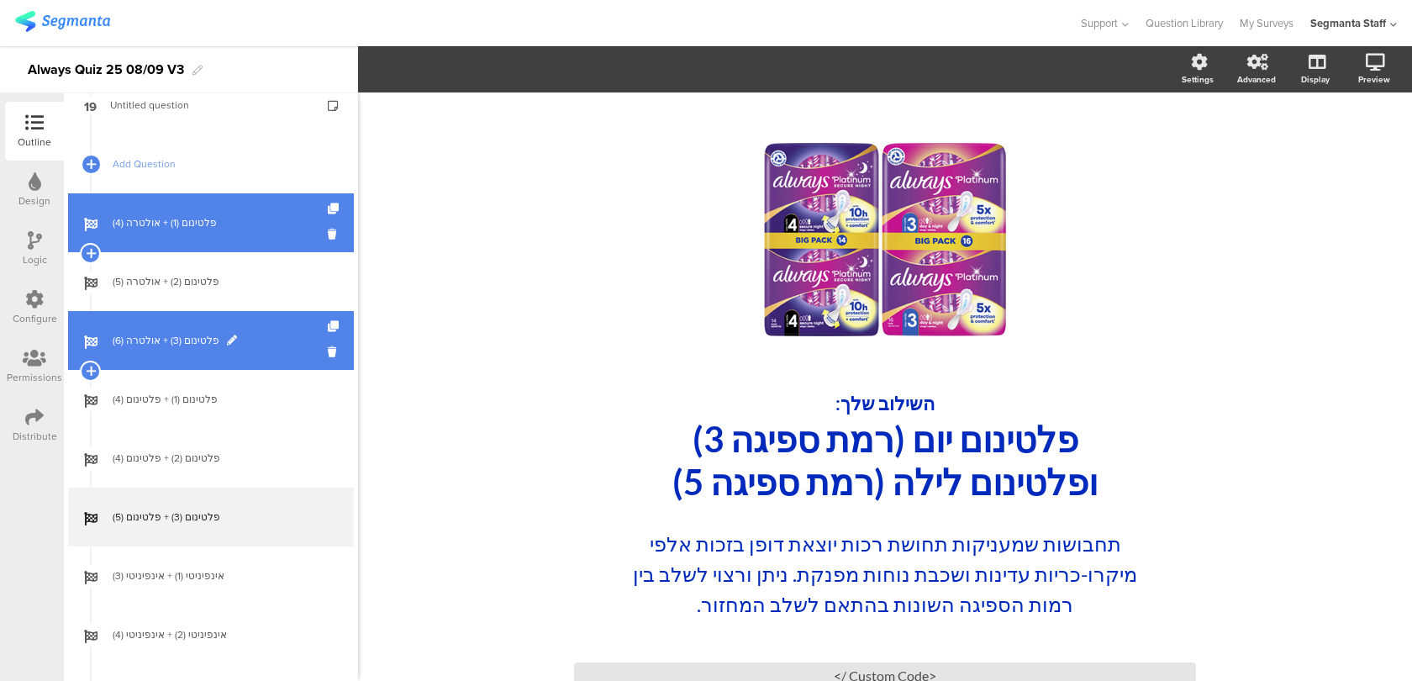
scroll to position [1283, 0]
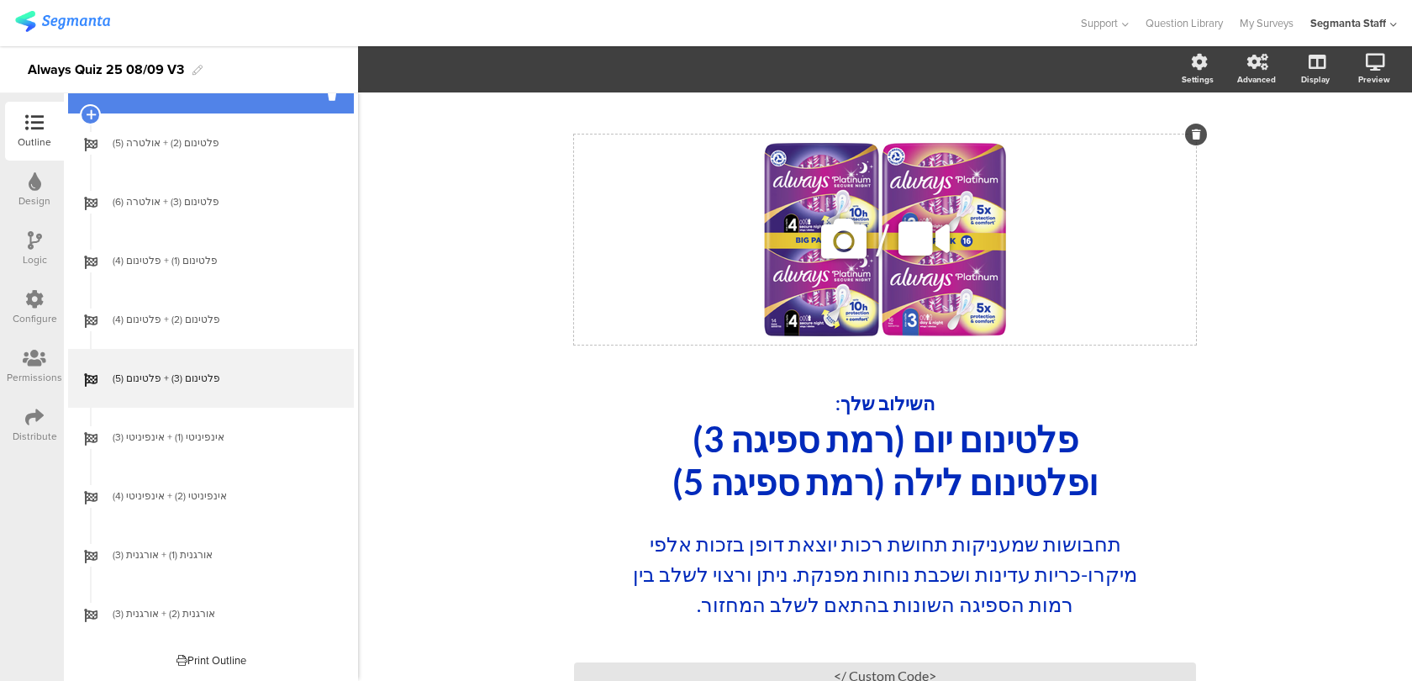
click at [813, 239] on div "/" at bounding box center [885, 239] width 622 height 210
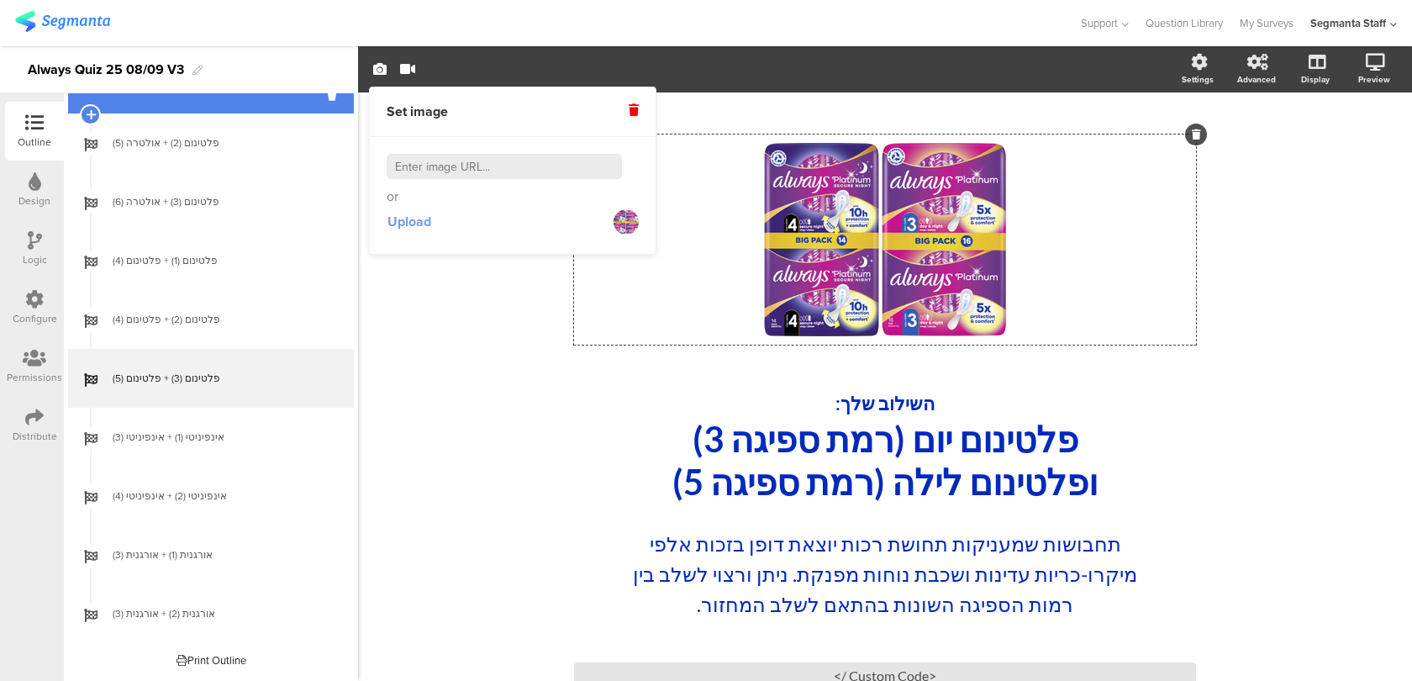
click at [415, 236] on button "Upload" at bounding box center [409, 222] width 45 height 30
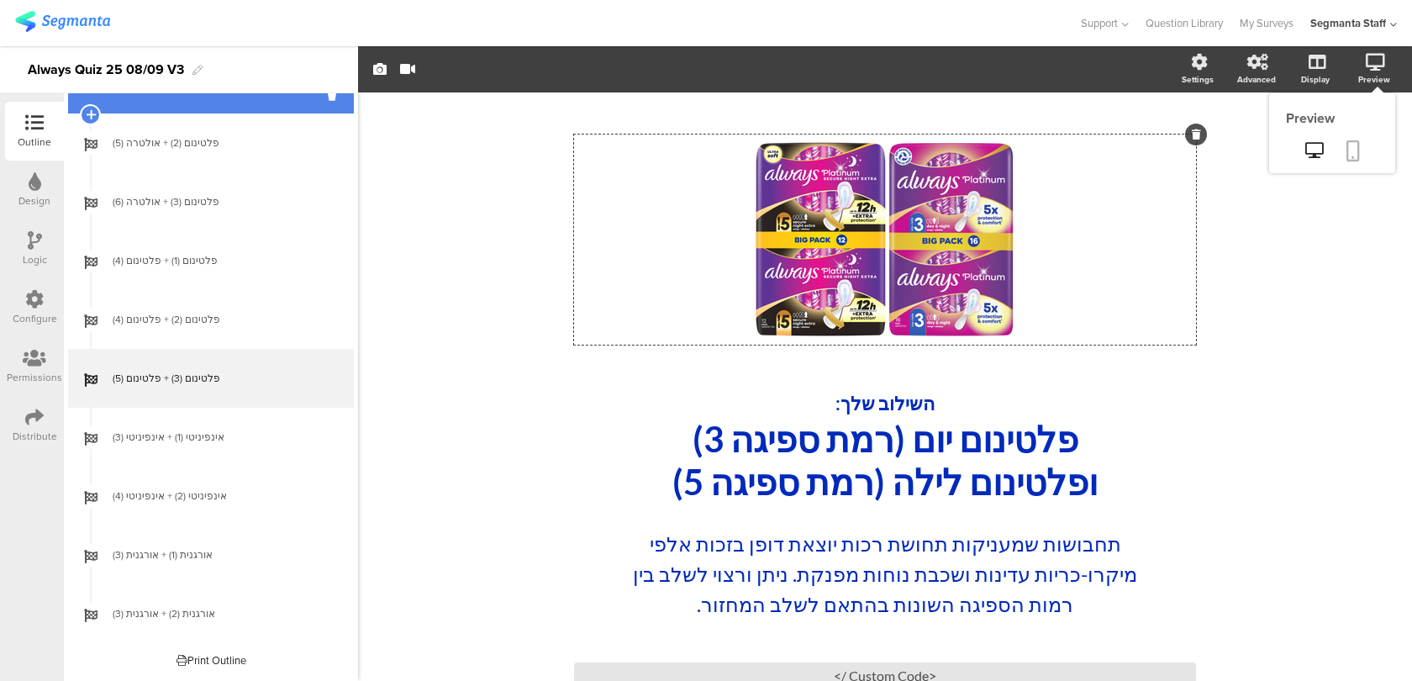
click at [1355, 137] on link at bounding box center [1353, 152] width 37 height 32
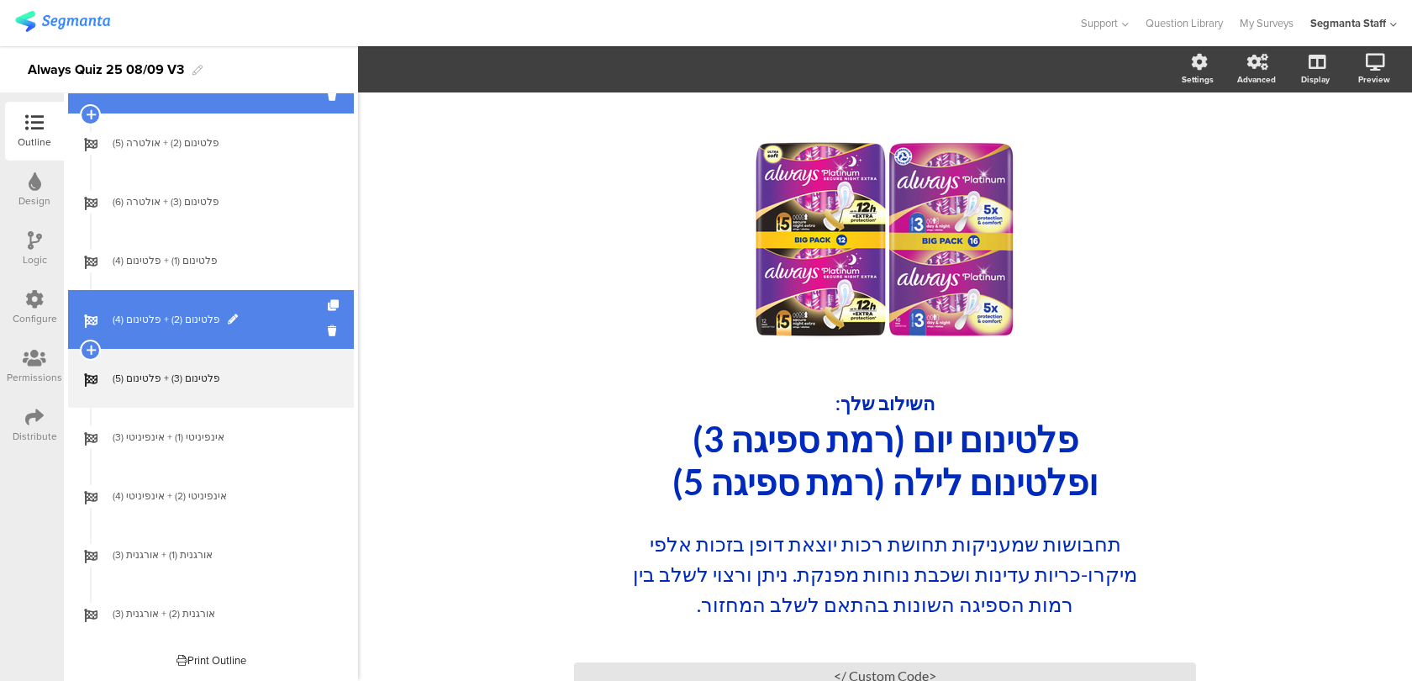
scroll to position [0, 0]
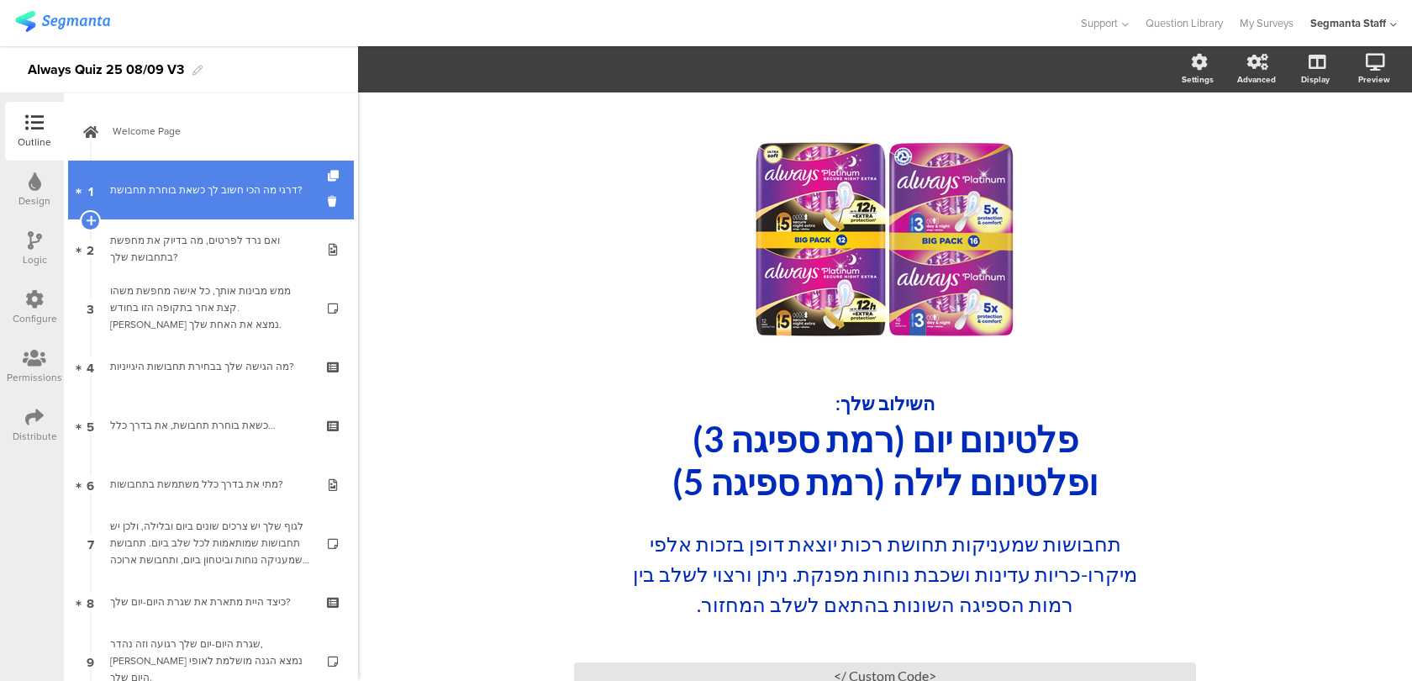
click at [227, 215] on link "1 דרגי מה הכי חשוב לך כשאת בוחרת תחבושת?" at bounding box center [211, 190] width 286 height 59
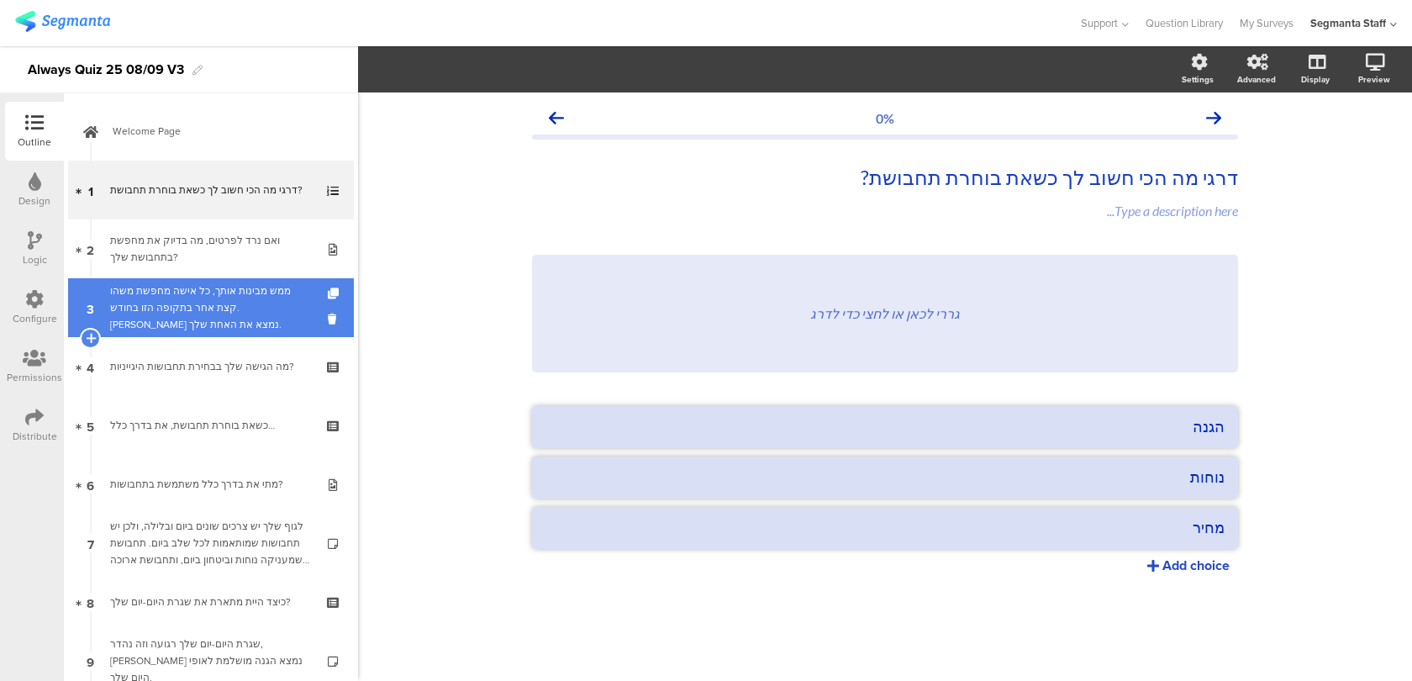
click at [223, 302] on div "ממש מבינות אותך, כל אישה מחפשת משהו קצת אחר בתקופה הזו בחודש. בואי נמצא את האחת…" at bounding box center [210, 307] width 201 height 50
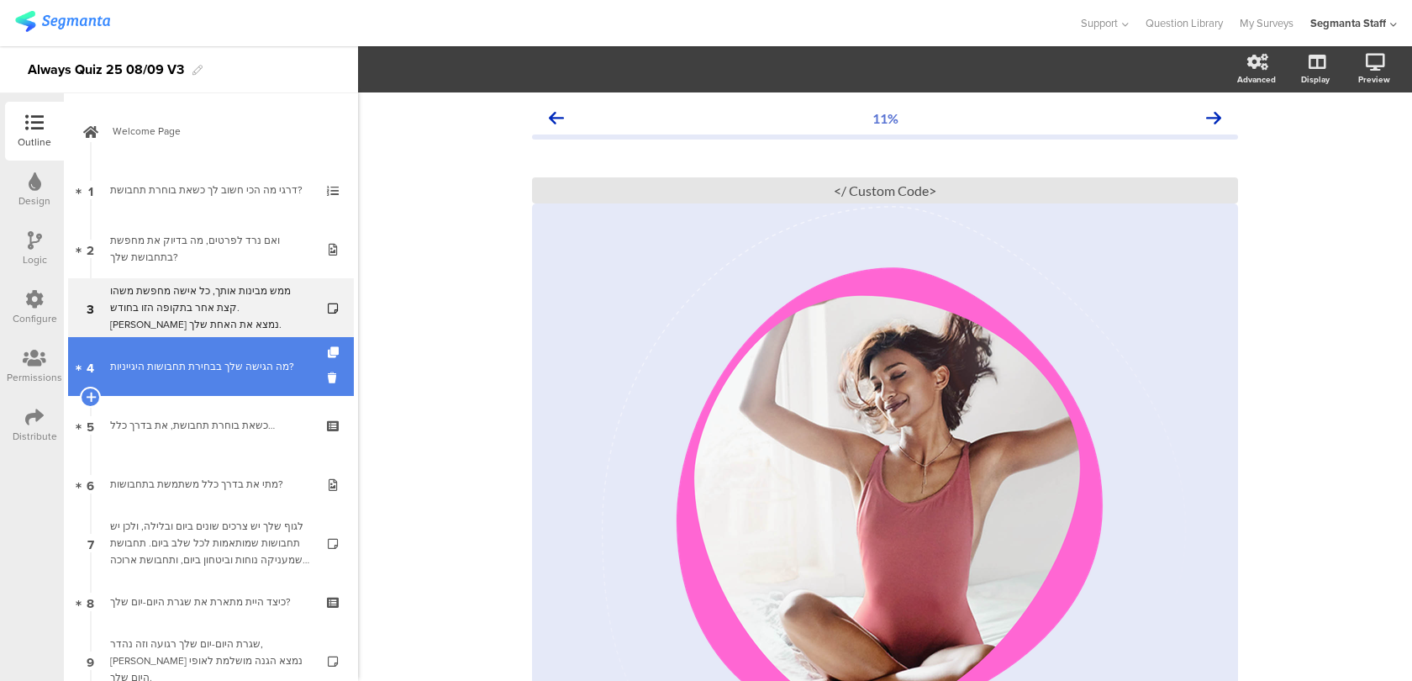
scroll to position [21, 0]
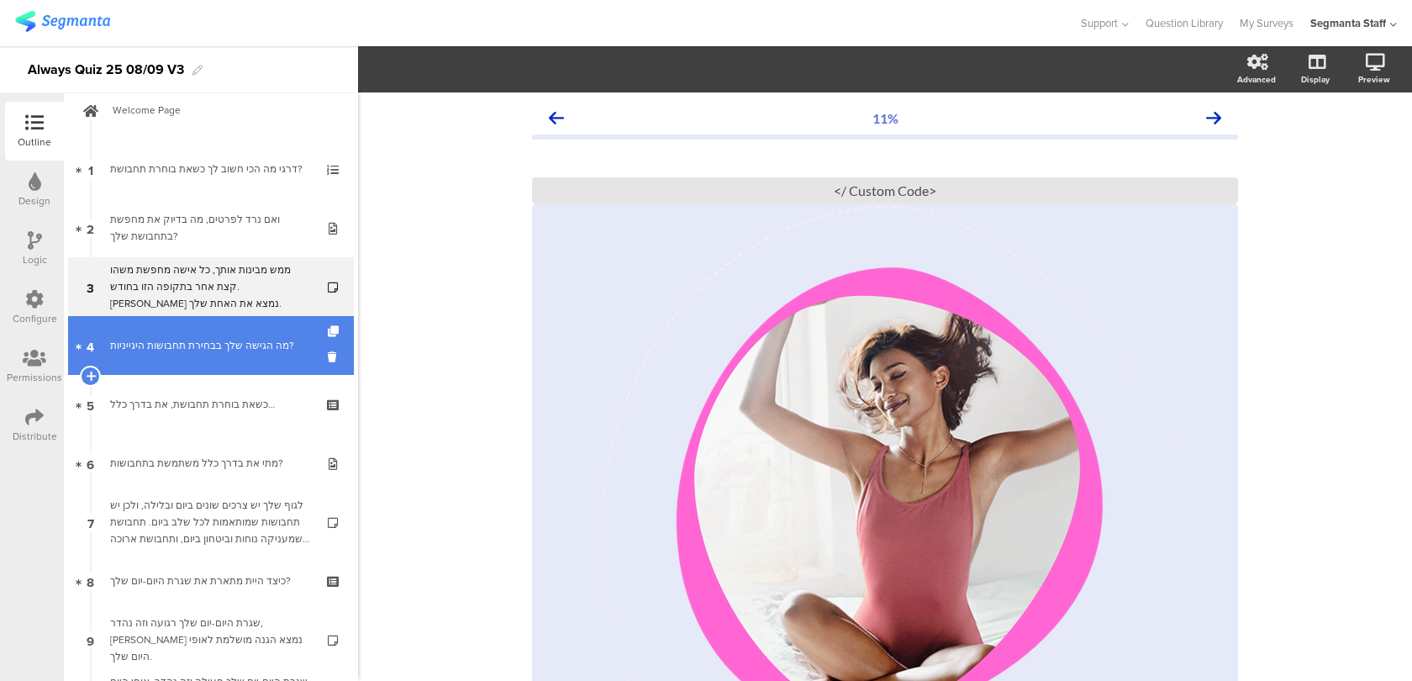
click at [250, 346] on div "מה הגישה שלך בבחירת תחבושות היגייניות?" at bounding box center [210, 345] width 201 height 17
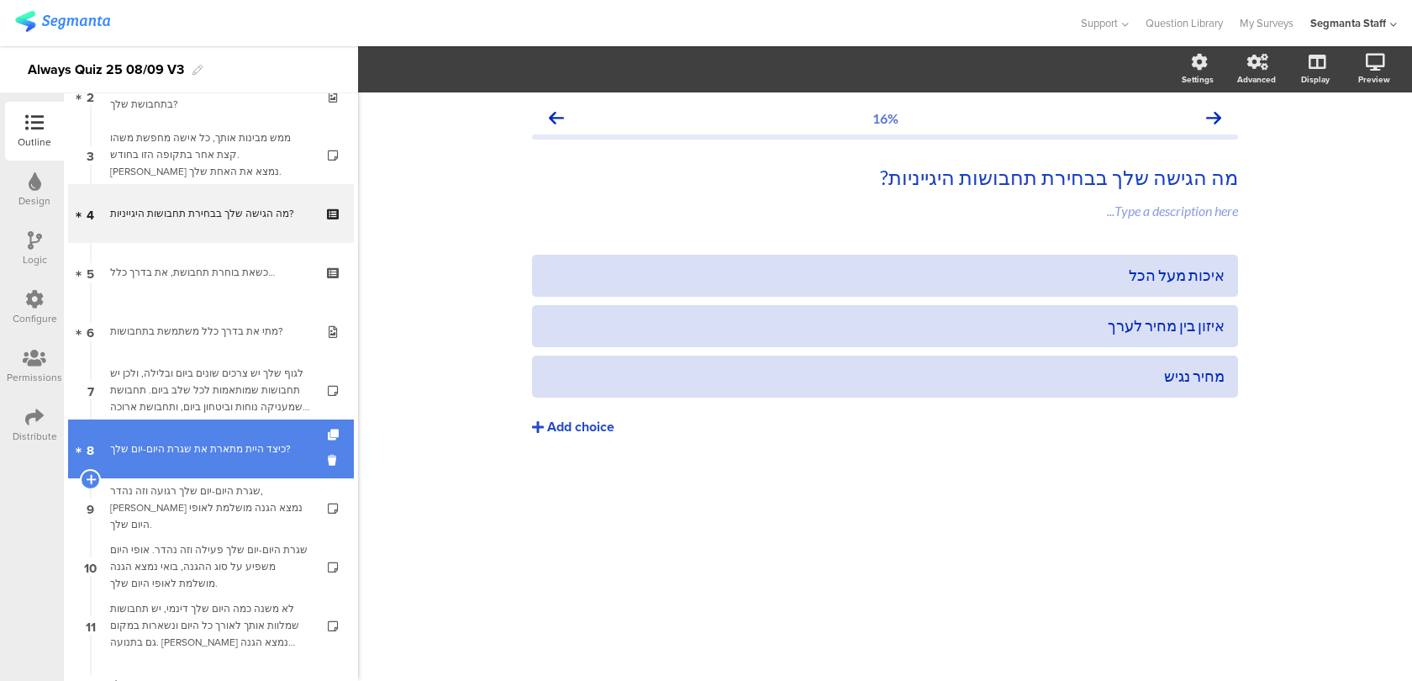
scroll to position [97, 0]
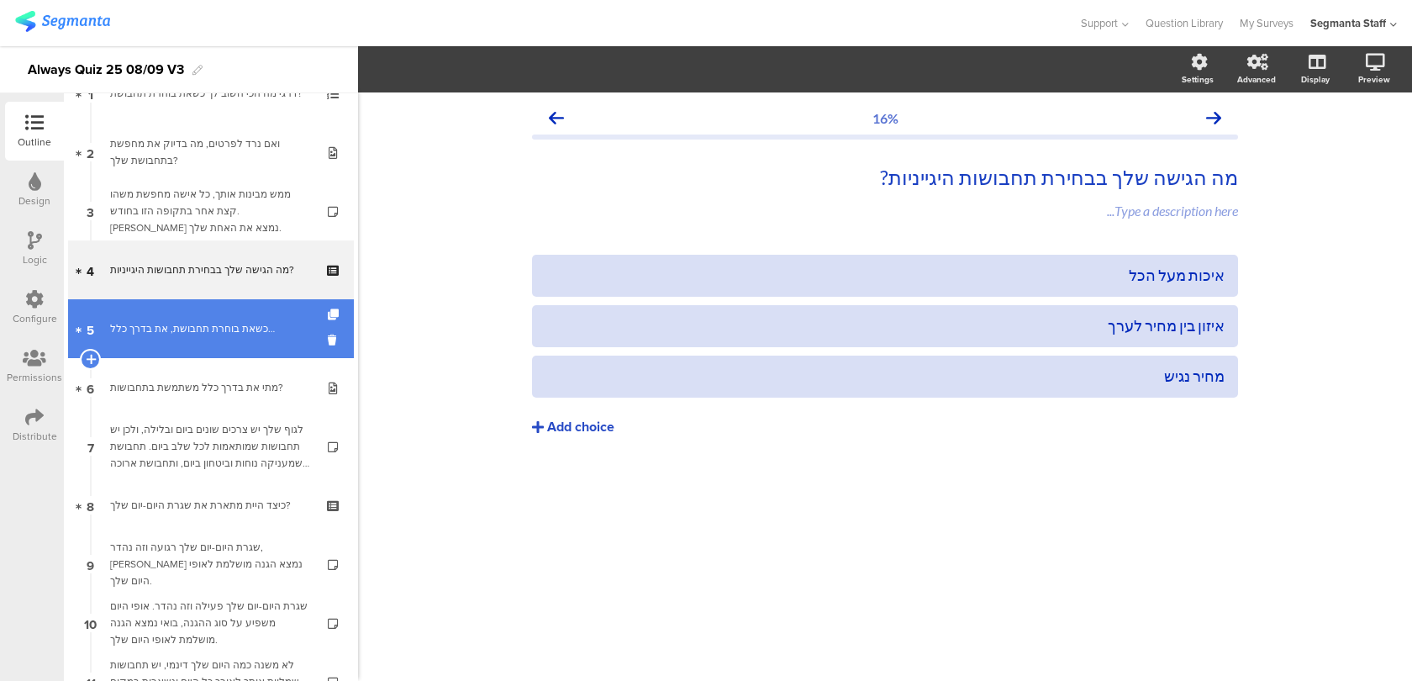
click at [207, 323] on div "כשאת בוחרת תחבושת, את בדרך כלל…" at bounding box center [210, 328] width 201 height 17
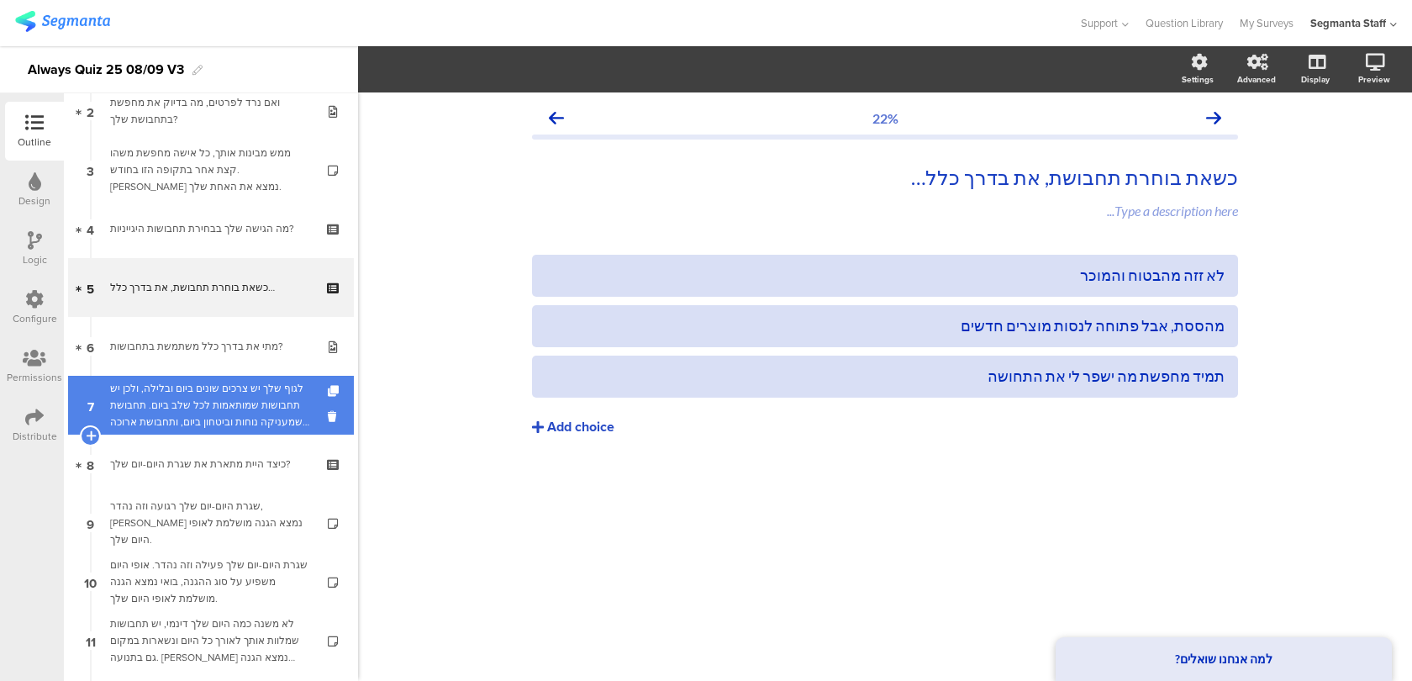
scroll to position [180, 0]
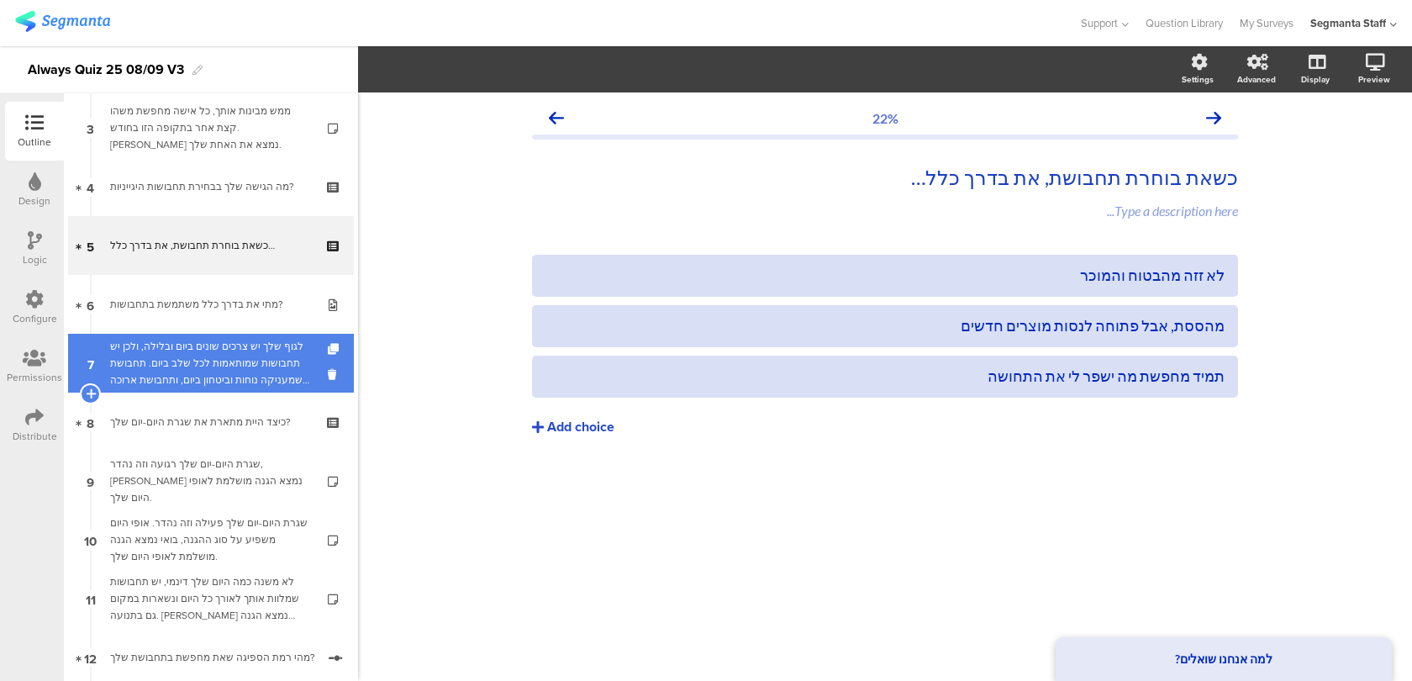
click at [221, 383] on div "לגוף שלך יש צרכים שונים ביום ובלילה, ולכן יש תחבושות שמותאמות לכל שלב ביום. תחב…" at bounding box center [210, 363] width 201 height 50
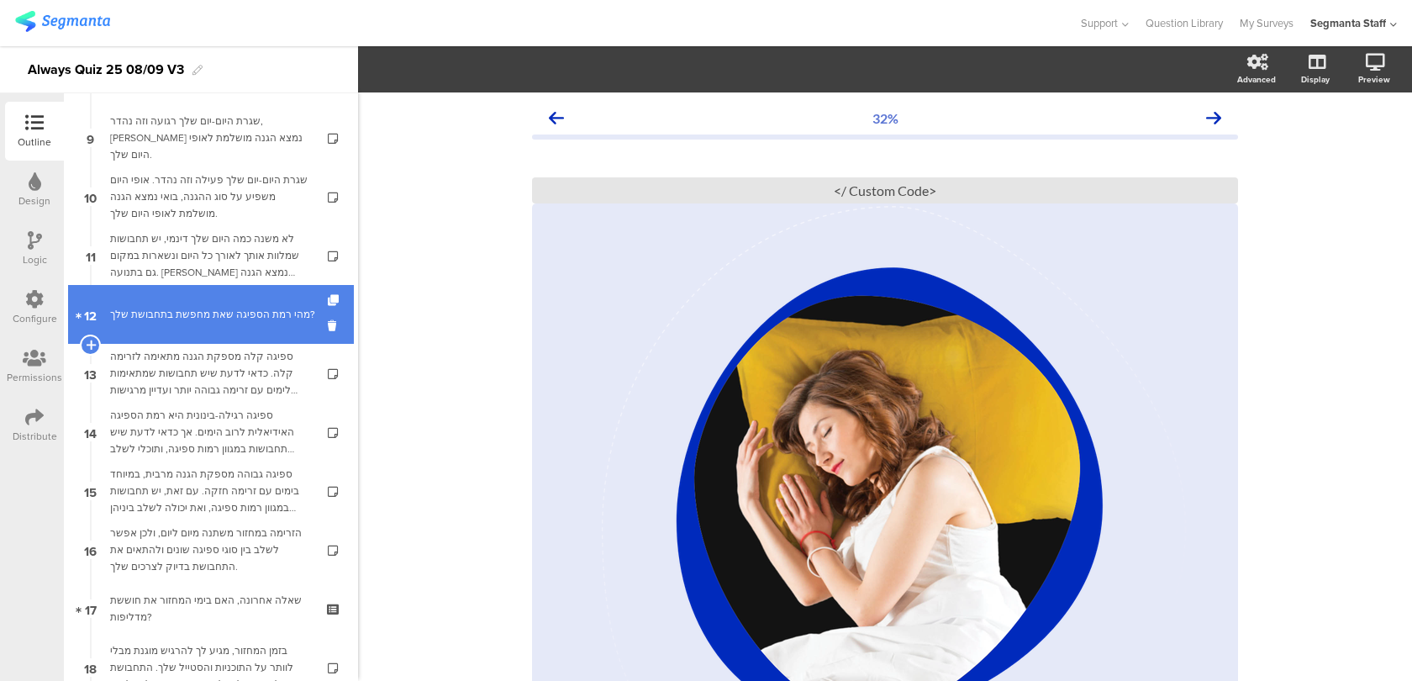
scroll to position [772, 0]
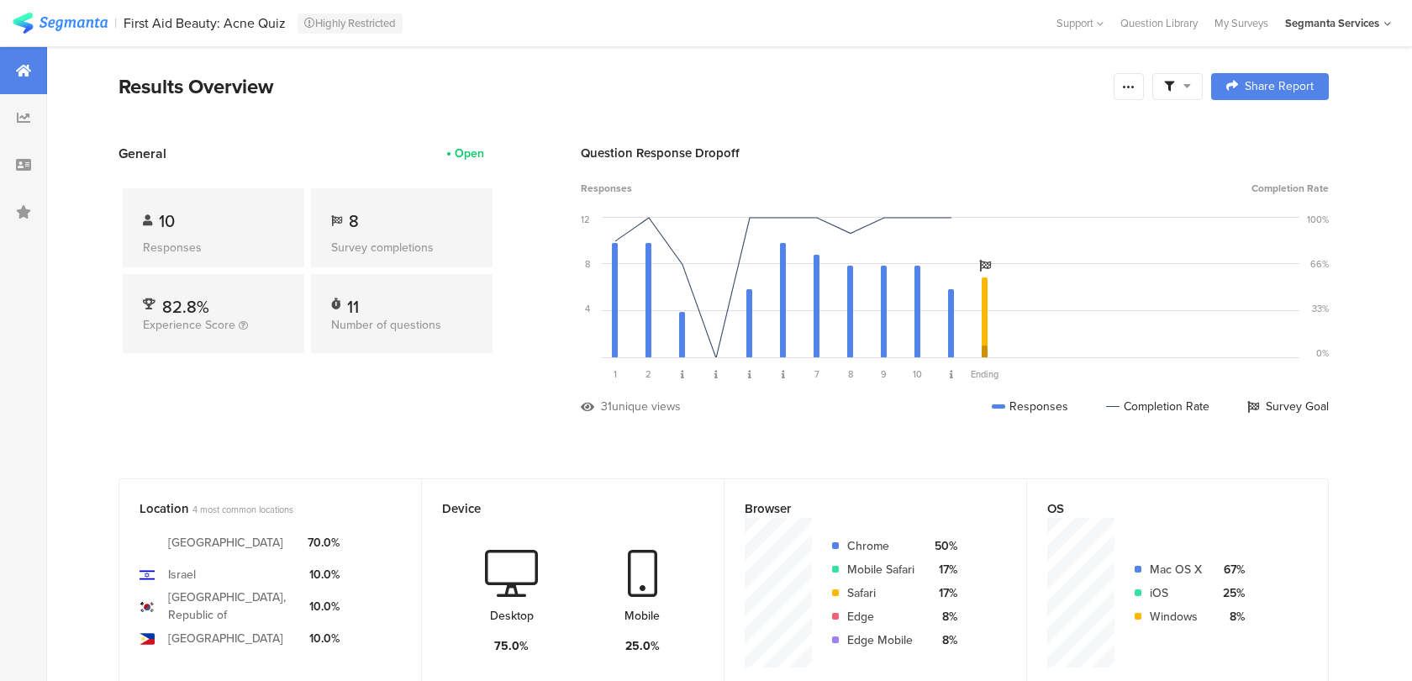
click at [662, 419] on div "Question Response Dropoff Responses Completion Rate 12 8 4 0 Sorry, your browse…" at bounding box center [955, 292] width 748 height 297
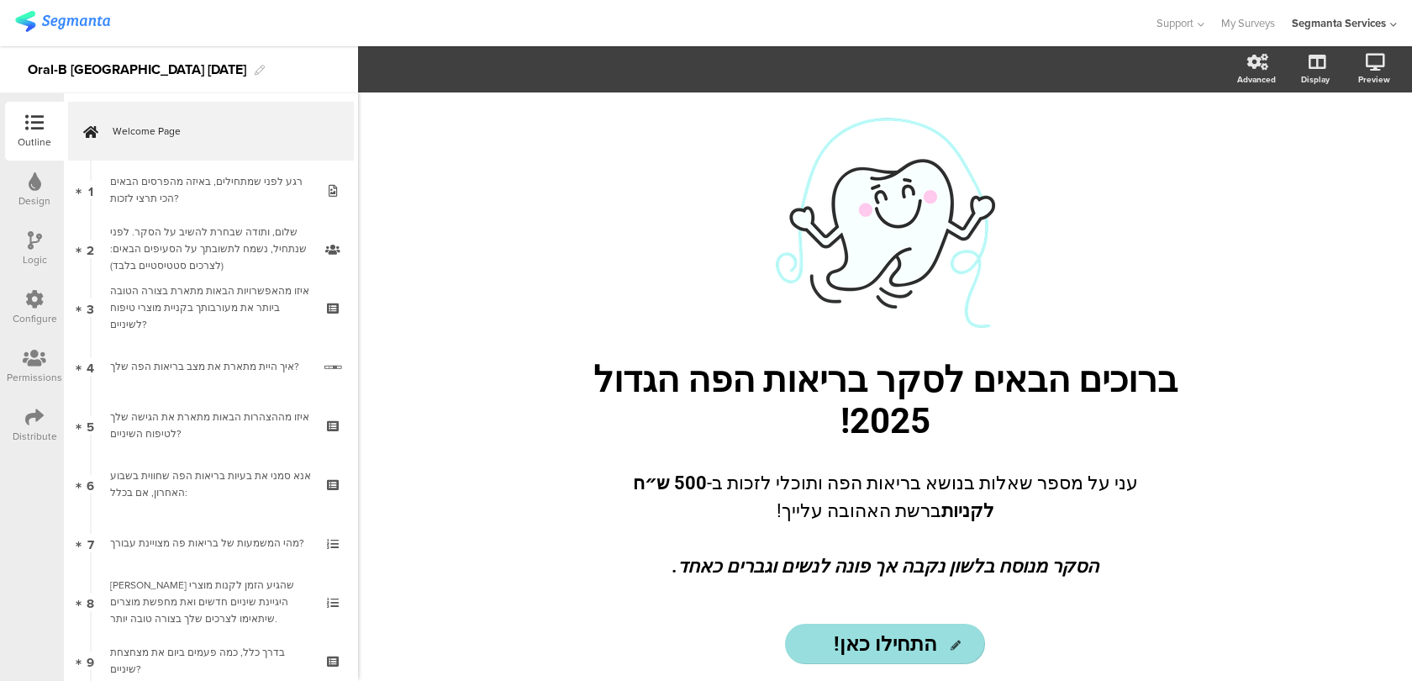
click at [48, 245] on div "Logic" at bounding box center [34, 248] width 59 height 59
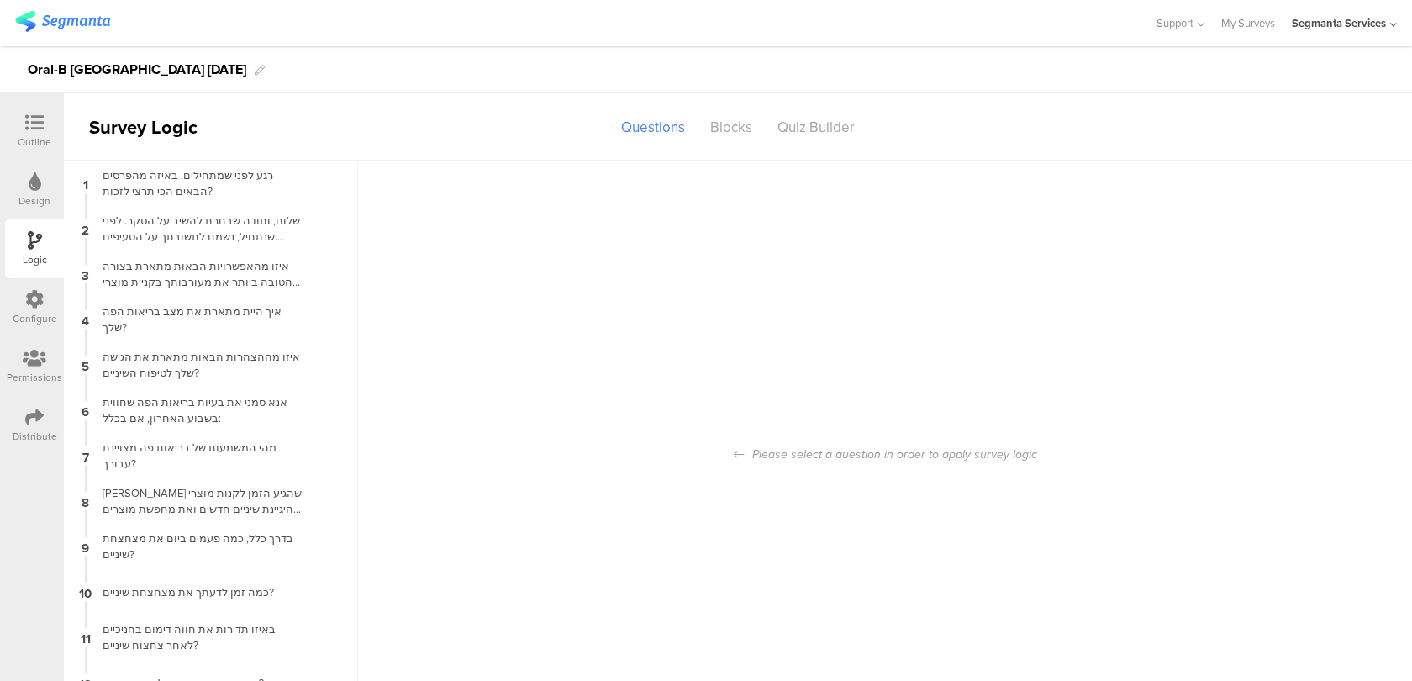
click at [42, 314] on div "Configure" at bounding box center [35, 318] width 45 height 15
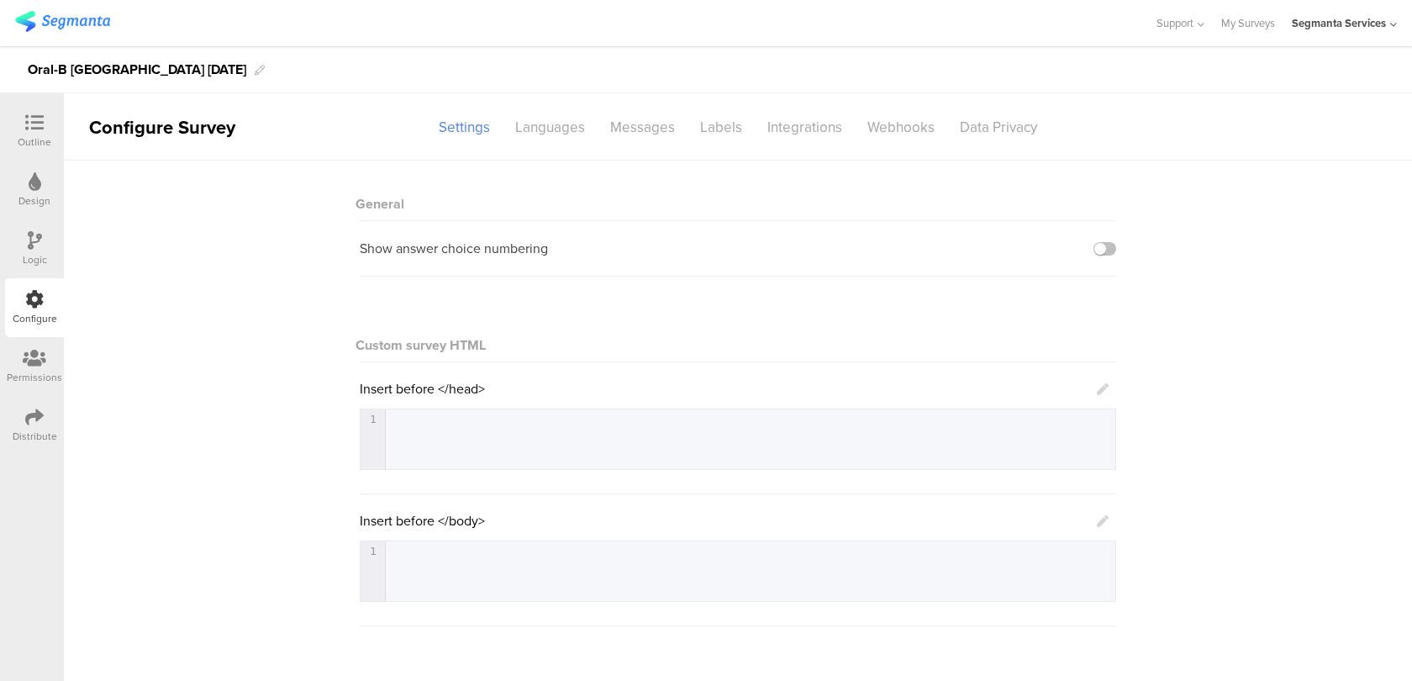
click at [43, 260] on div "Logic" at bounding box center [35, 259] width 24 height 15
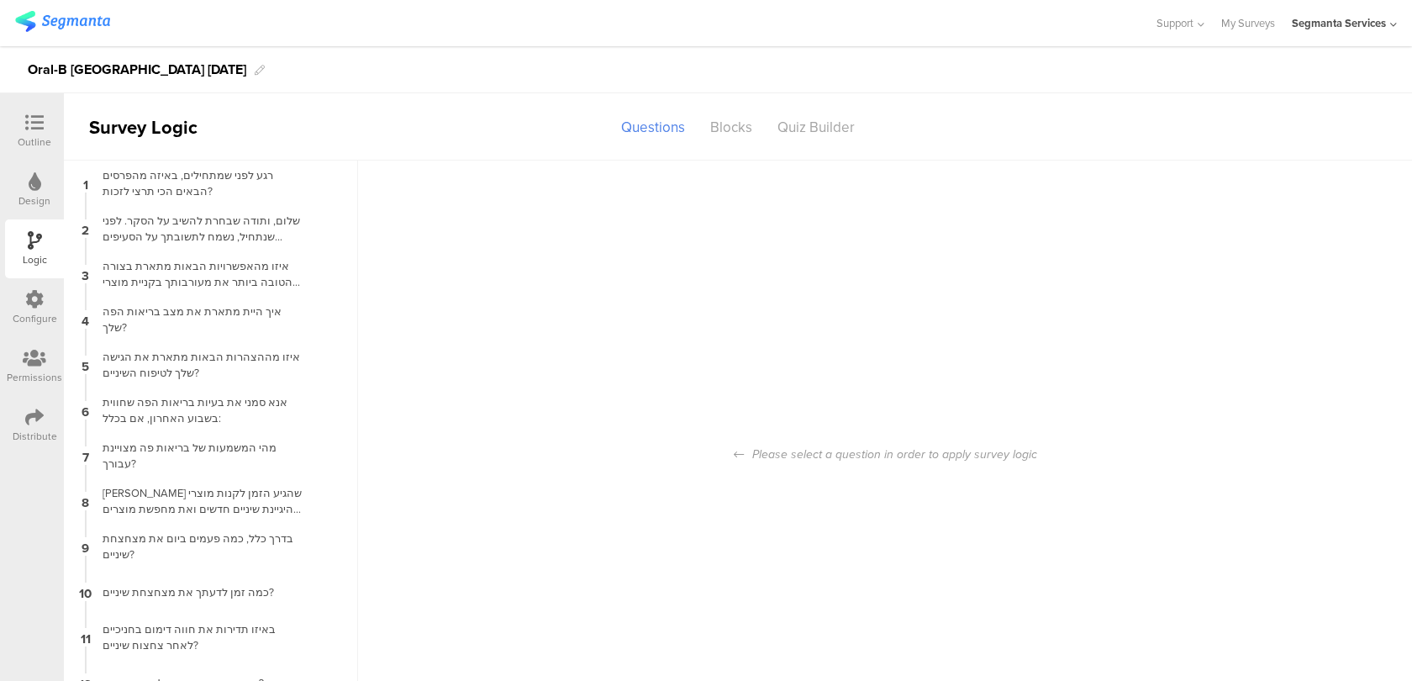
click at [43, 203] on div "Design" at bounding box center [34, 200] width 32 height 15
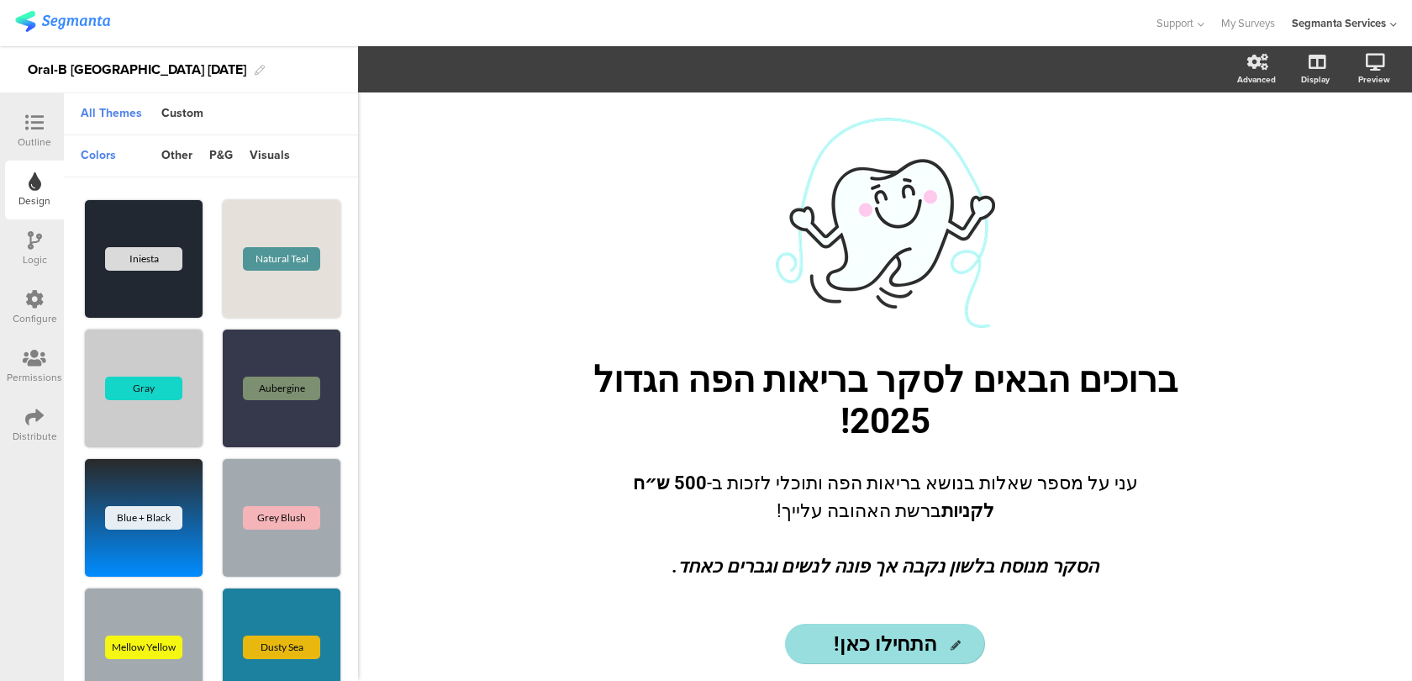
click at [37, 314] on div "Configure" at bounding box center [35, 318] width 45 height 15
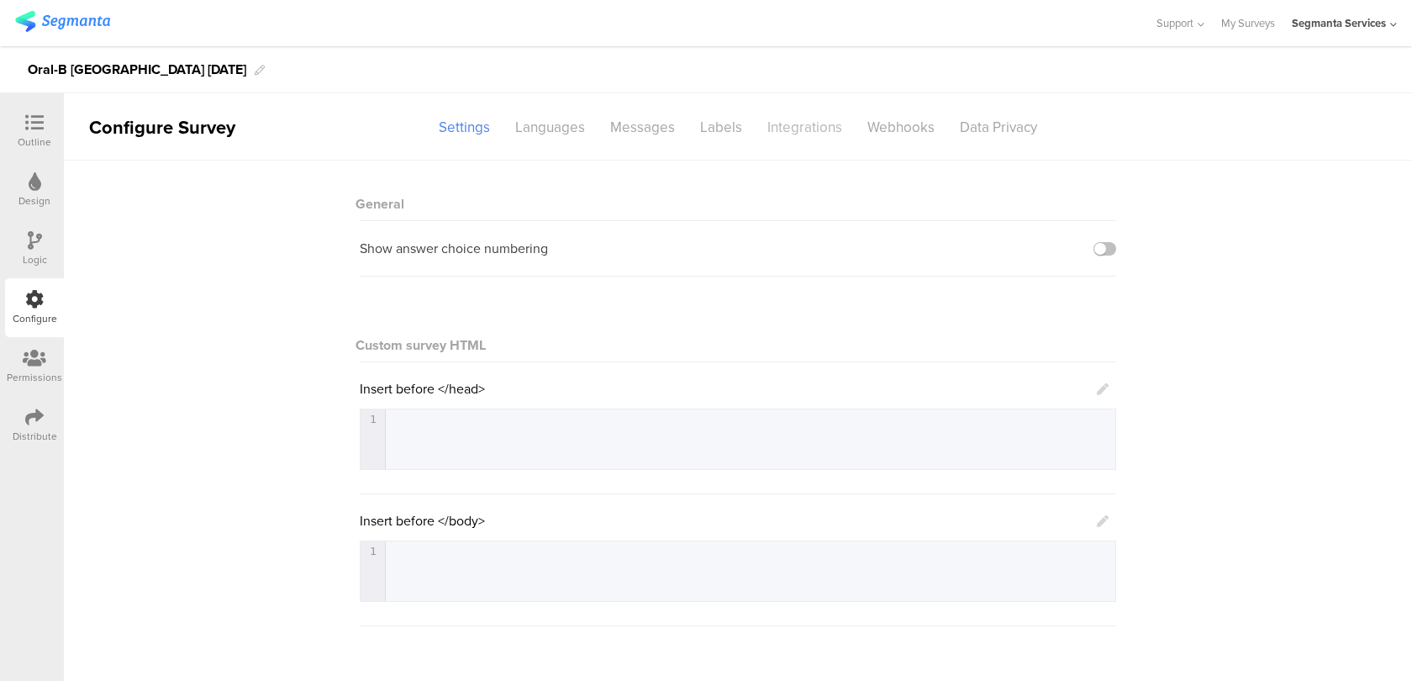
click at [827, 123] on div "Integrations" at bounding box center [805, 127] width 100 height 29
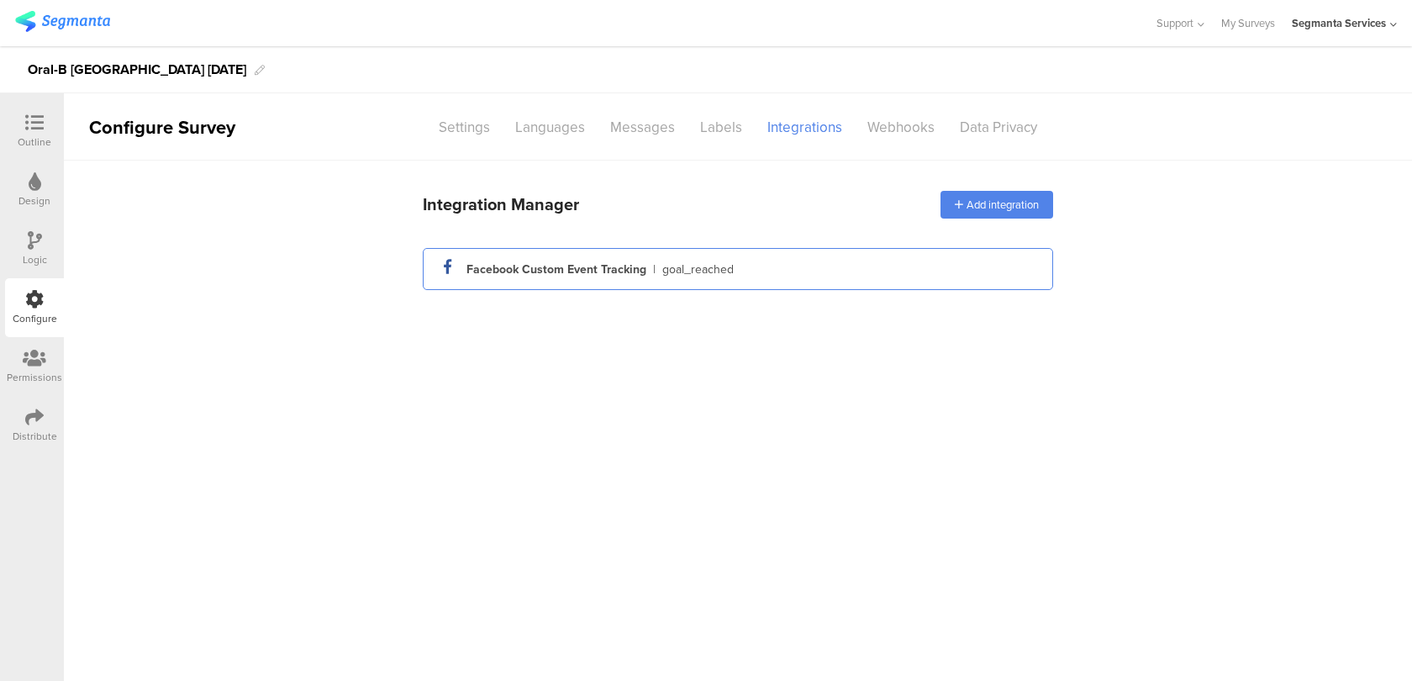
click at [743, 275] on div "facebook_icon Created with Sketch. Facebook Custom Event Tracking | goal_reached" at bounding box center [738, 269] width 604 height 29
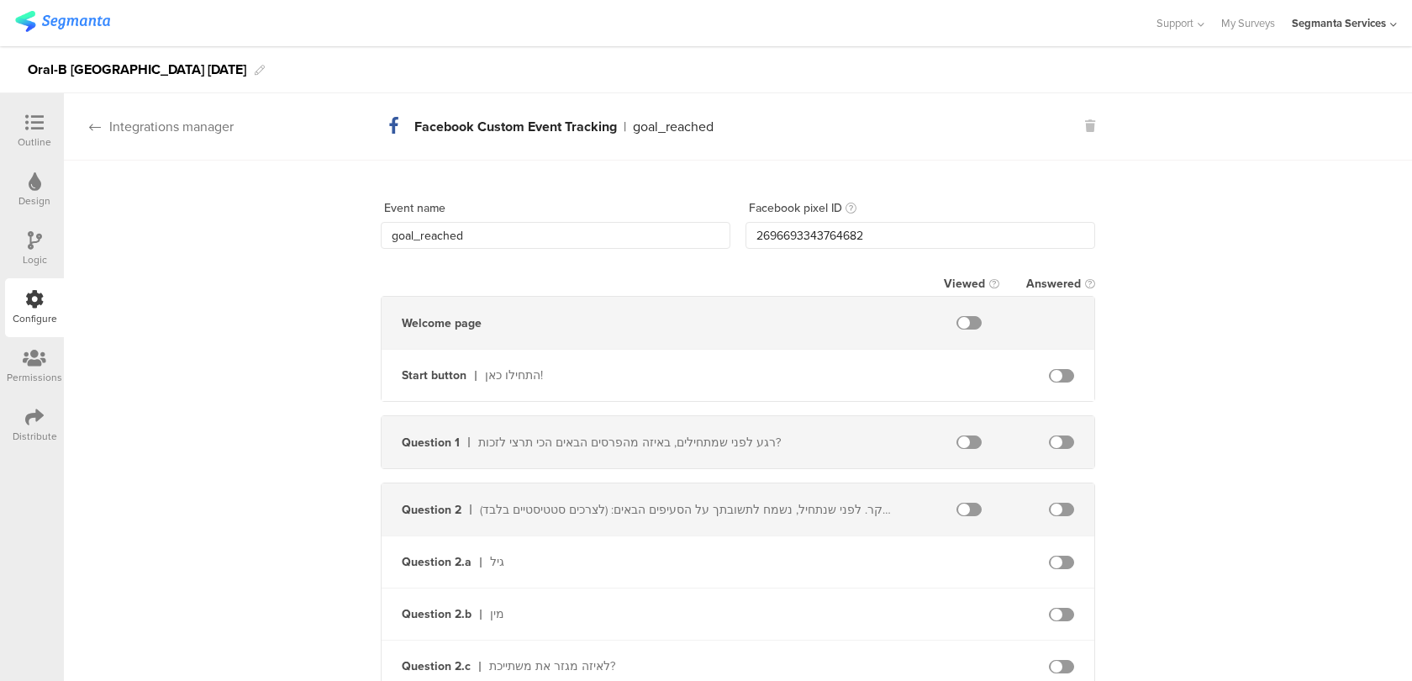
click at [161, 124] on div "Integrations manager" at bounding box center [149, 126] width 170 height 19
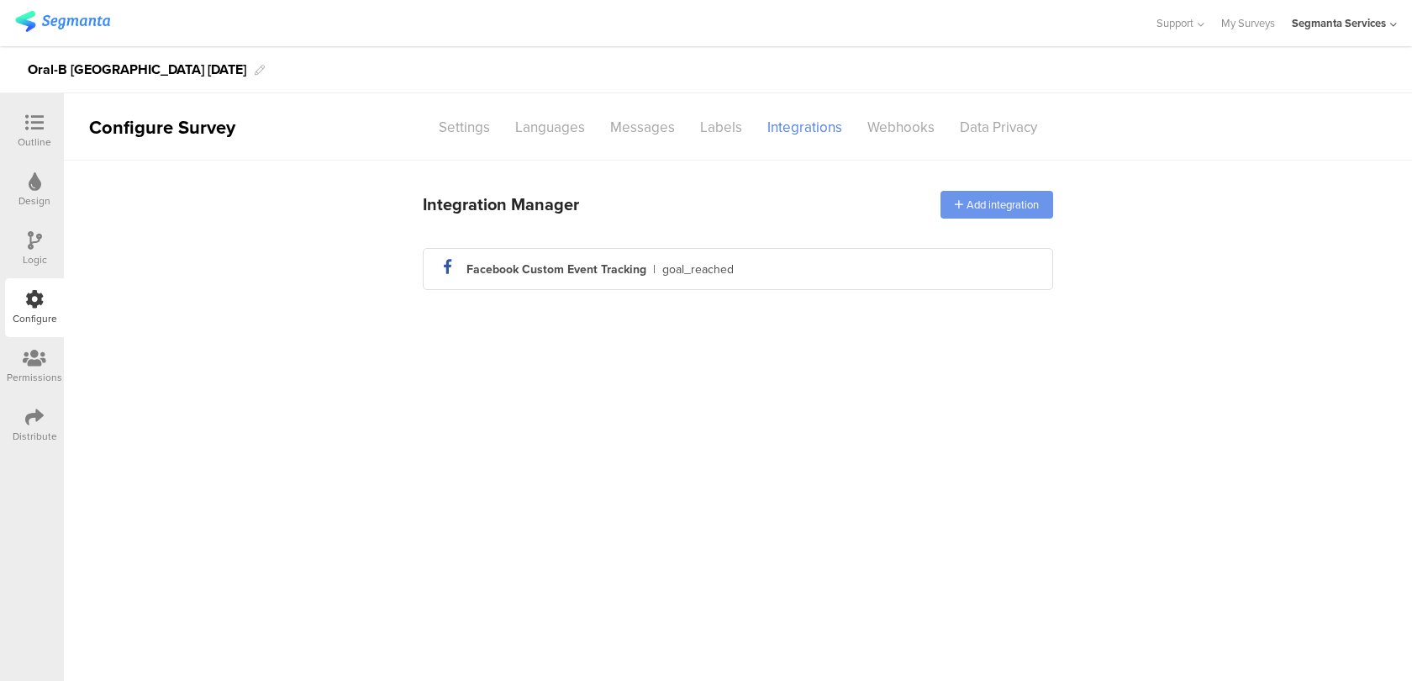
click at [982, 206] on div "Add integration" at bounding box center [997, 205] width 113 height 28
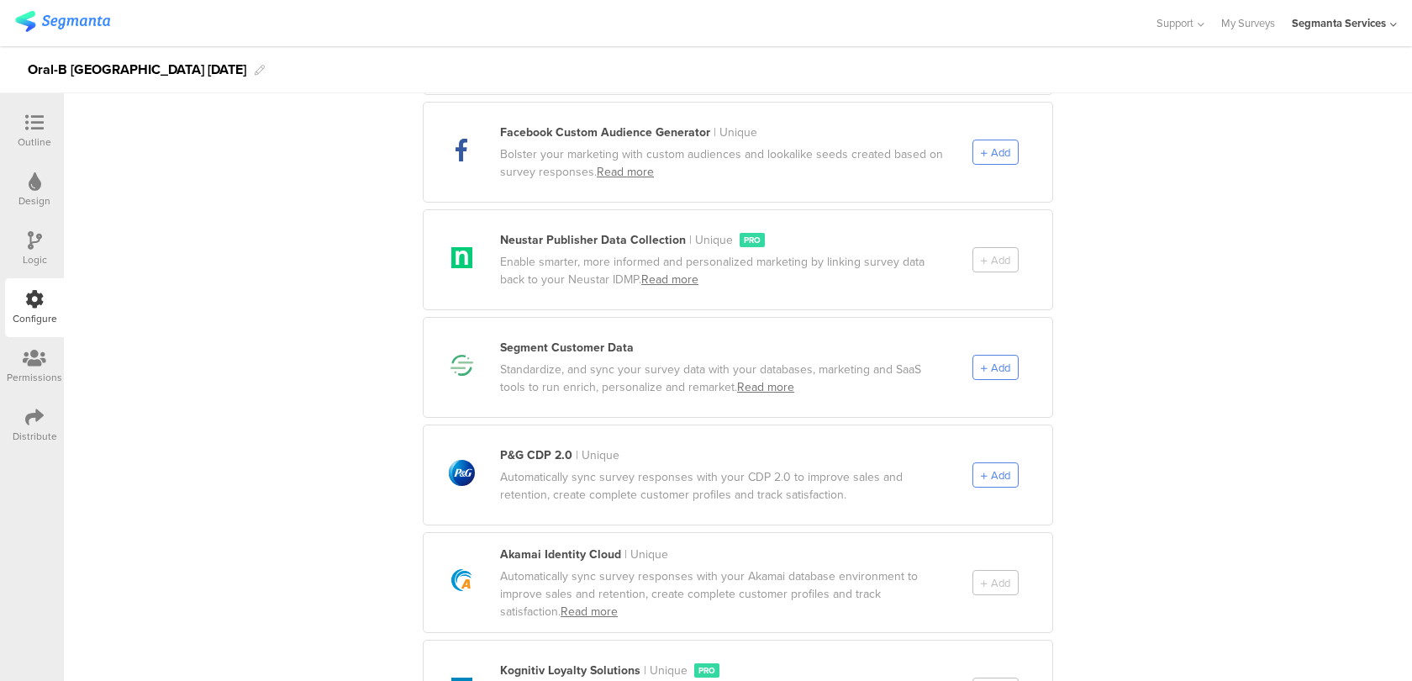
scroll to position [595, 0]
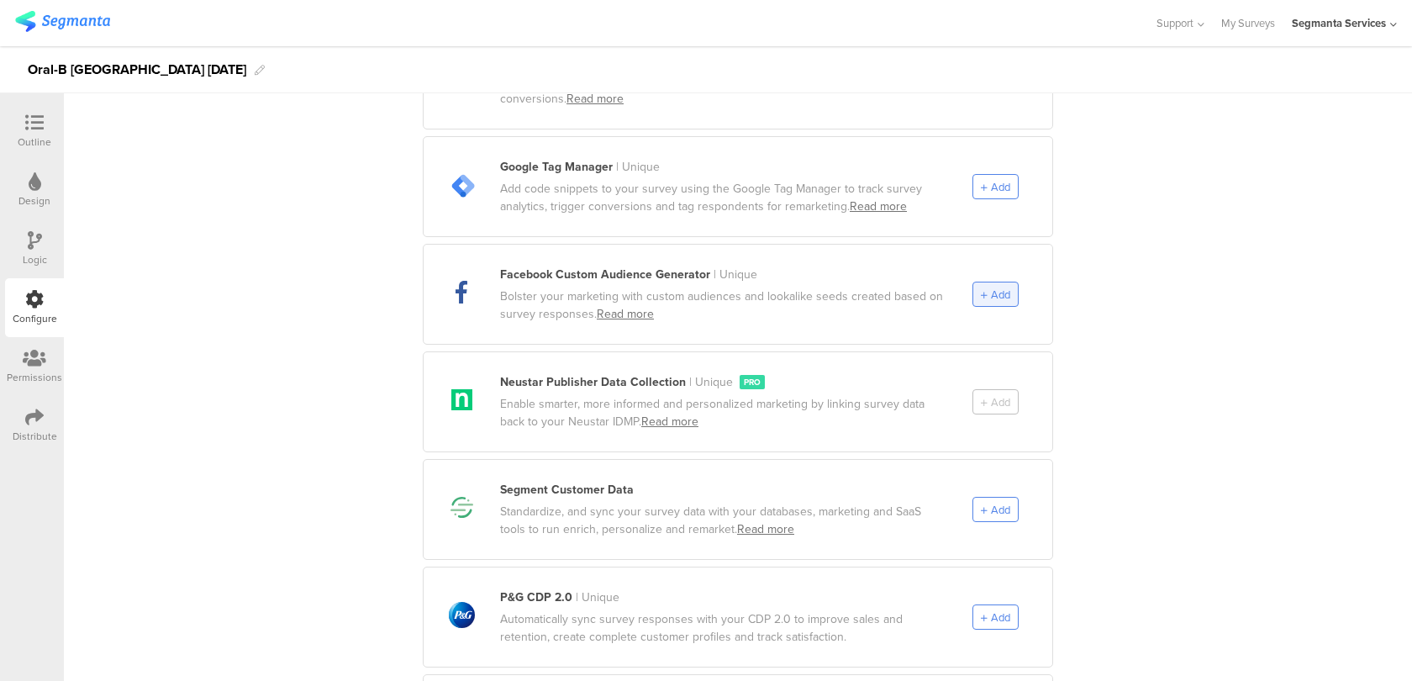
click at [1006, 287] on span "Add" at bounding box center [1000, 295] width 19 height 16
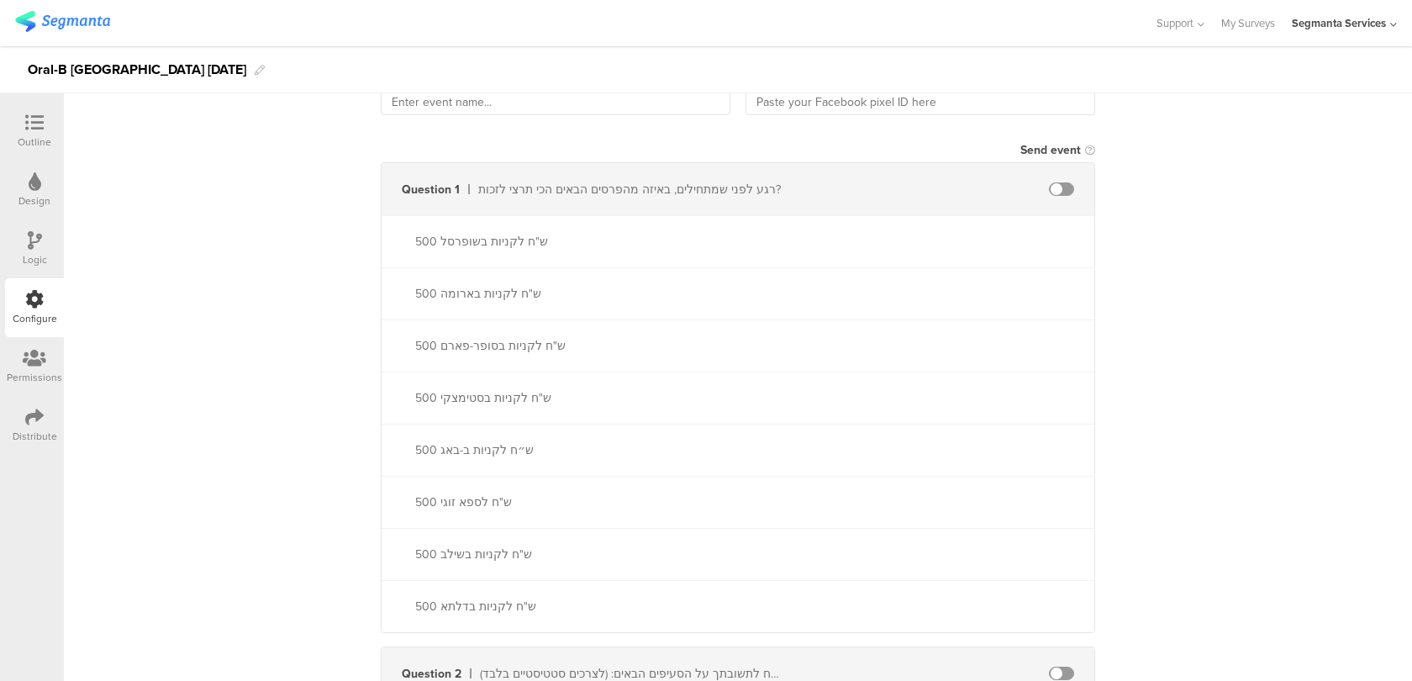
scroll to position [379, 0]
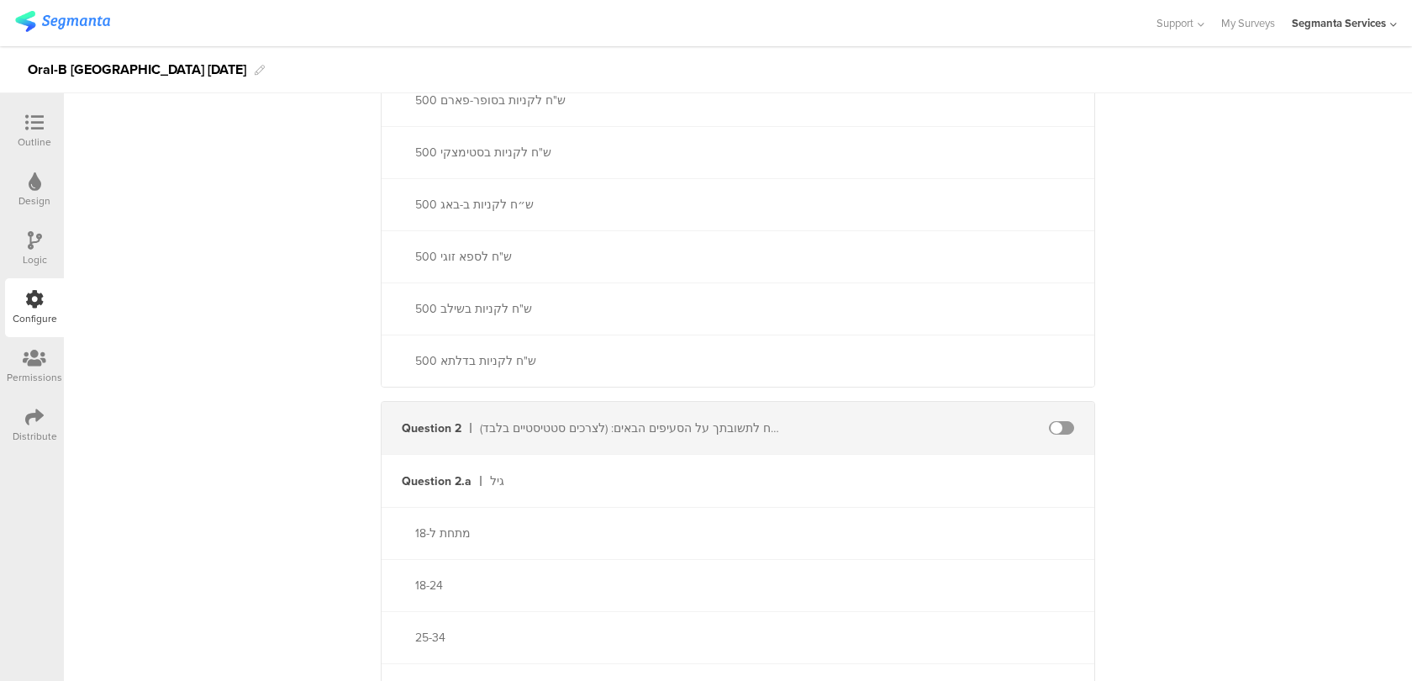
click at [1071, 423] on span at bounding box center [1061, 427] width 25 height 13
click at [1061, 425] on span at bounding box center [1061, 427] width 25 height 13
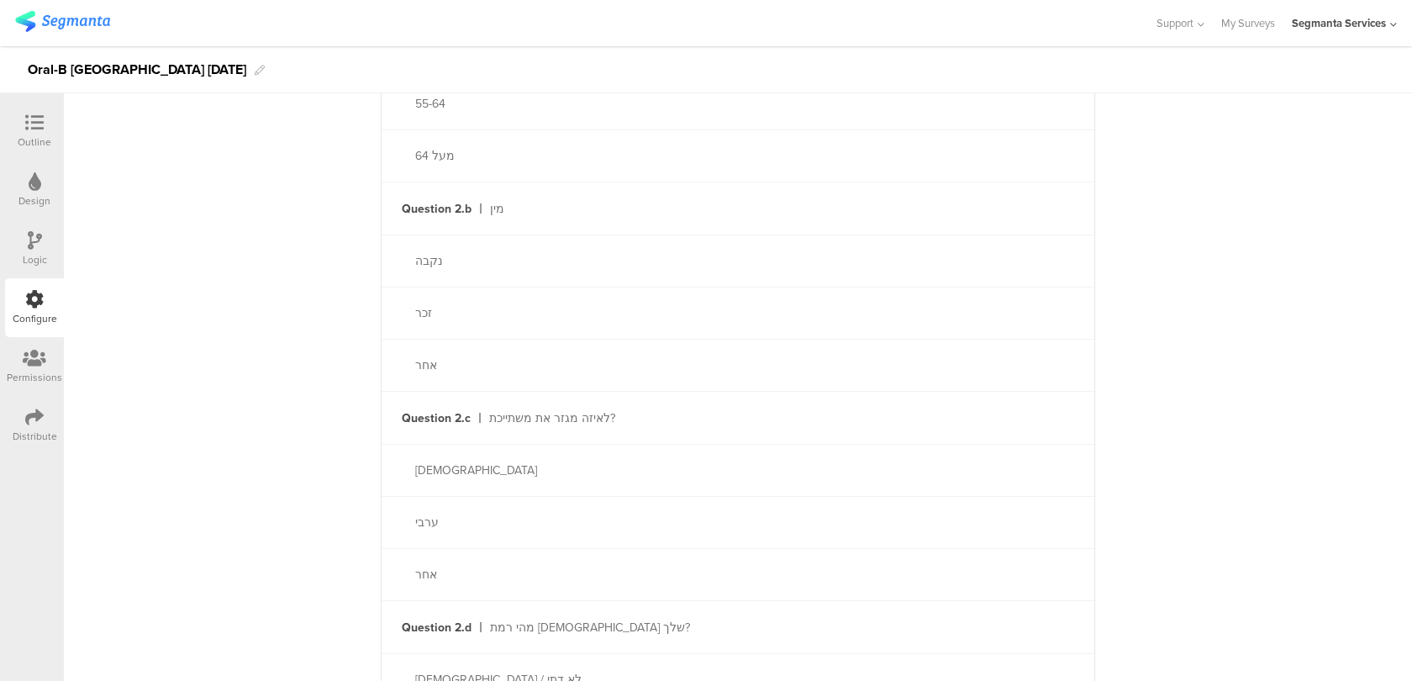
scroll to position [0, 0]
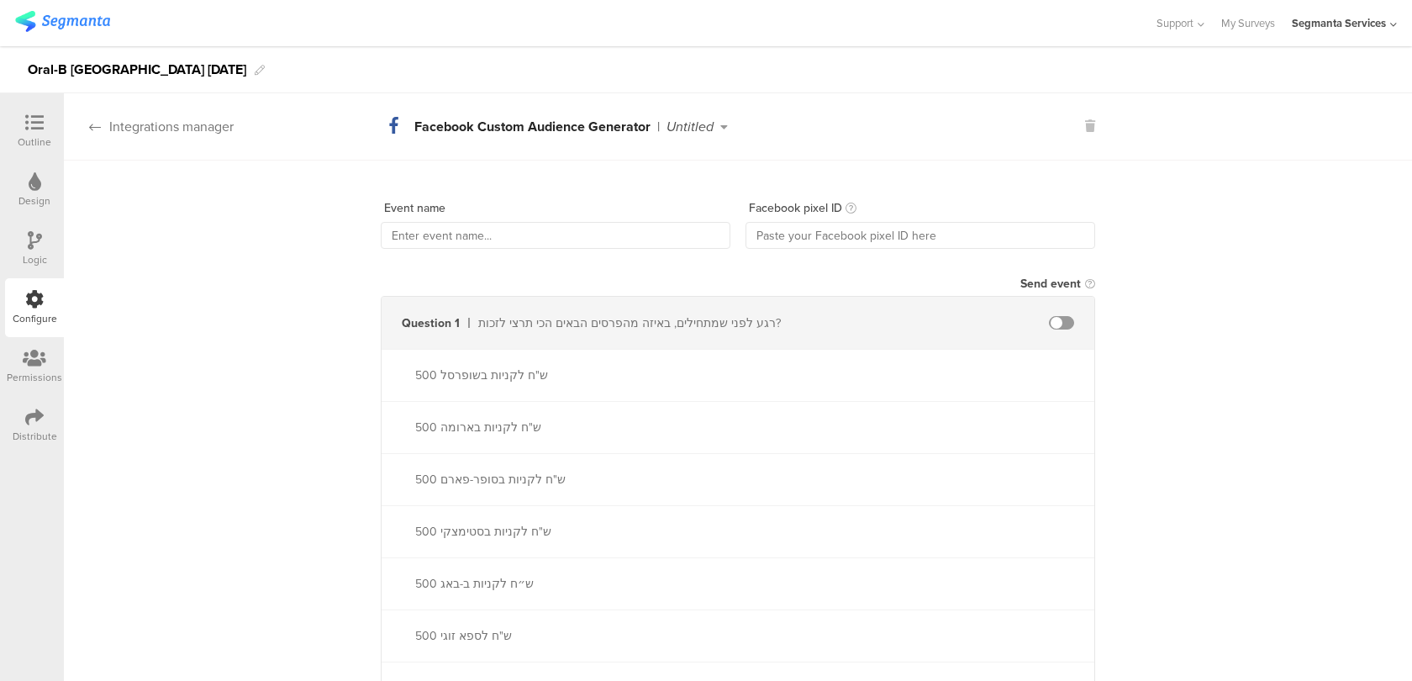
click at [190, 126] on div "Integrations manager" at bounding box center [149, 126] width 170 height 19
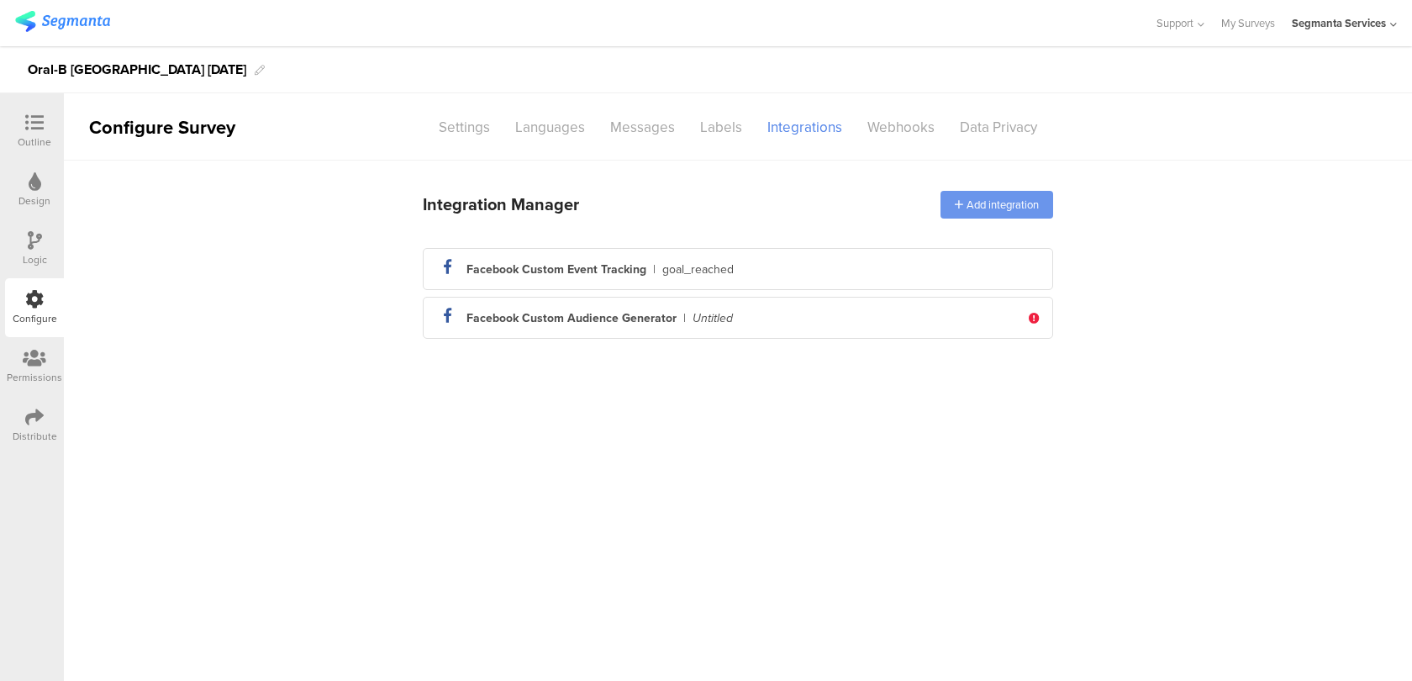
click at [988, 195] on div "Add integration" at bounding box center [997, 205] width 113 height 28
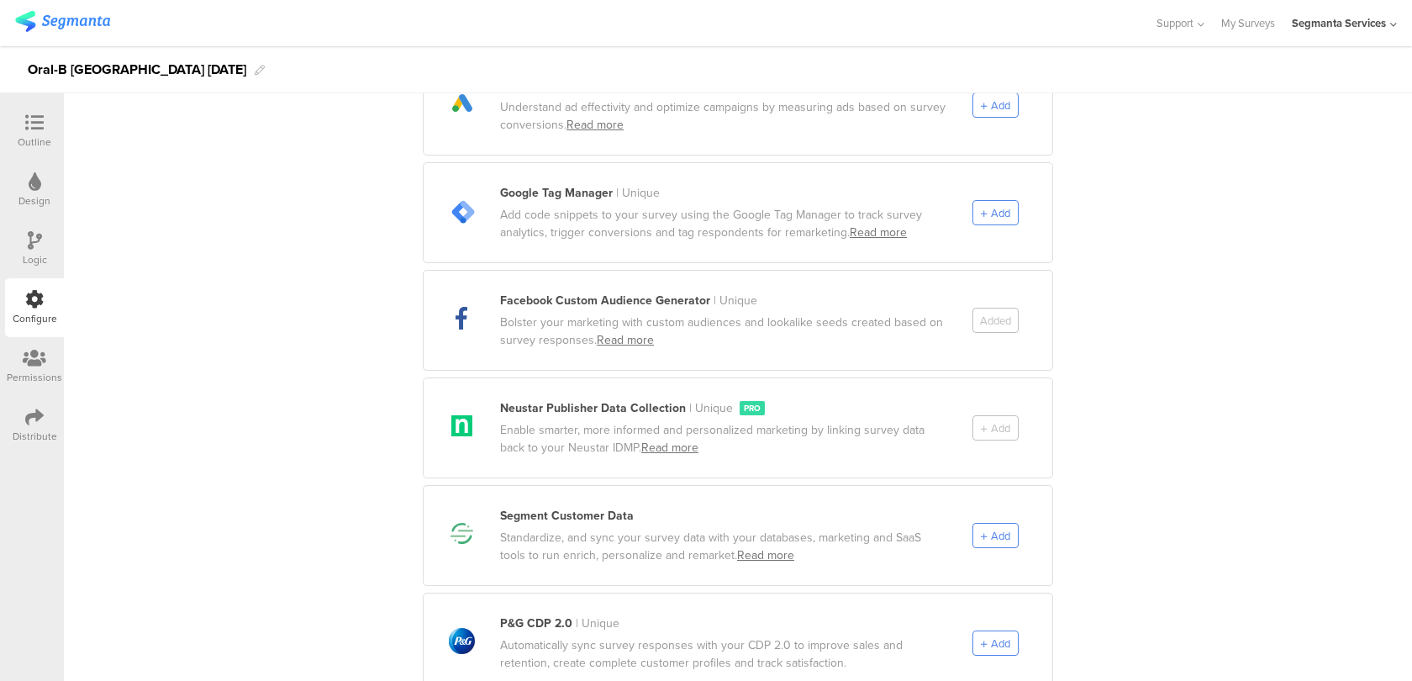
scroll to position [523, 0]
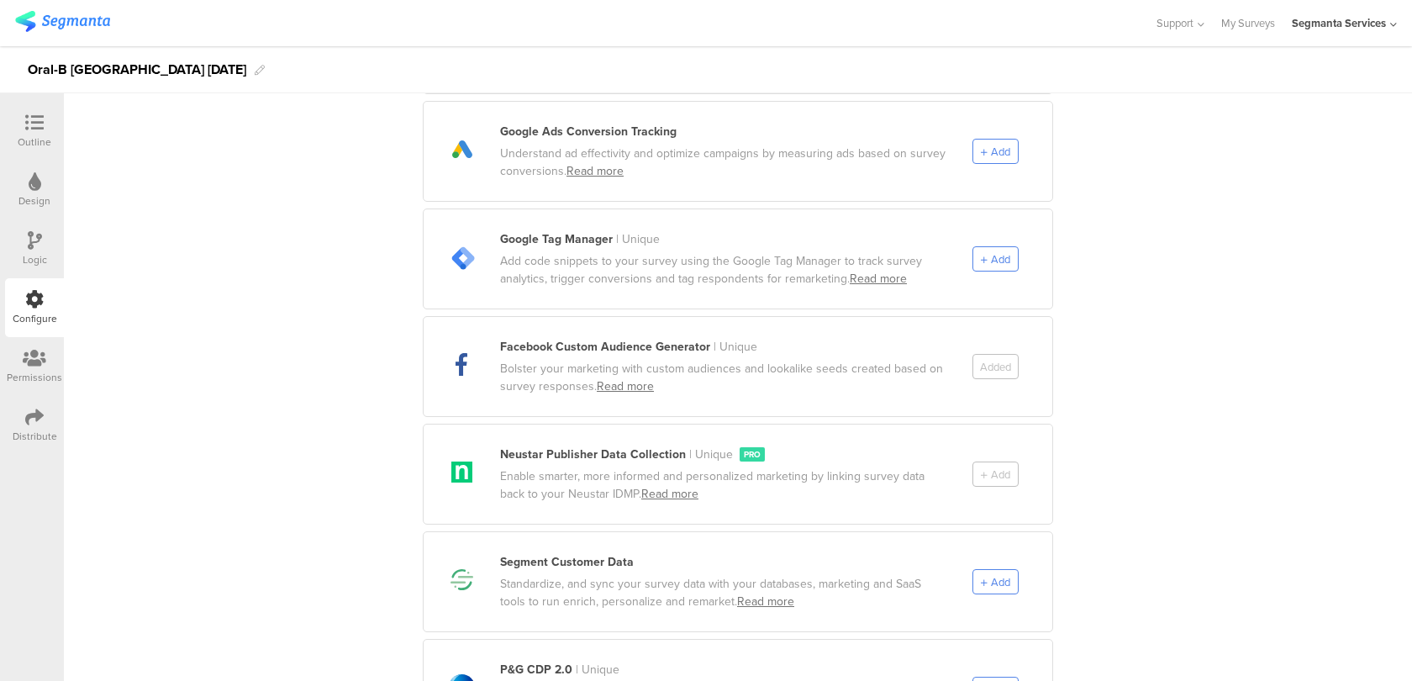
click at [999, 354] on div "Added" at bounding box center [1013, 366] width 80 height 25
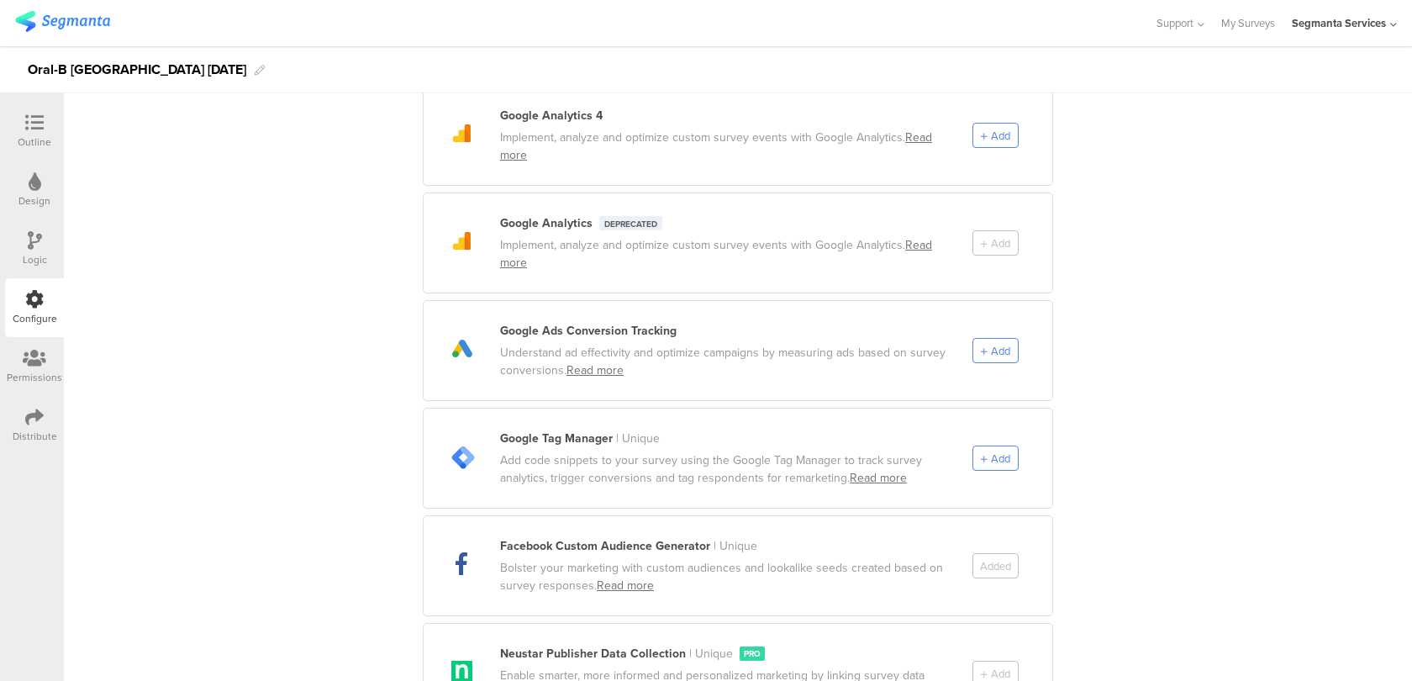
scroll to position [0, 0]
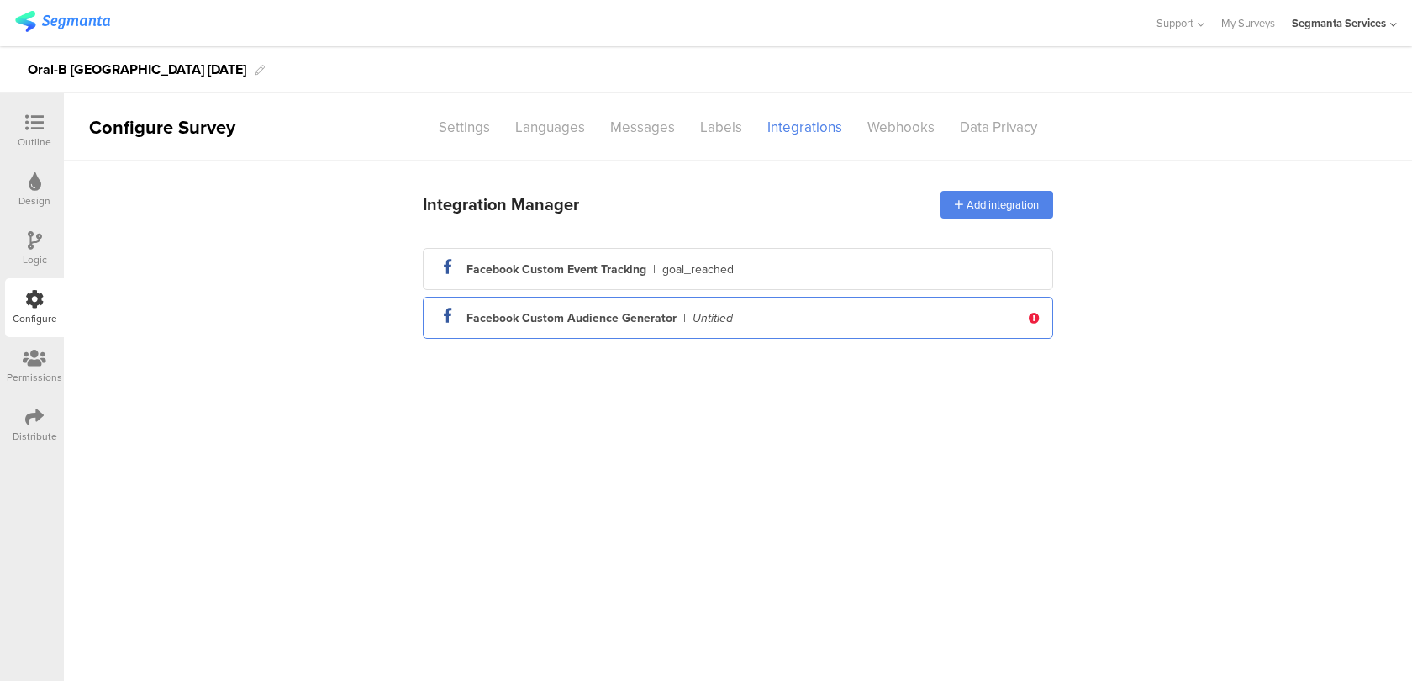
click at [977, 327] on div "facebook_icon Created with Sketch. Facebook Custom Audience Generator | Untitled" at bounding box center [728, 317] width 584 height 29
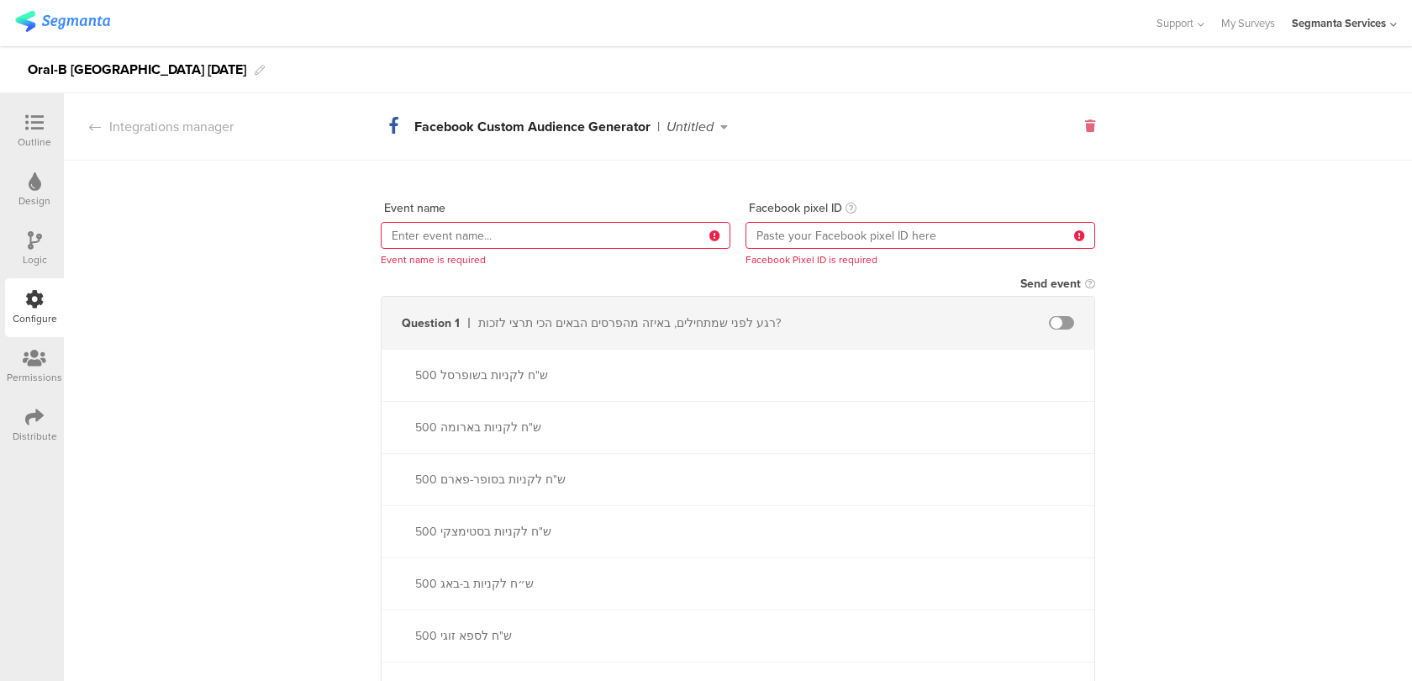
click at [1089, 122] on icon at bounding box center [1090, 126] width 10 height 12
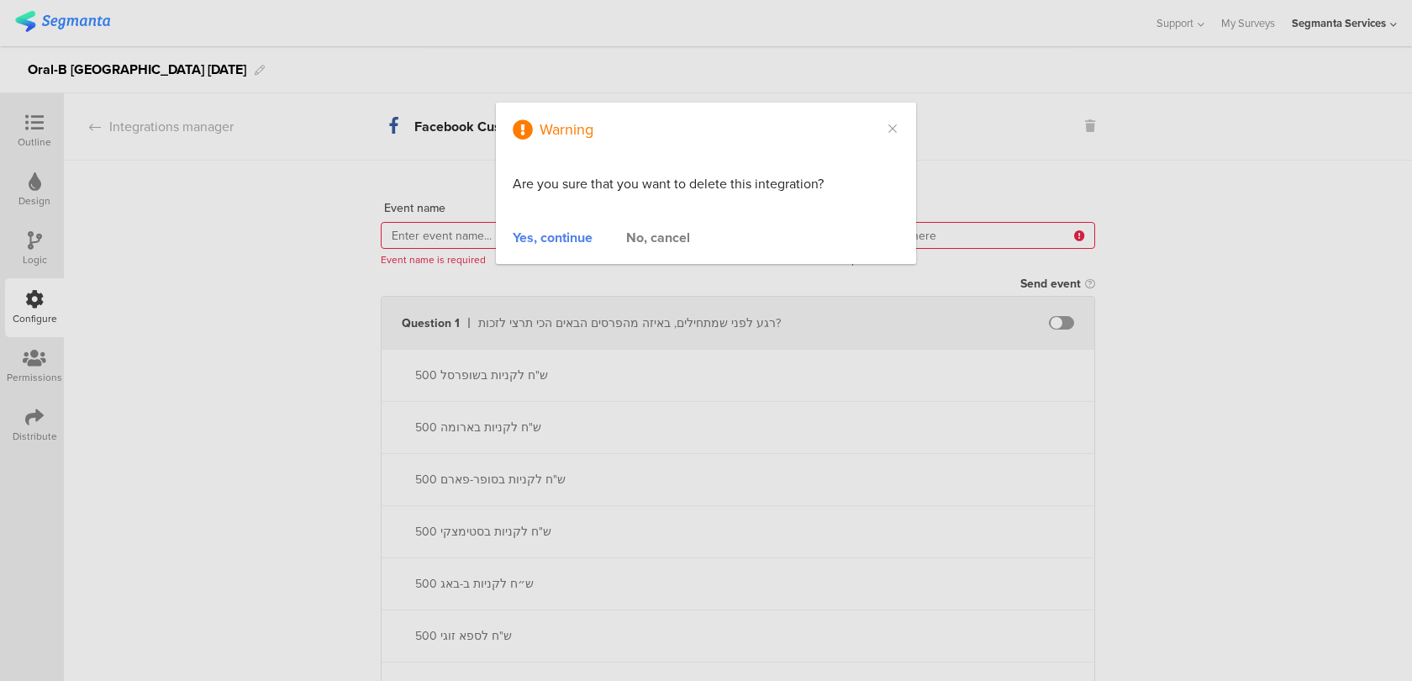
click at [561, 241] on div "Yes, continue" at bounding box center [553, 237] width 80 height 19
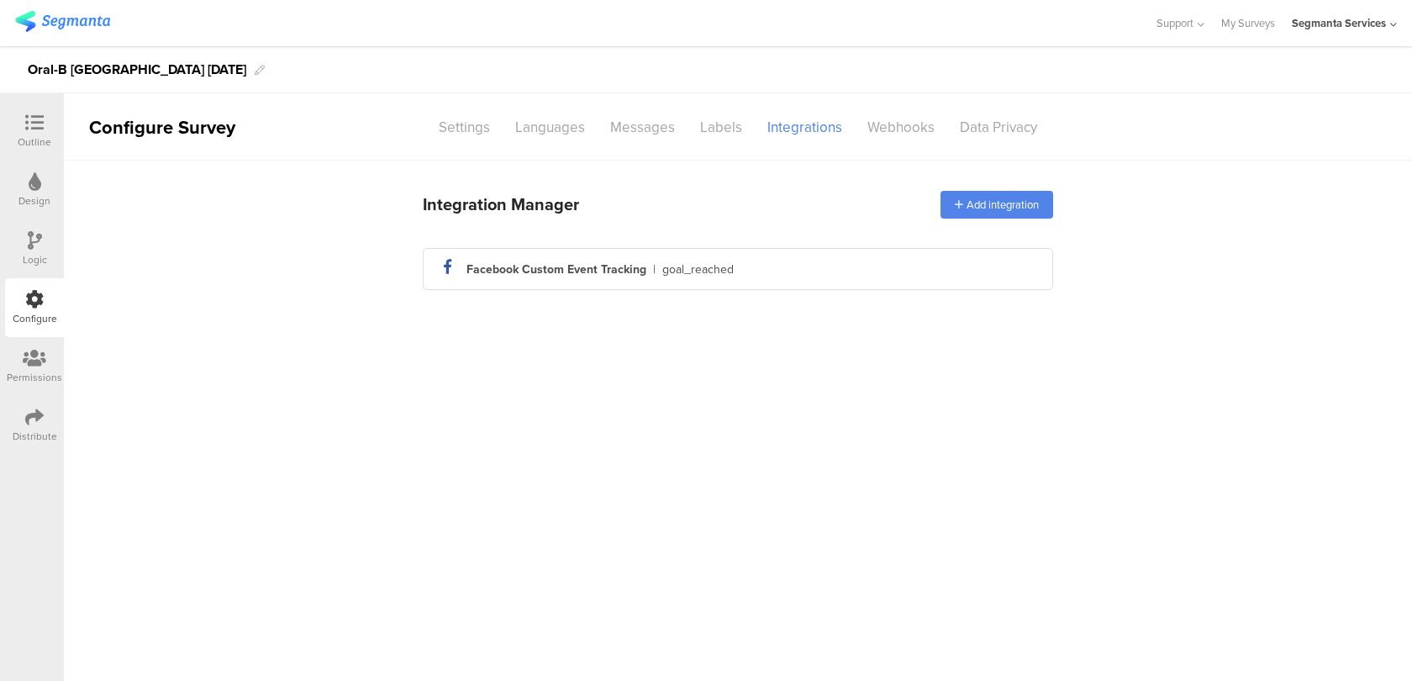
click at [52, 119] on div "Outline" at bounding box center [34, 131] width 59 height 59
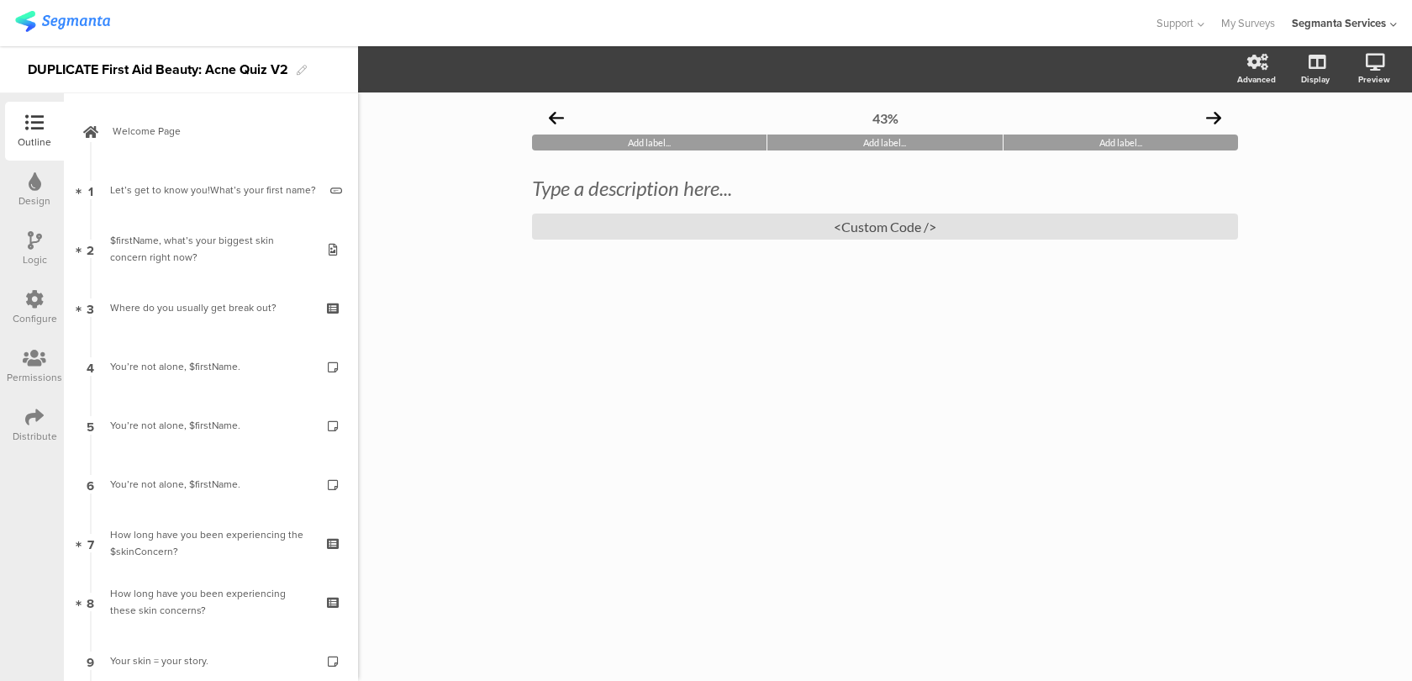
scroll to position [627, 0]
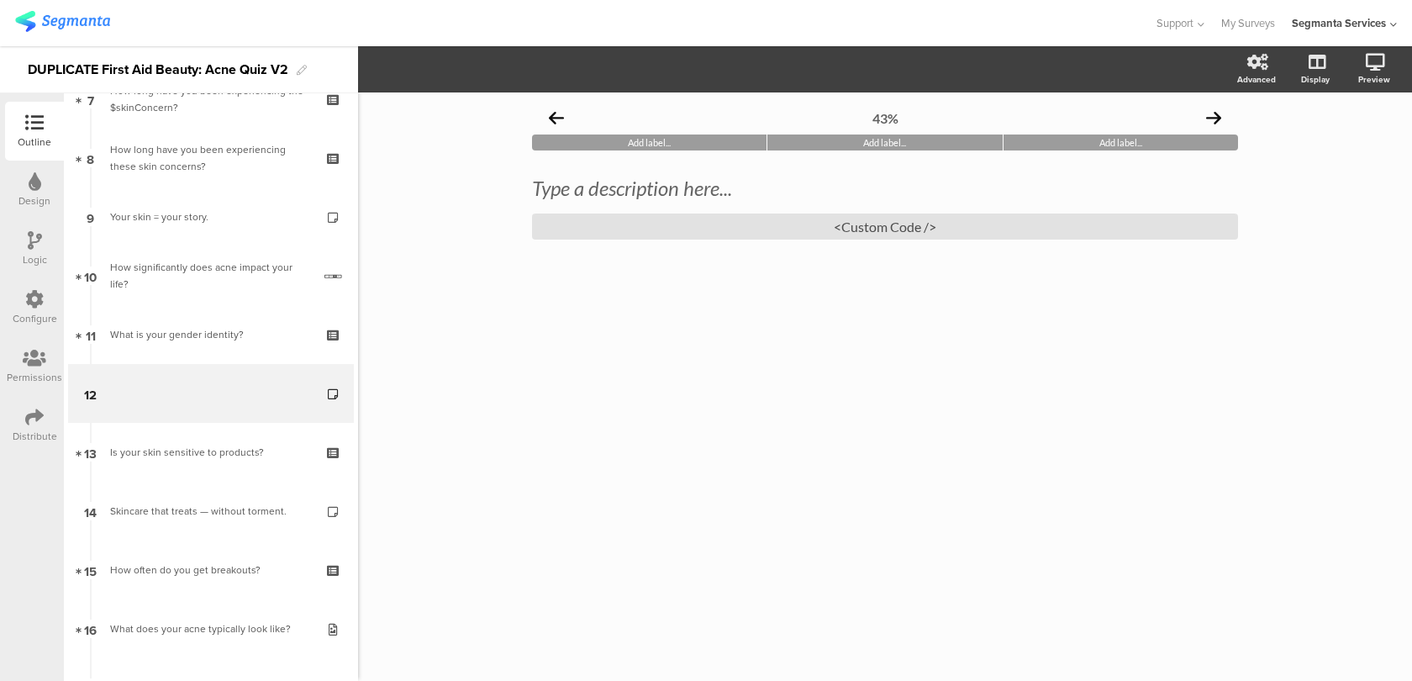
scroll to position [450, 0]
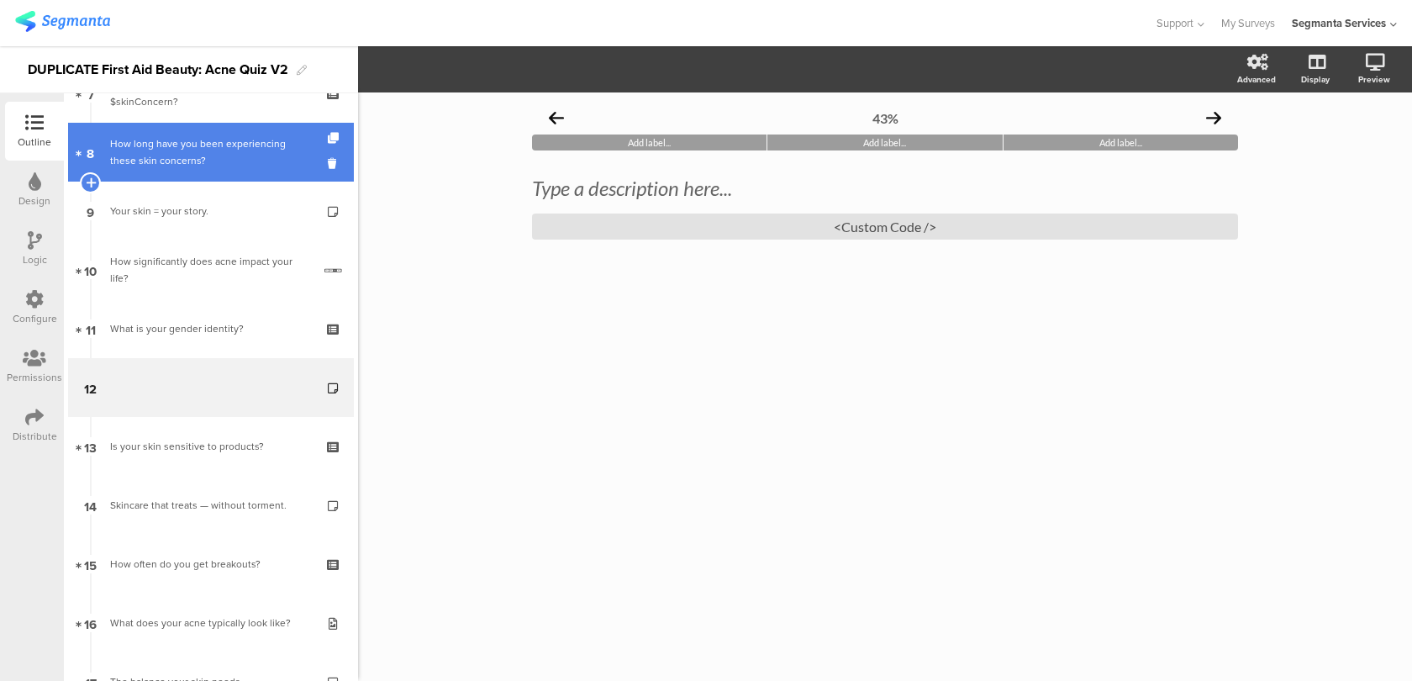
click at [264, 145] on div "How long have you been experiencing these skin concerns?" at bounding box center [210, 152] width 201 height 34
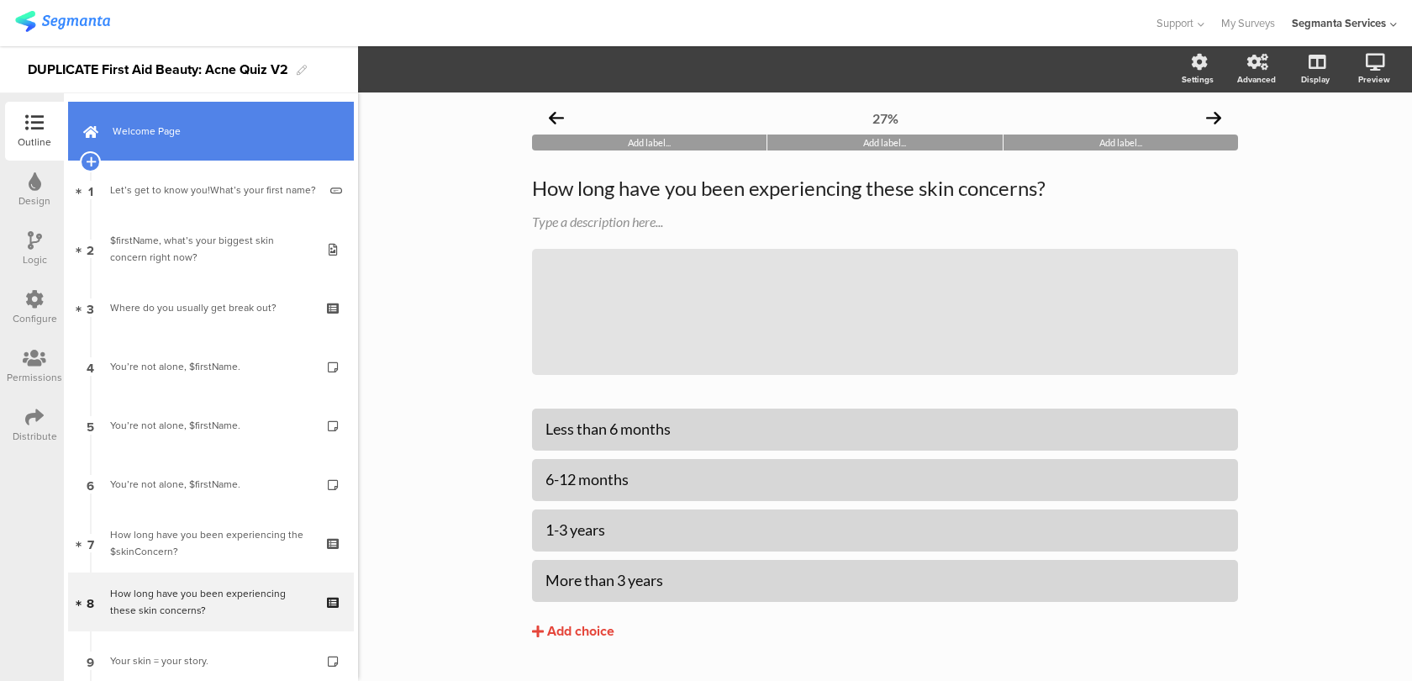
click at [253, 151] on link "Welcome Page" at bounding box center [211, 131] width 286 height 59
